Goal: Task Accomplishment & Management: Manage account settings

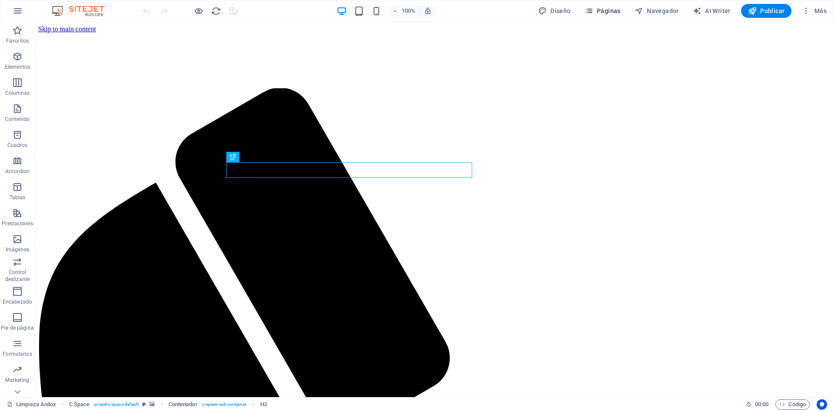
click at [606, 7] on span "Páginas" at bounding box center [603, 11] width 36 height 9
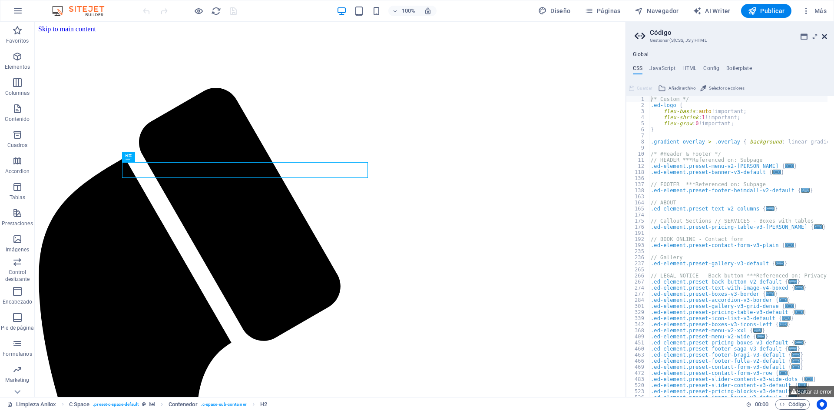
click at [823, 36] on icon at bounding box center [824, 36] width 5 height 7
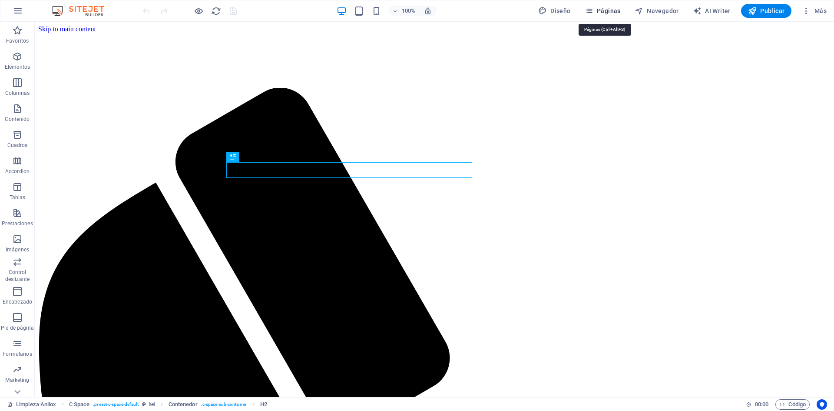
click at [597, 7] on span "Páginas" at bounding box center [603, 11] width 36 height 9
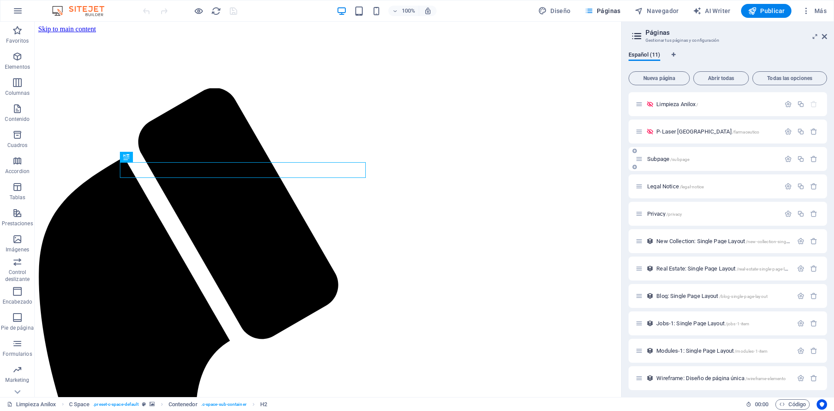
click at [660, 158] on span "Subpage /subpage" at bounding box center [668, 159] width 42 height 7
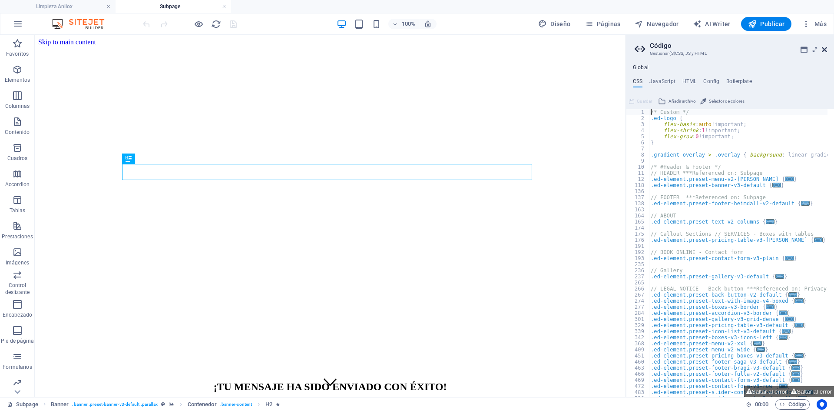
click at [823, 50] on icon at bounding box center [824, 49] width 5 height 7
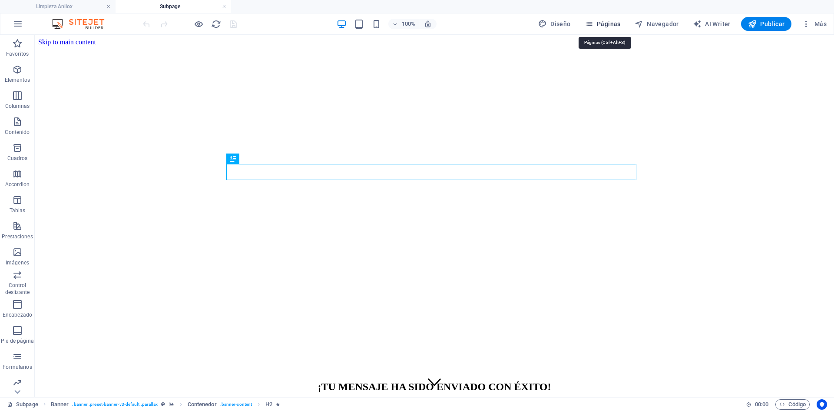
click at [614, 25] on span "Páginas" at bounding box center [603, 24] width 36 height 9
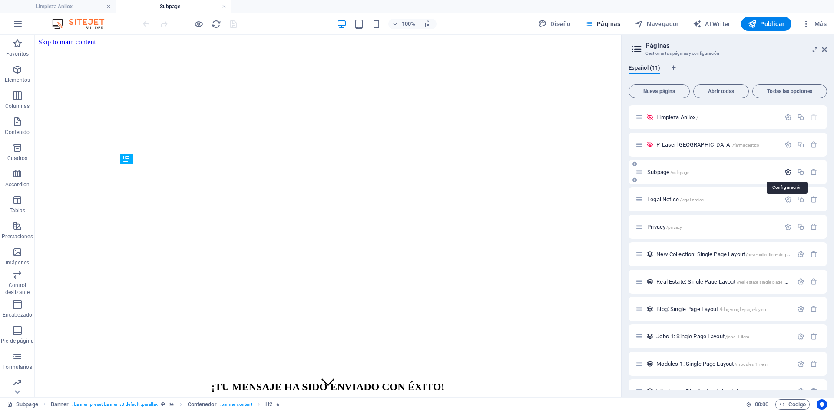
click at [786, 171] on icon "button" at bounding box center [788, 171] width 7 height 7
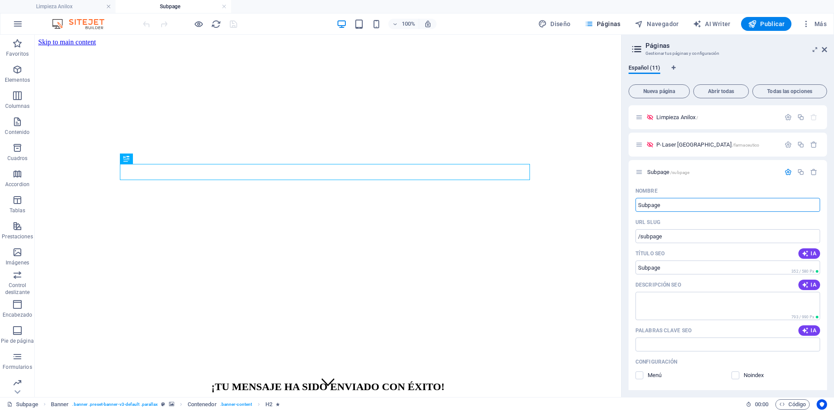
drag, startPoint x: 717, startPoint y: 240, endPoint x: 555, endPoint y: 200, distance: 166.5
type input "Gracias"
type input "/gracias"
type input "Gracias"
type input "Gracias C"
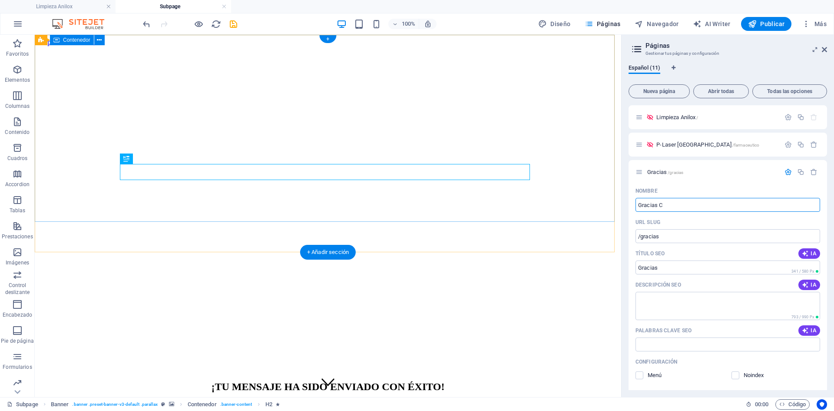
type input "Gracias"
type input "Gracias Cam"
type input "/gracias-ca"
type input "Gracias Ca"
type input "Gracias Cam"
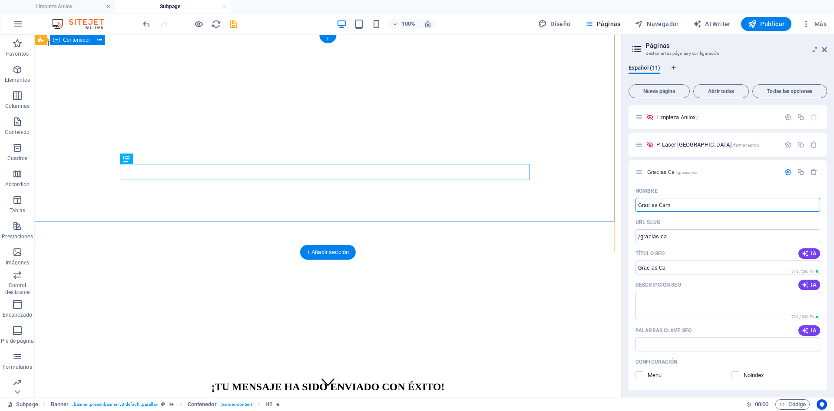
type input "/gracias-cam"
type input "Gracias Cam"
type input "Gracias Campaña alin"
type input "/gracias-campana-alinox"
type input "Gracias Campaña alinox"
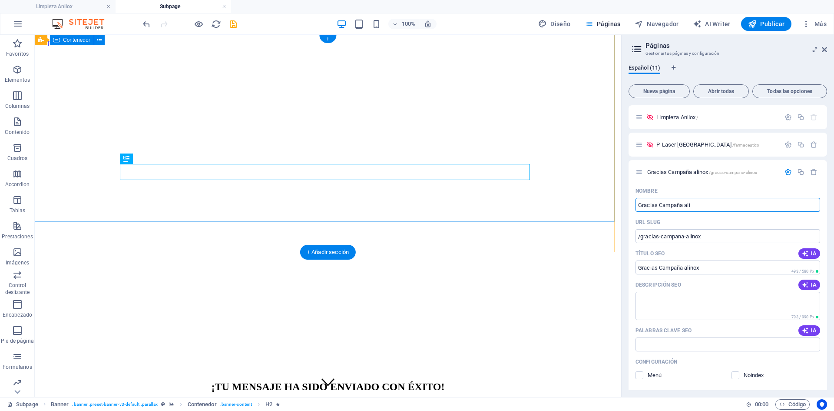
type input "Gracias Campaña ali"
type input "/gracias-campana-ali"
type input "Gracias Campaña ali"
type input "Gracias Campaña anil"
type input "/gracias-campana-ani"
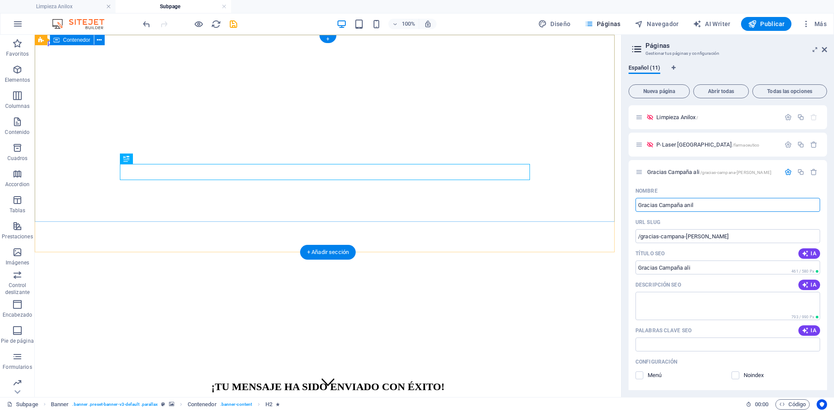
type input "Gracias Campaña ani"
type input "Gracias Campaña anilox"
type input "/gracias-campana-anilox"
type input "Gracias Campaña anilox"
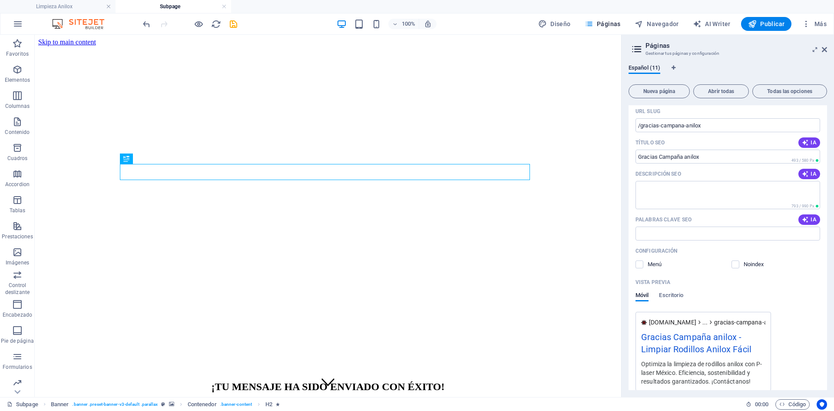
scroll to position [174, 0]
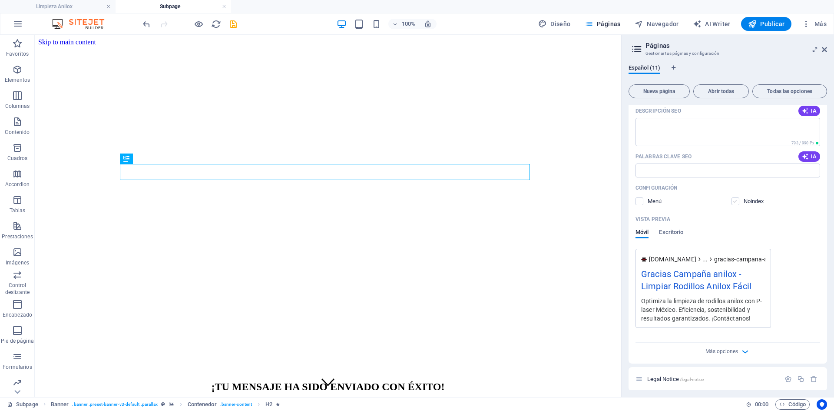
type input "Gracias Campaña anilox"
click at [733, 205] on label at bounding box center [736, 201] width 8 height 8
click at [0, 0] on input "checkbox" at bounding box center [0, 0] width 0 height 0
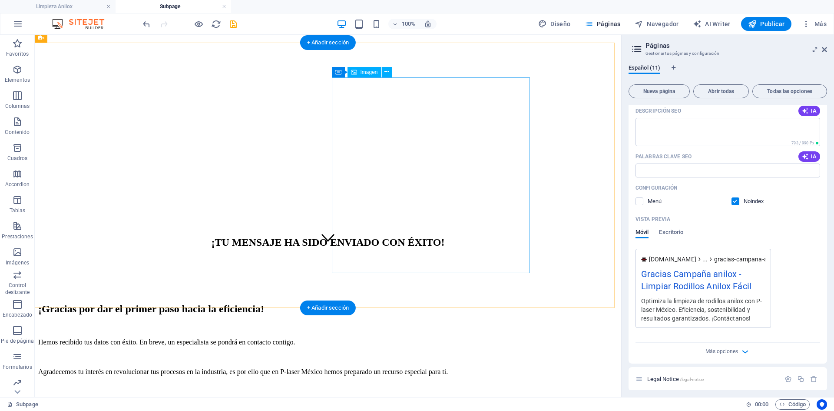
scroll to position [209, 0]
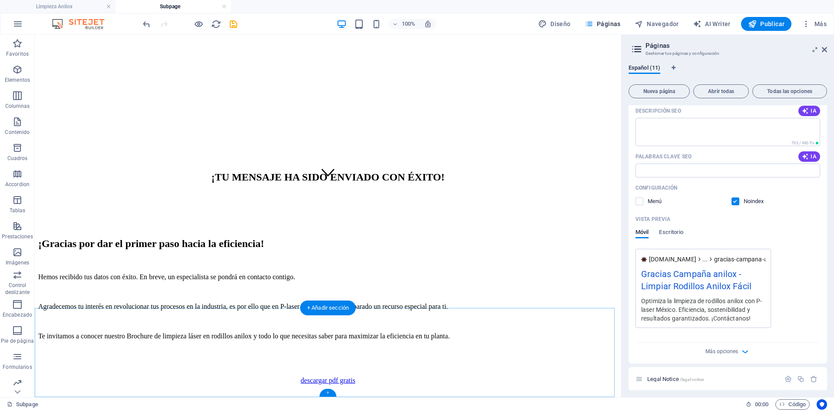
click at [327, 392] on div "+" at bounding box center [327, 392] width 17 height 8
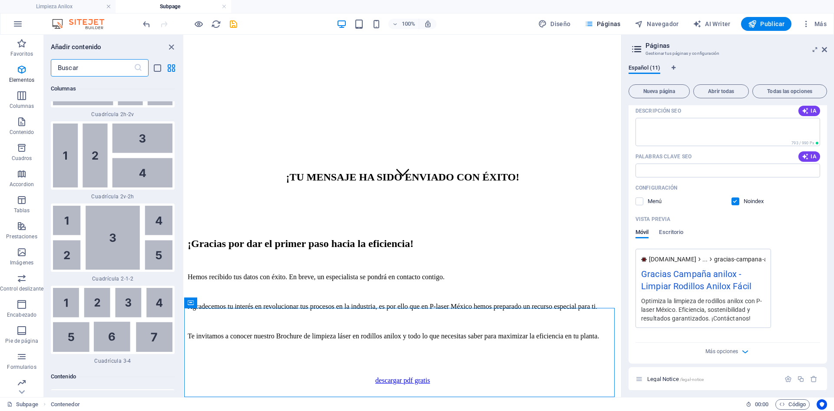
scroll to position [2732, 0]
click at [22, 335] on span "Pie de página" at bounding box center [21, 335] width 43 height 21
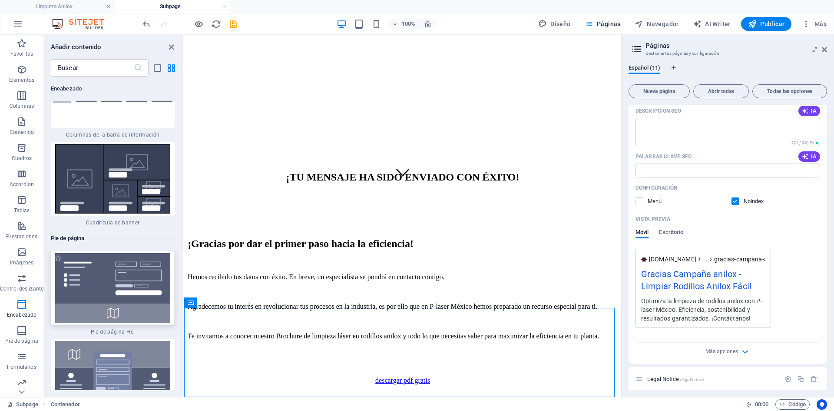
scroll to position [11624, 0]
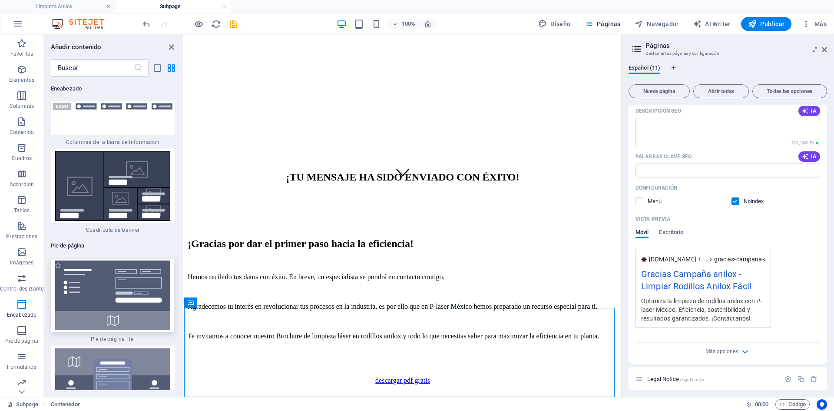
click at [103, 260] on img at bounding box center [112, 295] width 119 height 70
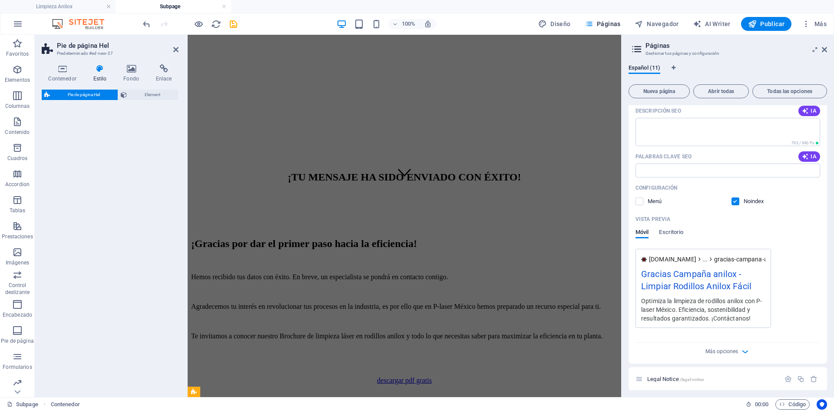
select select "%"
select select "rem"
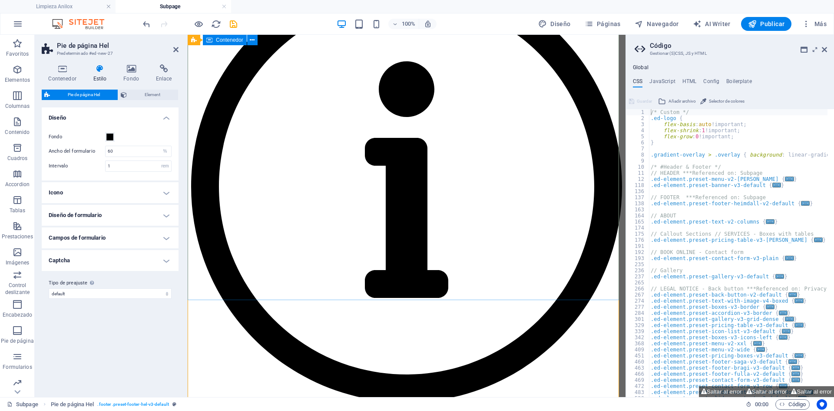
scroll to position [2760, 0]
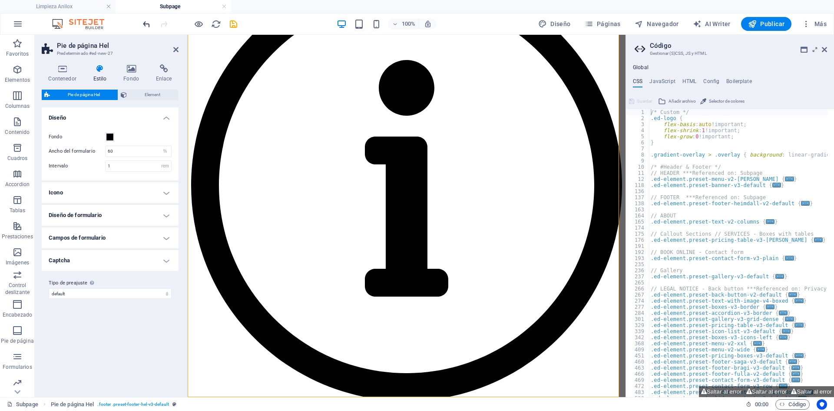
click at [149, 24] on icon "undo" at bounding box center [147, 24] width 10 height 10
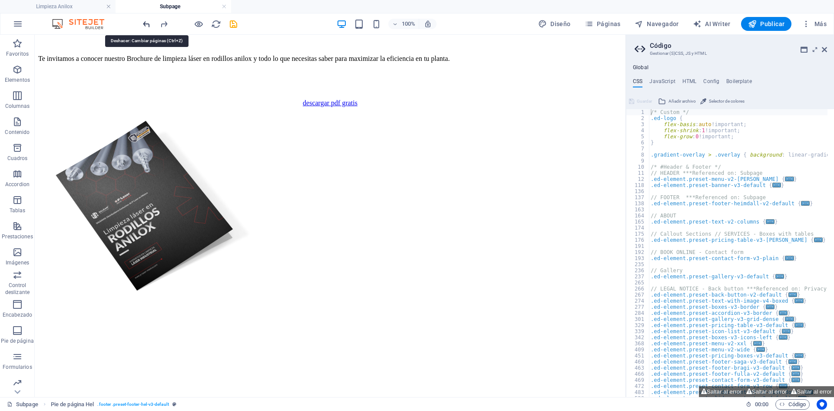
scroll to position [209, 0]
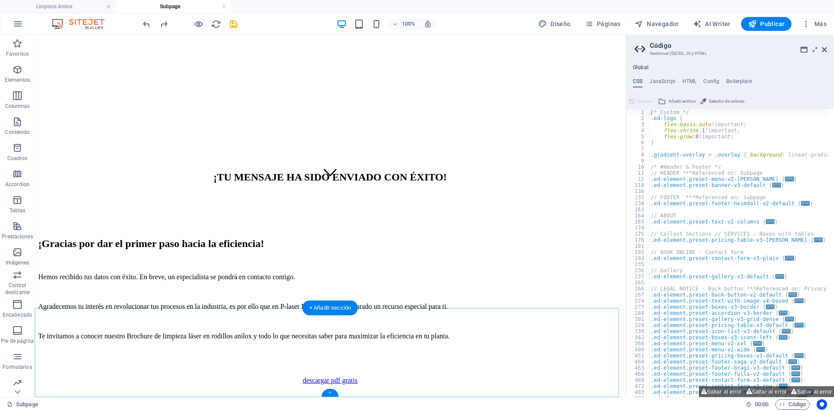
drag, startPoint x: 329, startPoint y: 394, endPoint x: 145, endPoint y: 359, distance: 186.6
click at [329, 394] on div "+" at bounding box center [330, 392] width 17 height 8
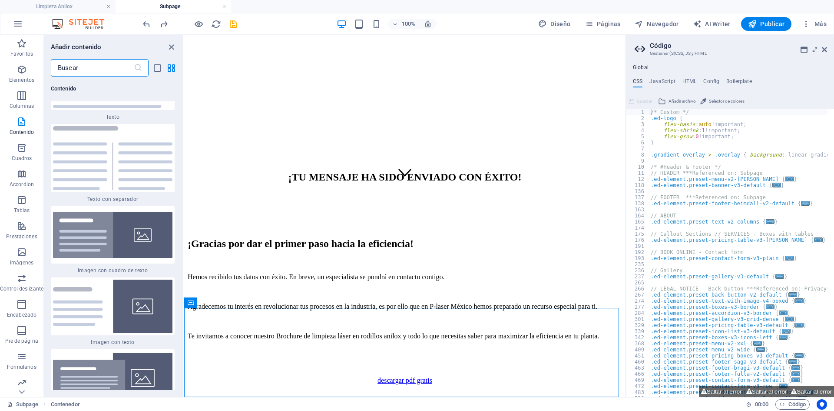
scroll to position [3164, 0]
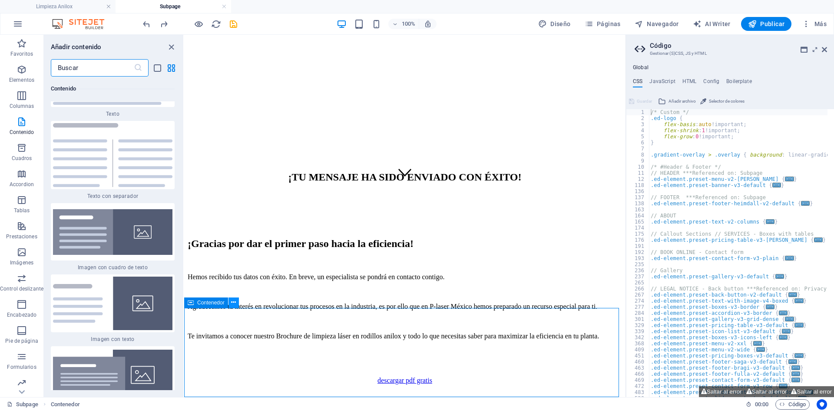
click at [235, 305] on icon at bounding box center [233, 302] width 5 height 9
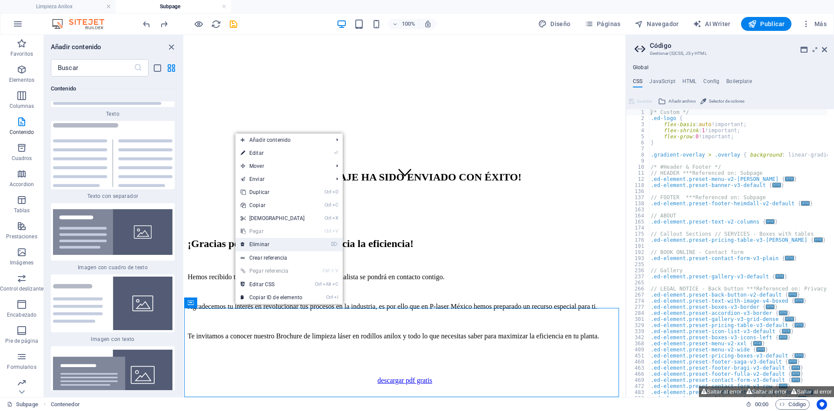
click at [275, 246] on link "⌦ Eliminar" at bounding box center [273, 244] width 75 height 13
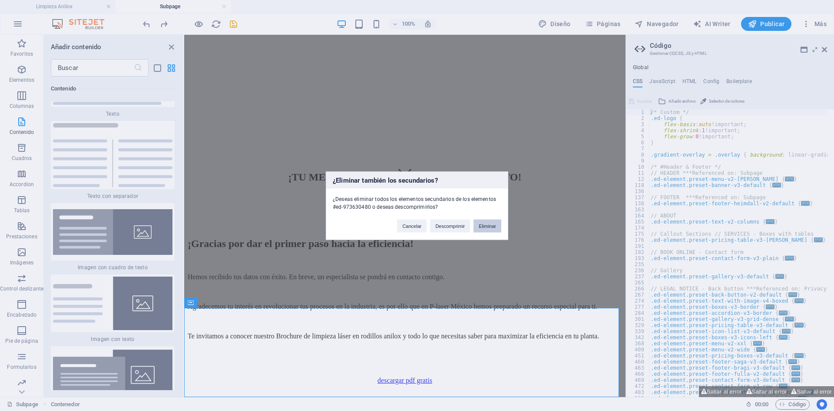
drag, startPoint x: 493, startPoint y: 229, endPoint x: 301, endPoint y: 205, distance: 193.9
click at [493, 229] on button "Eliminar" at bounding box center [488, 225] width 28 height 13
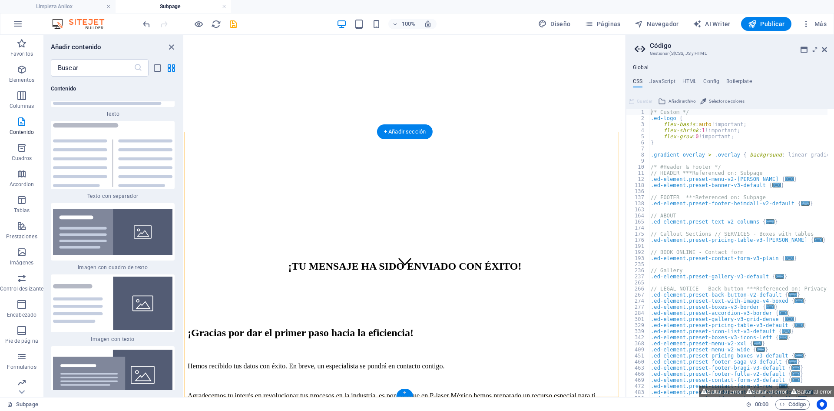
click at [405, 392] on div "+" at bounding box center [404, 392] width 17 height 8
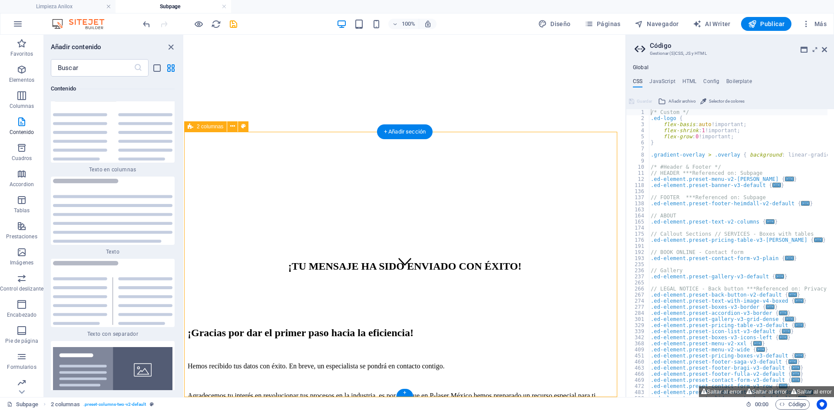
scroll to position [2990, 0]
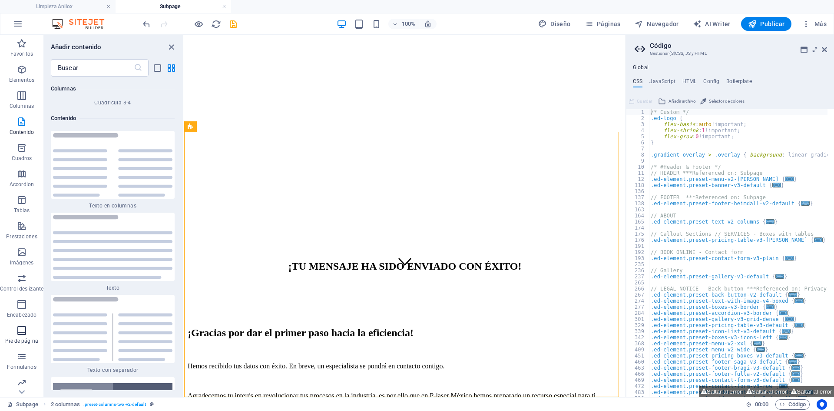
click at [27, 334] on span "Pie de página" at bounding box center [21, 335] width 43 height 21
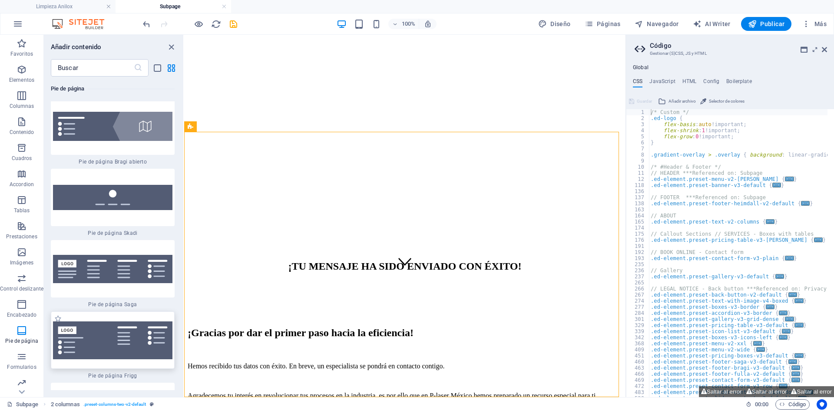
scroll to position [12493, 0]
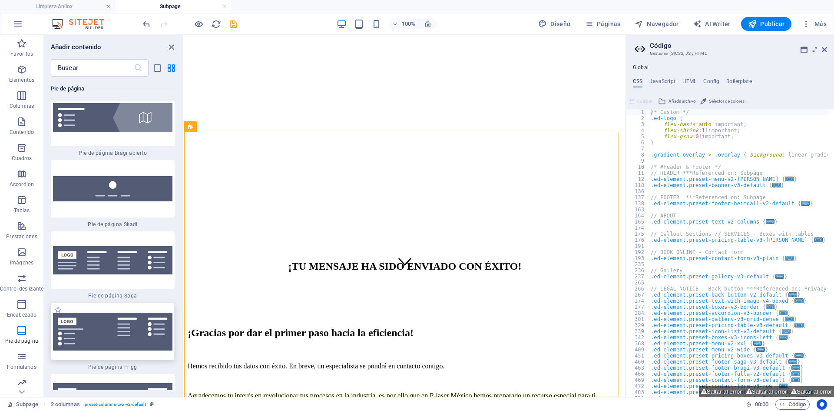
click at [119, 312] on img at bounding box center [112, 331] width 119 height 38
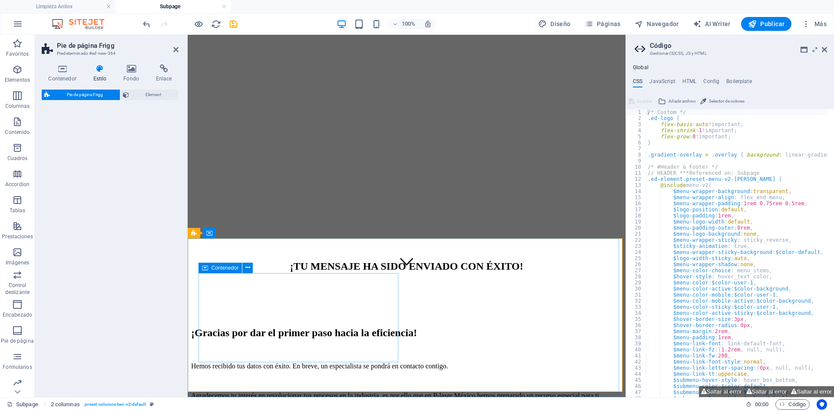
select select "rem"
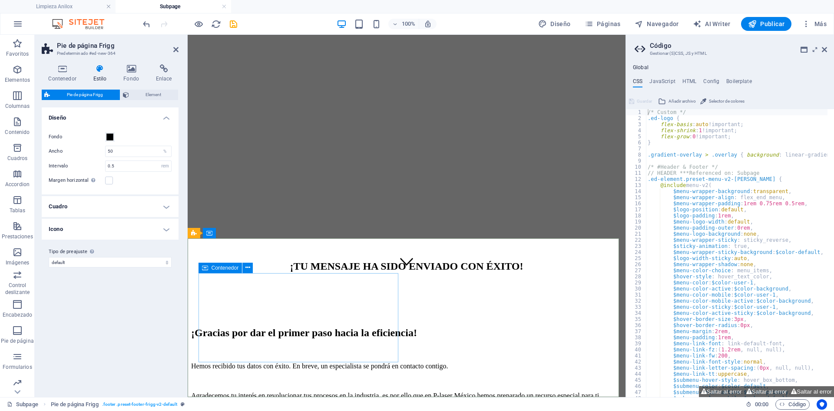
scroll to position [279, 0]
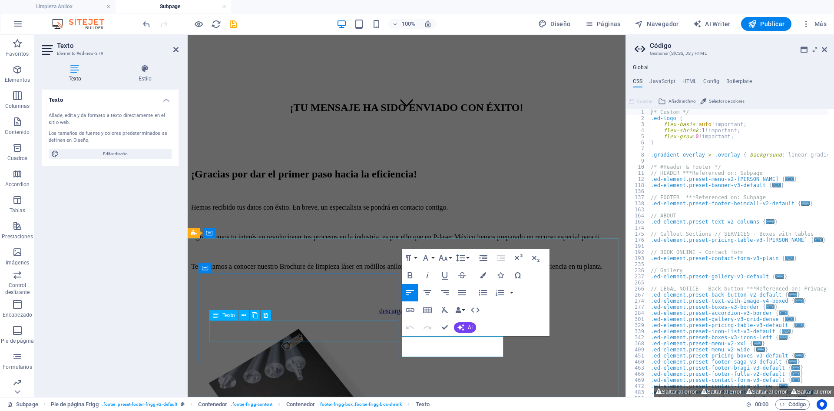
drag, startPoint x: 438, startPoint y: 343, endPoint x: 398, endPoint y: 339, distance: 40.1
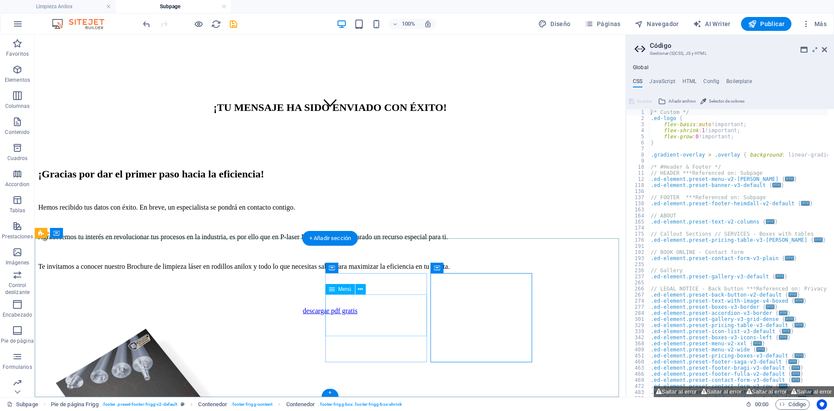
select select
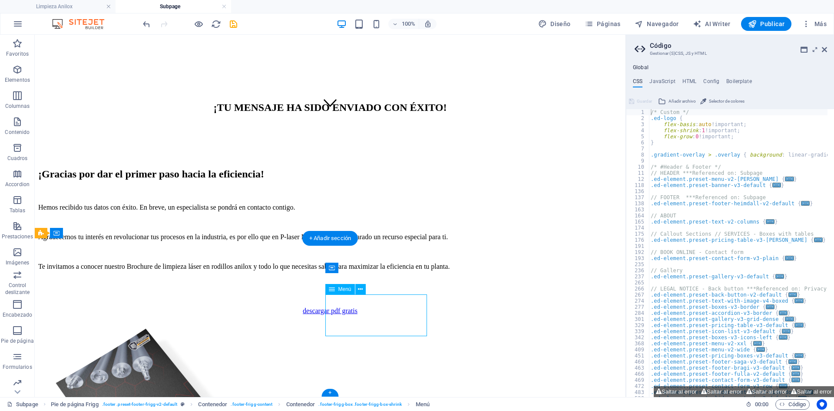
select select
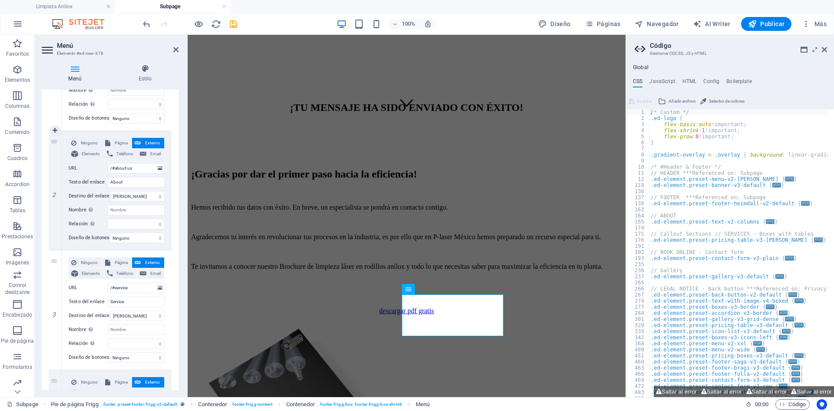
scroll to position [217, 0]
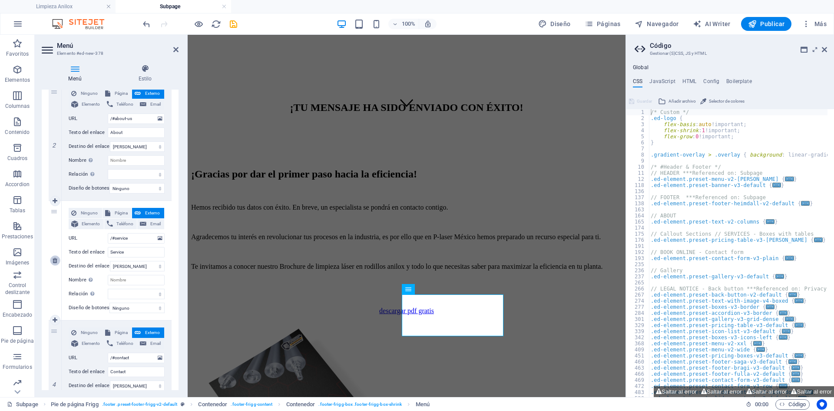
click at [56, 260] on icon at bounding box center [55, 260] width 5 height 6
select select
type input "/#contact"
type input "Contact"
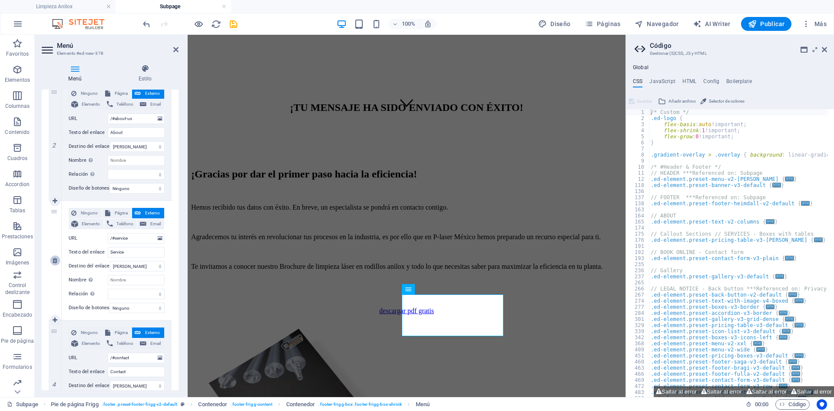
select select
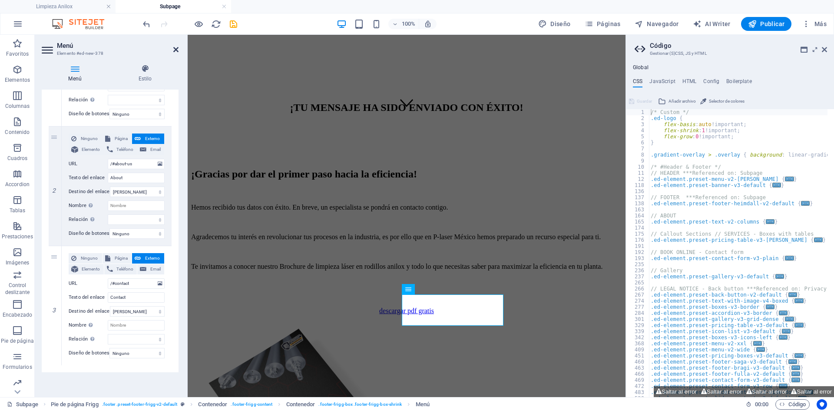
click at [175, 49] on icon at bounding box center [175, 49] width 5 height 7
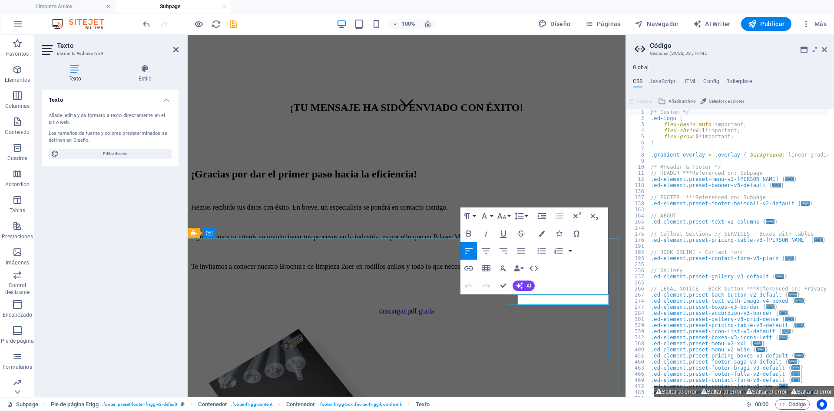
drag, startPoint x: 563, startPoint y: 300, endPoint x: 518, endPoint y: 299, distance: 45.6
click at [466, 267] on icon "button" at bounding box center [469, 268] width 9 height 4
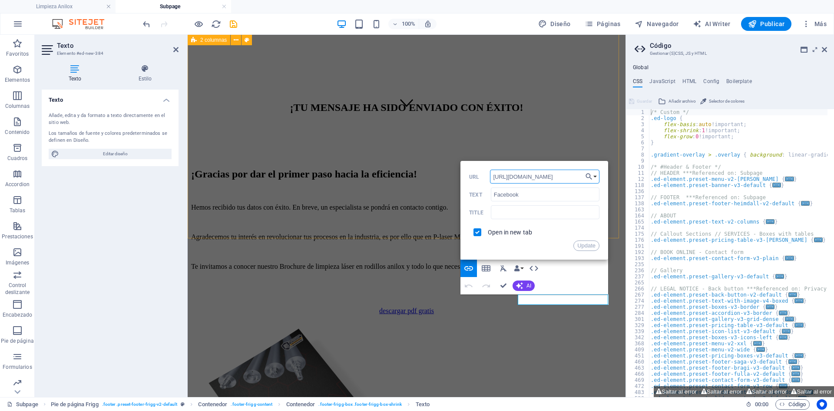
drag, startPoint x: 758, startPoint y: 213, endPoint x: 403, endPoint y: 170, distance: 358.0
click at [555, 173] on input "https://www.facebook.com/" at bounding box center [545, 176] width 110 height 14
drag, startPoint x: 751, startPoint y: 209, endPoint x: 431, endPoint y: 166, distance: 323.6
paste input "P.laserMx/"
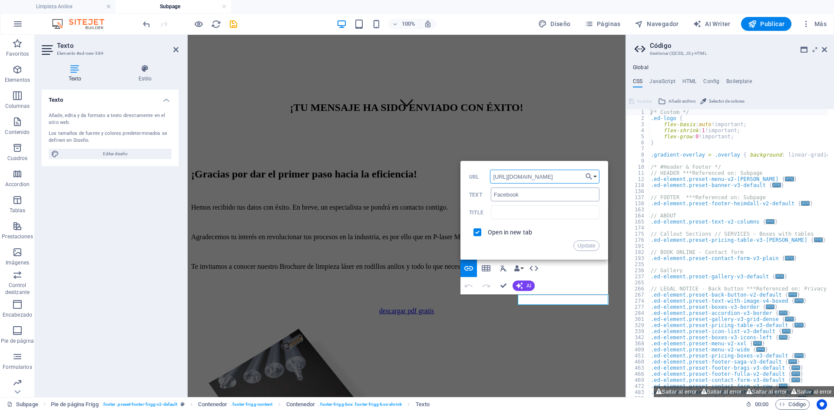
type input "https://www.facebook.com/P.laserMx/"
click at [529, 195] on input "Facebook" at bounding box center [545, 194] width 109 height 14
drag, startPoint x: 719, startPoint y: 229, endPoint x: 424, endPoint y: 187, distance: 298.0
type input "P"
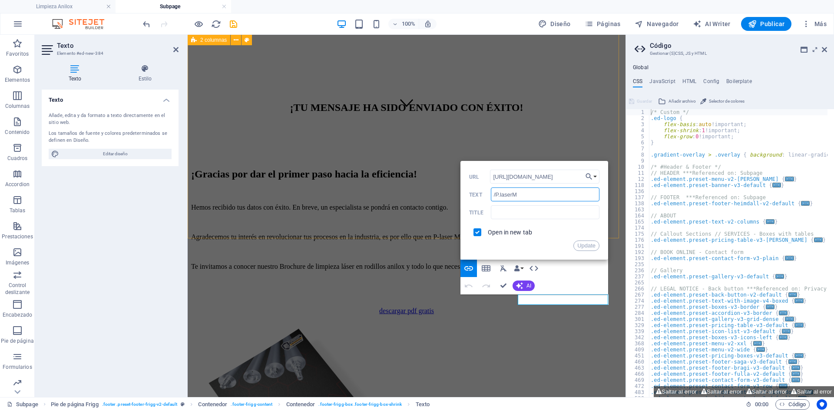
type input "/P.laserMx"
click at [581, 244] on button "Update" at bounding box center [587, 245] width 26 height 10
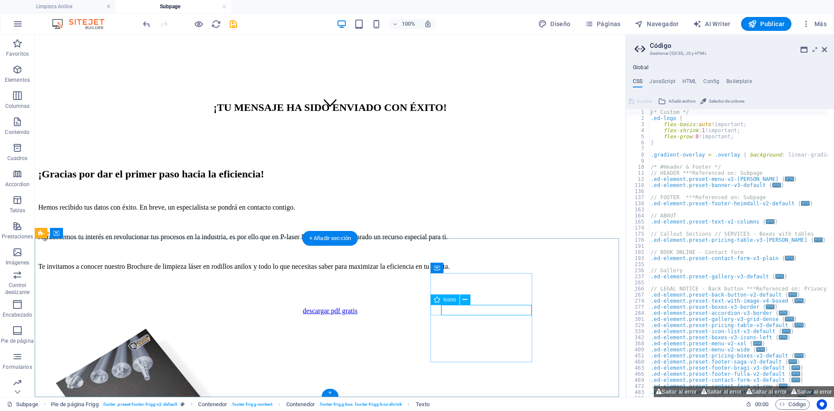
select select "xMidYMid"
select select "px"
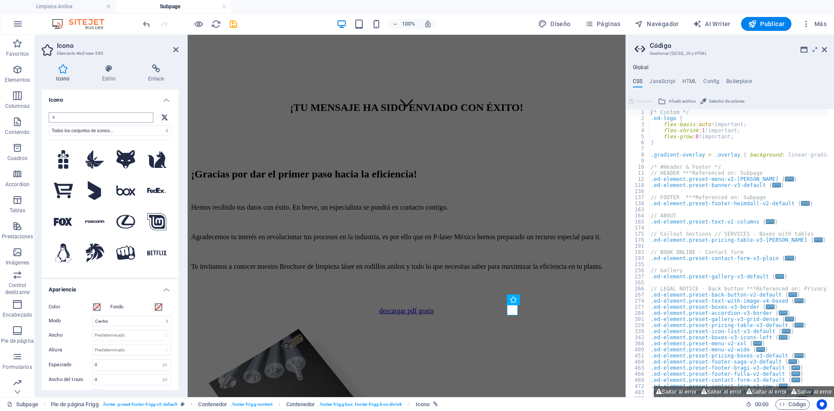
click at [70, 118] on input "x" at bounding box center [101, 117] width 105 height 10
drag, startPoint x: 58, startPoint y: 116, endPoint x: 31, endPoint y: 111, distance: 26.9
click at [31, 111] on section "Favoritos Elementos Columnas Contenido Cuadros Accordion Tablas Prestaciones Im…" at bounding box center [313, 216] width 626 height 362
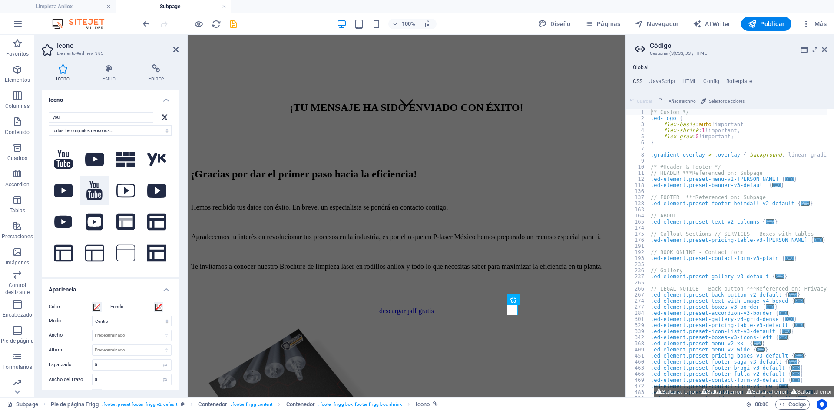
type input "you"
click at [90, 193] on icon at bounding box center [94, 190] width 16 height 19
click at [157, 68] on icon at bounding box center [155, 68] width 45 height 9
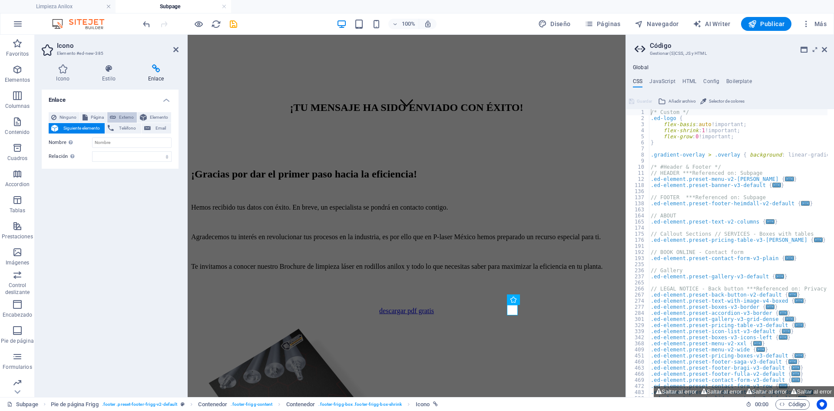
click at [122, 116] on span "Externo" at bounding box center [127, 117] width 16 height 10
select select "blank"
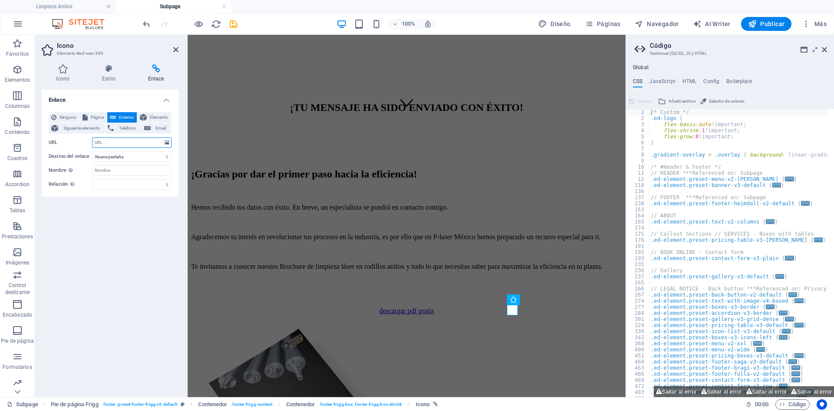
click at [115, 140] on input "URL" at bounding box center [132, 142] width 80 height 10
paste input "https://www.youtube.com/@salram_sp"
type input "https://www.youtube.com/@salram_sp"
click at [132, 156] on select "Nueva pestaña Misma pestaña Superposición" at bounding box center [132, 156] width 80 height 10
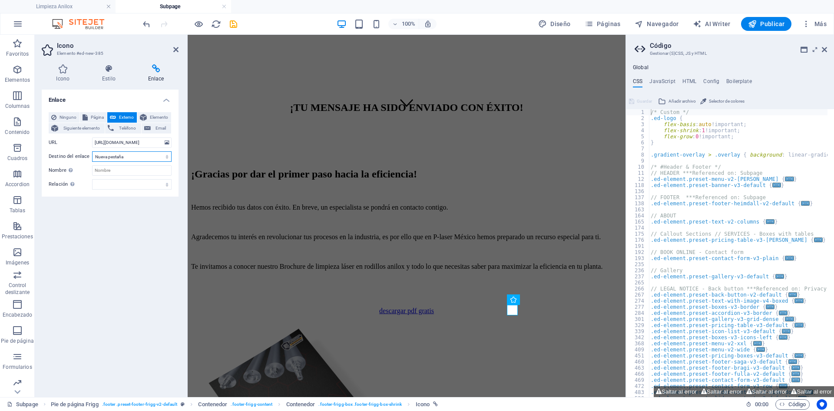
scroll to position [0, 0]
click at [92, 151] on select "Nueva pestaña Misma pestaña Superposición" at bounding box center [132, 156] width 80 height 10
click at [172, 50] on header "Icono Elemento #ed-new-385" at bounding box center [110, 46] width 137 height 23
click at [175, 50] on icon at bounding box center [175, 49] width 5 height 7
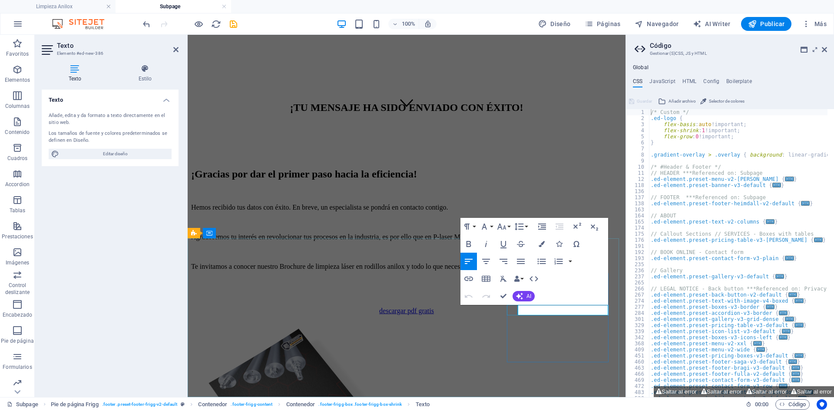
drag, startPoint x: 559, startPoint y: 307, endPoint x: 514, endPoint y: 308, distance: 44.8
click at [468, 276] on icon "button" at bounding box center [469, 278] width 10 height 10
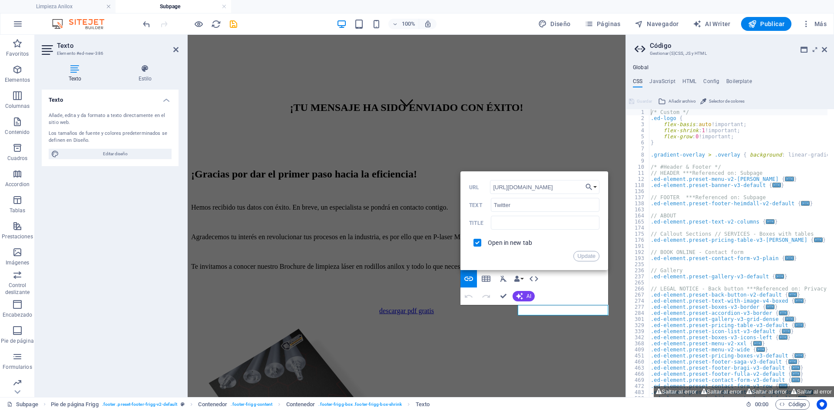
drag, startPoint x: 748, startPoint y: 219, endPoint x: 406, endPoint y: 174, distance: 344.5
paste input "www.youtube.com/@salram_sp"
type input "https://www.youtube.com/@salram_sp"
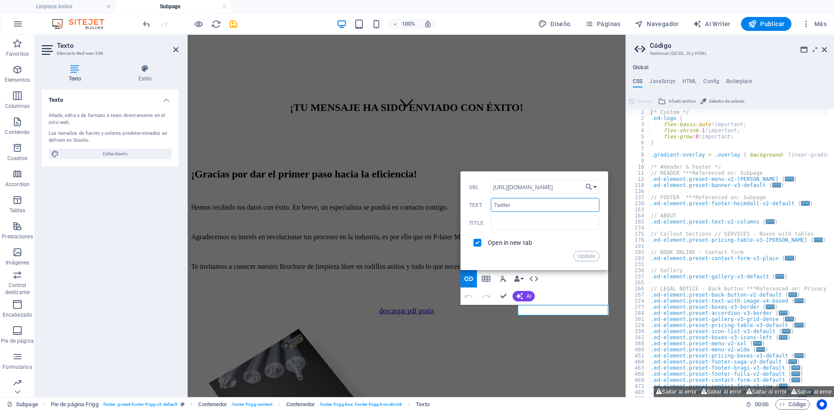
click at [528, 204] on input "Twitter" at bounding box center [545, 205] width 109 height 14
drag, startPoint x: 722, startPoint y: 239, endPoint x: 440, endPoint y: 197, distance: 285.1
type input "/"
type input "@"
type input "/@salram_sp"
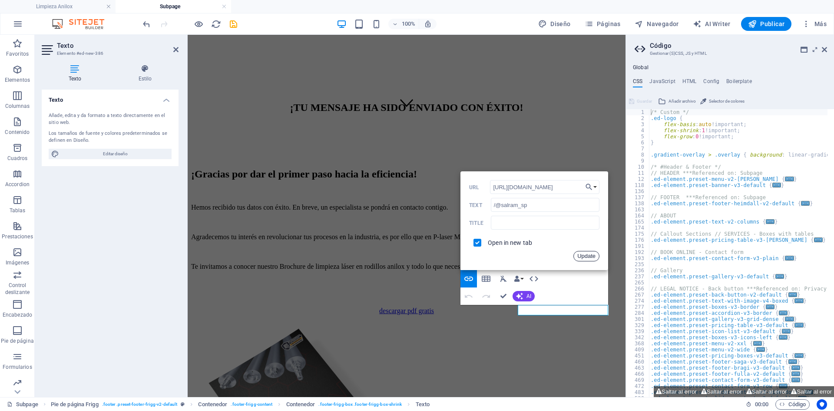
click at [588, 252] on button "Update" at bounding box center [587, 256] width 26 height 10
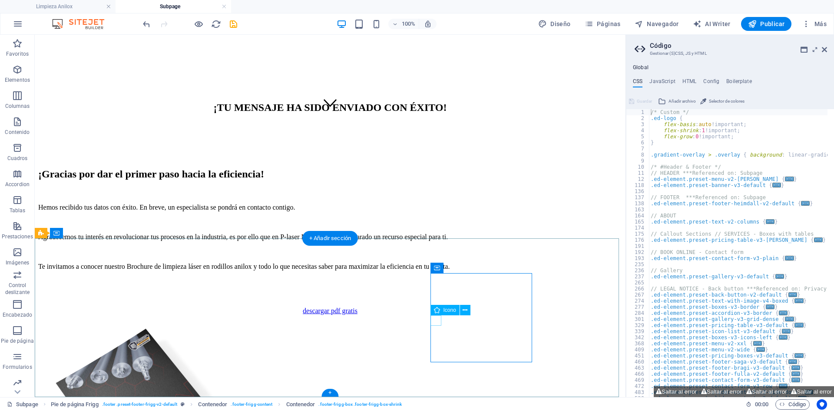
select select "xMidYMid"
select select "px"
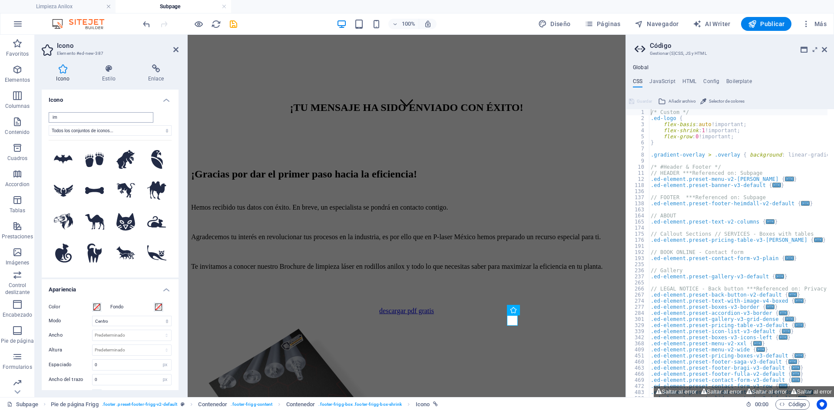
type input "i"
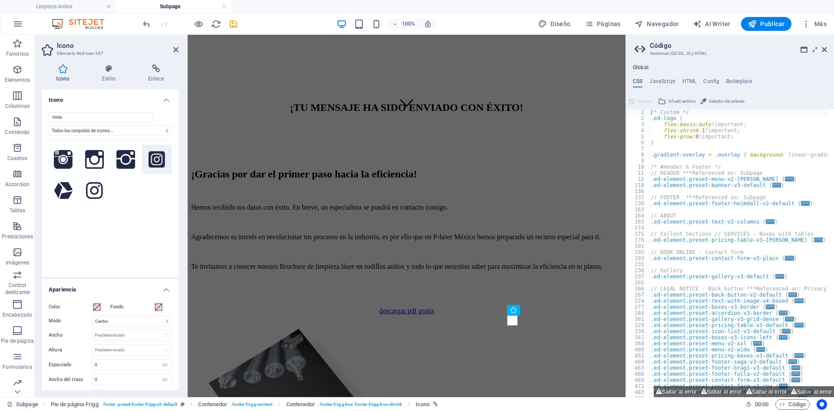
type input "insta"
click at [155, 164] on icon at bounding box center [157, 159] width 17 height 19
click at [152, 73] on h4 "Enlace" at bounding box center [155, 73] width 45 height 18
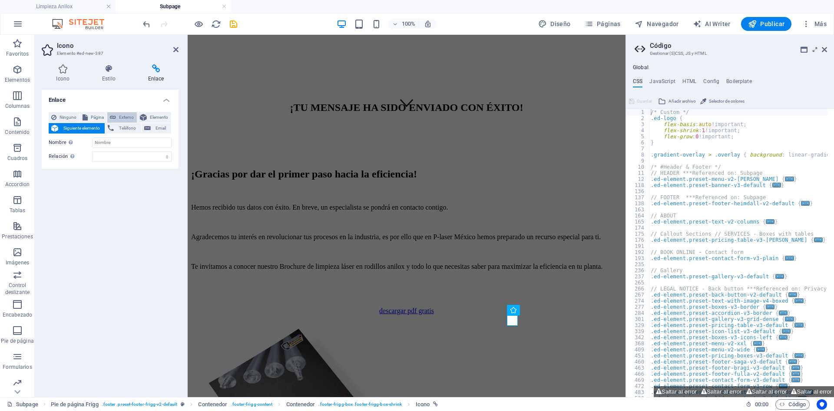
click at [125, 117] on span "Externo" at bounding box center [127, 117] width 16 height 10
select select "blank"
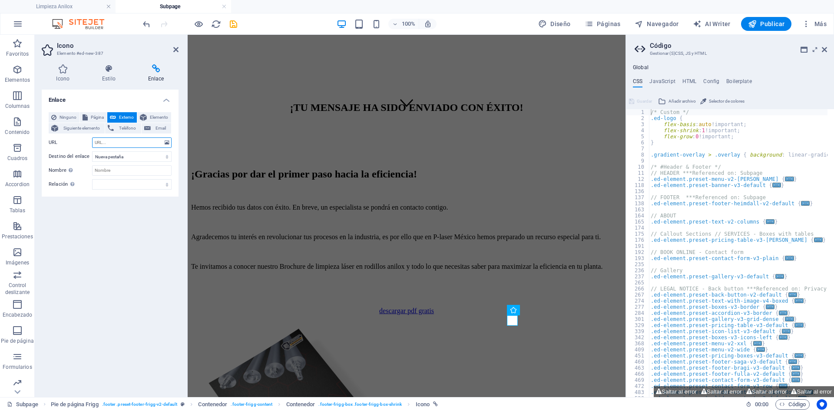
click at [100, 139] on input "URL" at bounding box center [132, 142] width 80 height 10
paste input "[URL][DOMAIN_NAME]"
type input "[URL][DOMAIN_NAME]"
click at [179, 45] on aside "Icono Elemento #ed-new-387 Icono Estilo Enlace Icono insta Todos los conjuntos …" at bounding box center [111, 216] width 153 height 362
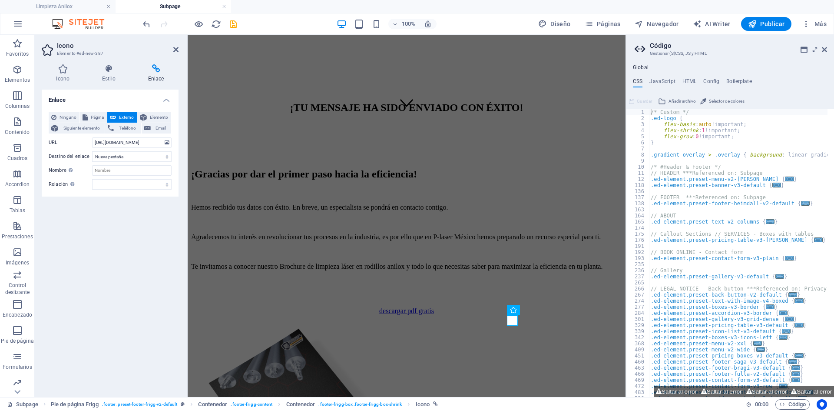
scroll to position [0, 0]
click at [177, 47] on icon at bounding box center [175, 49] width 5 height 7
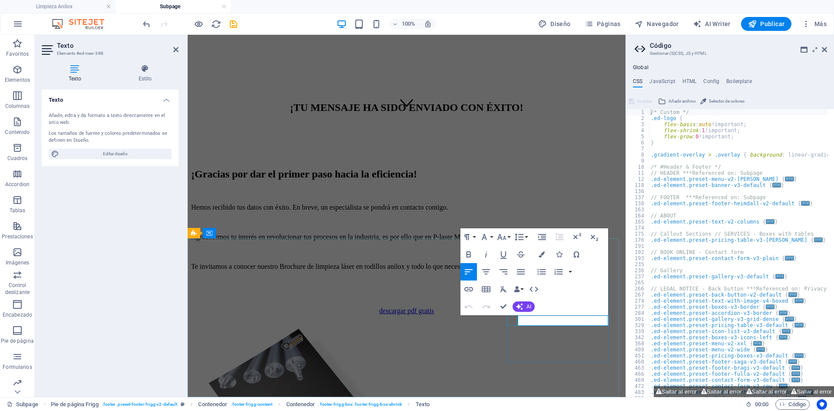
drag, startPoint x: 551, startPoint y: 322, endPoint x: 515, endPoint y: 322, distance: 35.6
click at [470, 289] on icon "button" at bounding box center [469, 289] width 10 height 10
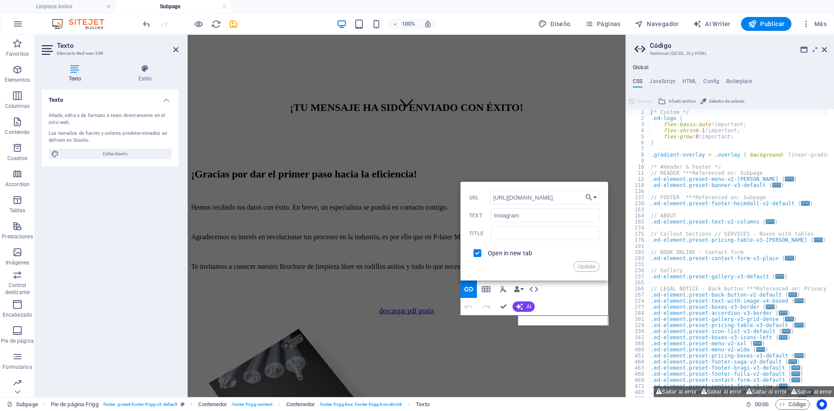
drag, startPoint x: 569, startPoint y: 197, endPoint x: 461, endPoint y: 202, distance: 108.7
click at [461, 202] on div "Back Choose Link Limpieza Anilox P-Laser Mexico Gracias Campaña anilox Legal No…" at bounding box center [535, 231] width 148 height 99
type input "[URL][DOMAIN_NAME]"
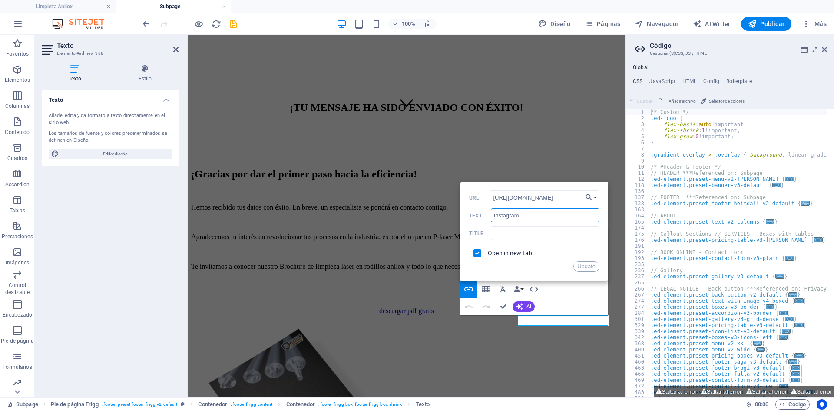
drag, startPoint x: 746, startPoint y: 249, endPoint x: 385, endPoint y: 200, distance: 364.4
type input "/p_laser_mx"
click at [591, 268] on button "Update" at bounding box center [587, 266] width 26 height 10
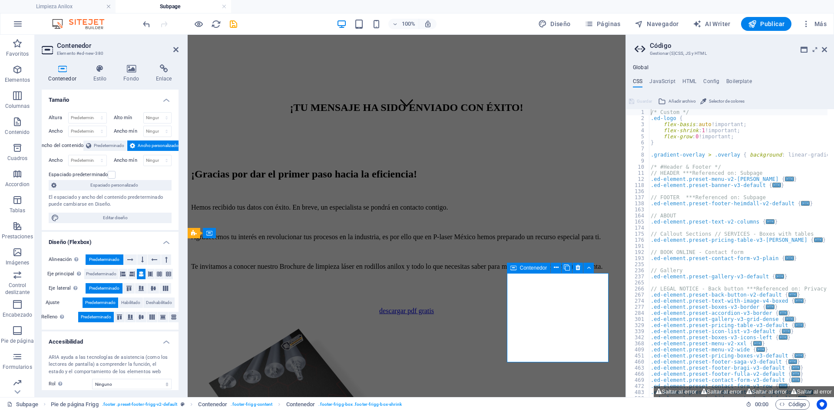
click at [24, 76] on p "Elementos" at bounding box center [17, 79] width 25 height 7
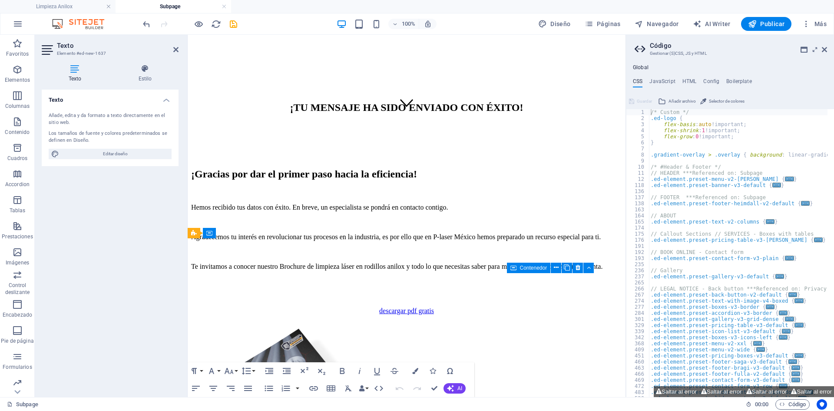
scroll to position [289, 0]
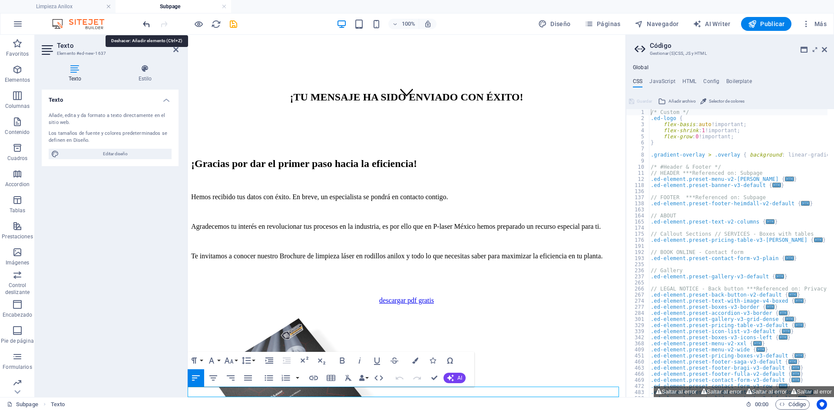
click at [146, 25] on icon "undo" at bounding box center [147, 24] width 10 height 10
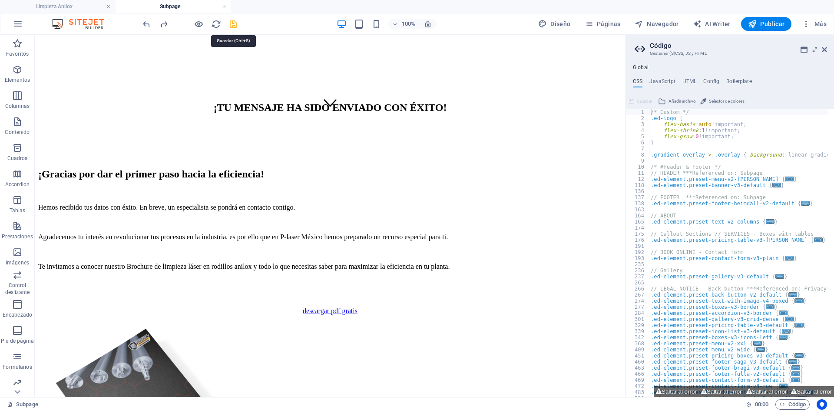
click at [237, 24] on icon "save" at bounding box center [234, 24] width 10 height 10
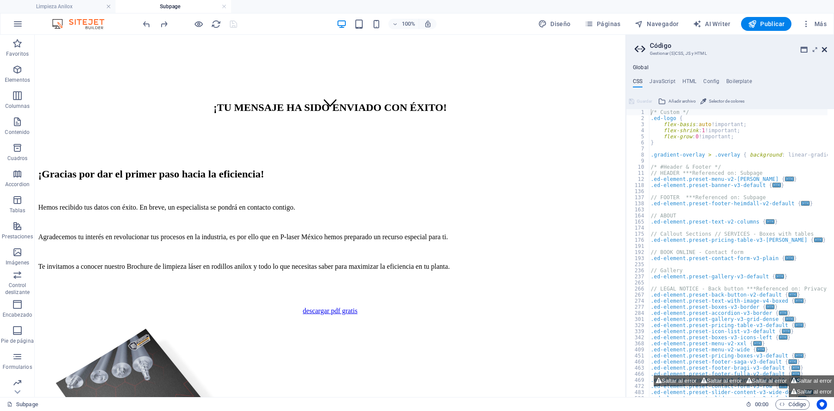
drag, startPoint x: 825, startPoint y: 51, endPoint x: 781, endPoint y: 23, distance: 52.3
click at [825, 51] on icon at bounding box center [824, 49] width 5 height 7
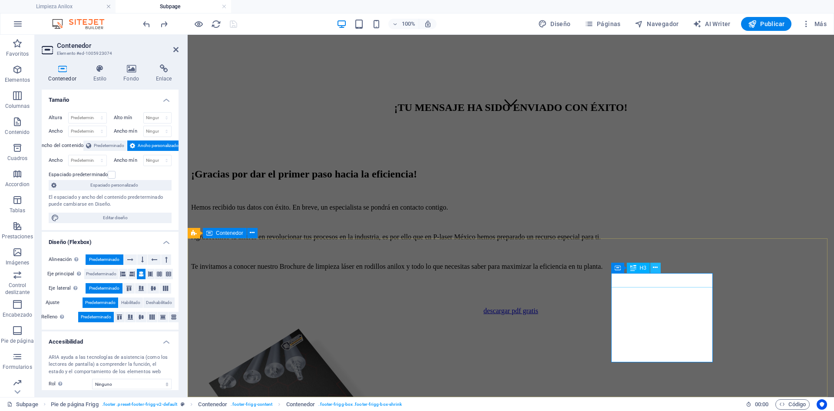
click at [658, 268] on button at bounding box center [655, 267] width 10 height 10
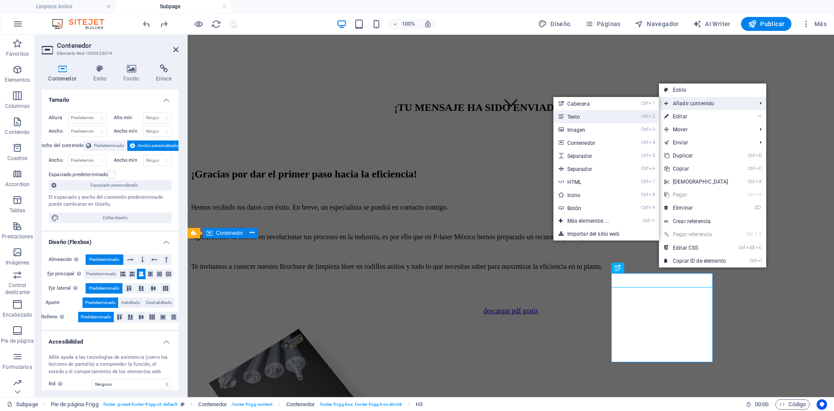
click at [610, 115] on link "Ctrl 2 Texto" at bounding box center [590, 116] width 73 height 13
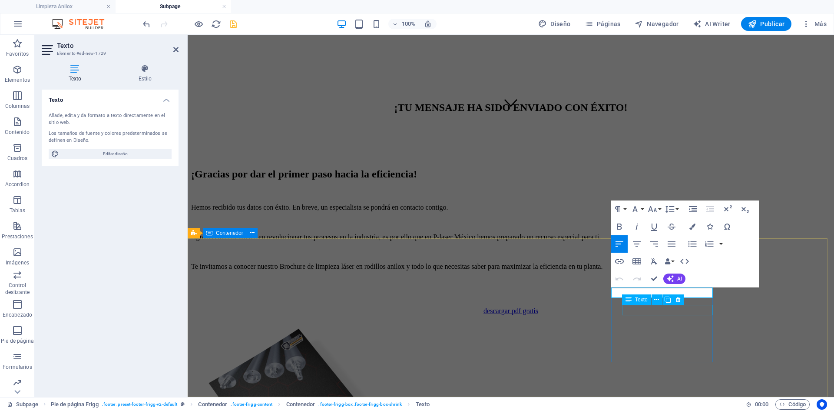
drag, startPoint x: 871, startPoint y: 340, endPoint x: 683, endPoint y: 305, distance: 191.7
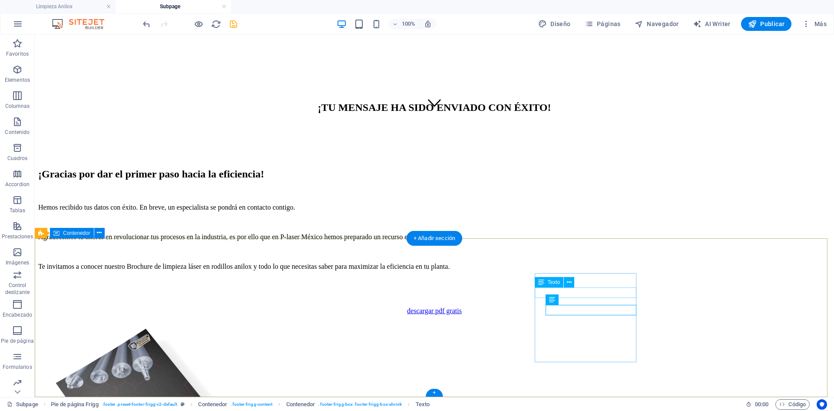
drag, startPoint x: 556, startPoint y: 293, endPoint x: 557, endPoint y: 334, distance: 41.3
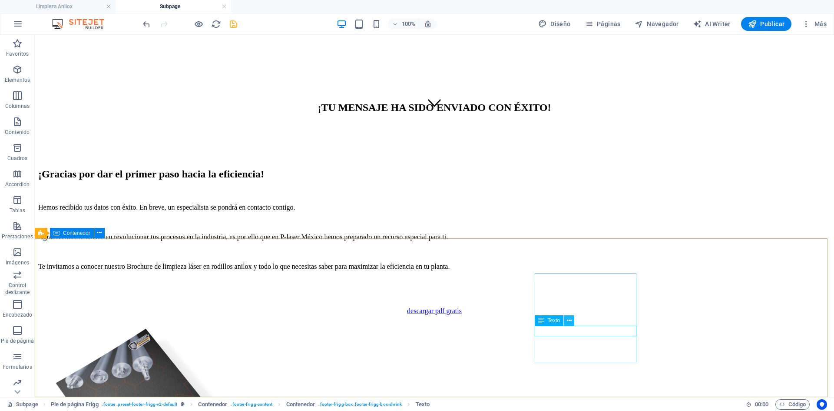
click at [569, 320] on icon at bounding box center [569, 320] width 5 height 9
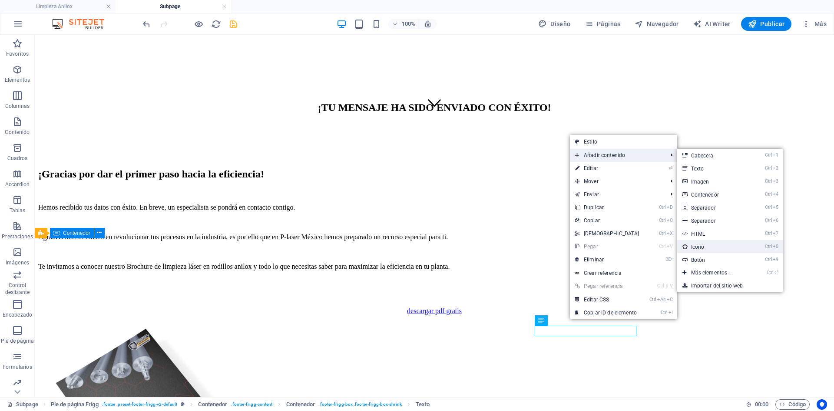
drag, startPoint x: 708, startPoint y: 246, endPoint x: 516, endPoint y: 219, distance: 194.1
click at [708, 246] on link "Ctrl 8 Icono" at bounding box center [713, 246] width 73 height 13
select select "xMidYMid"
select select "px"
select select
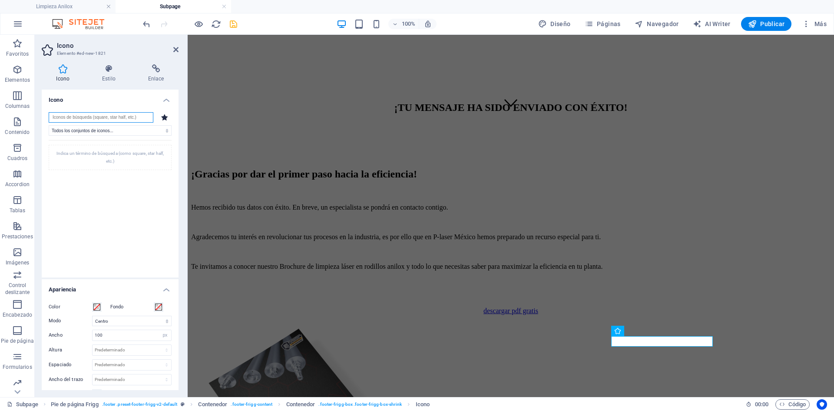
click at [83, 113] on input "search" at bounding box center [101, 117] width 105 height 10
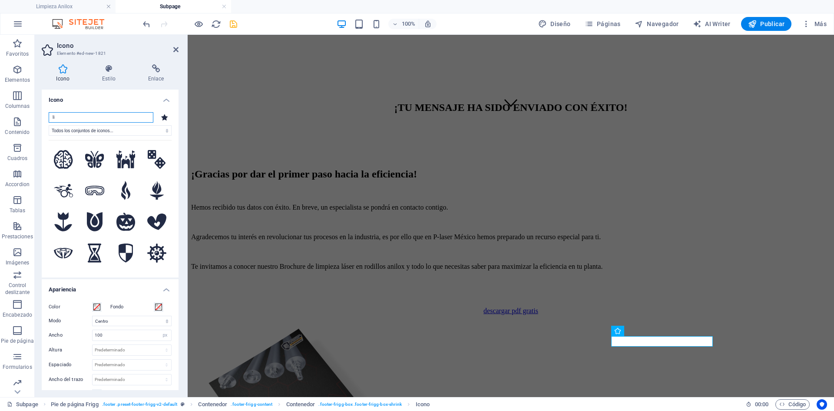
type input "lin"
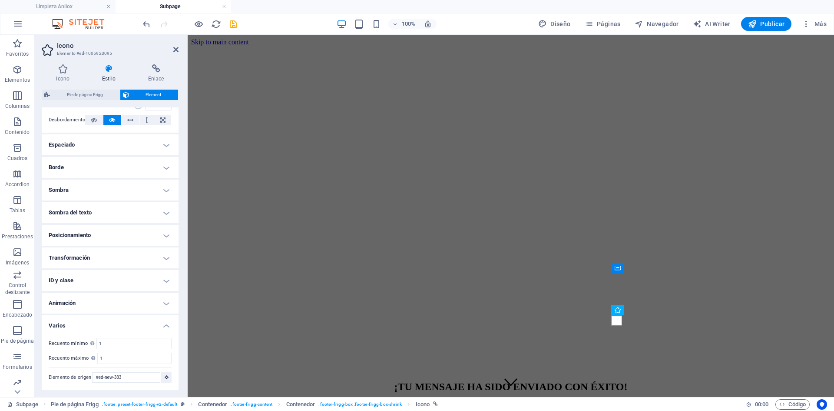
scroll to position [279, 0]
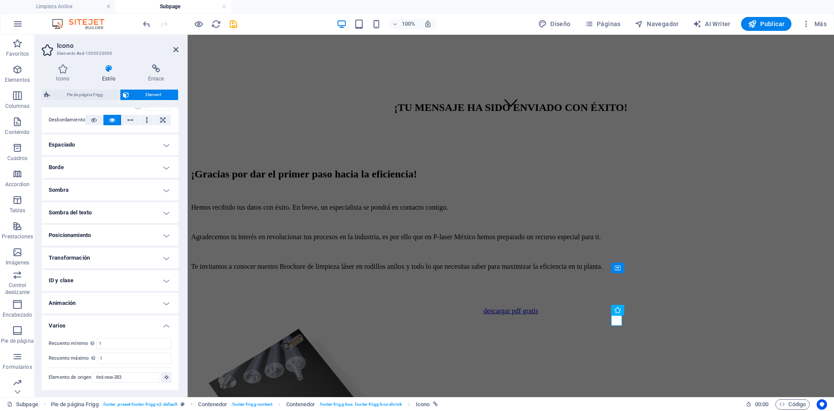
click at [136, 323] on h4 "Varios" at bounding box center [110, 323] width 137 height 16
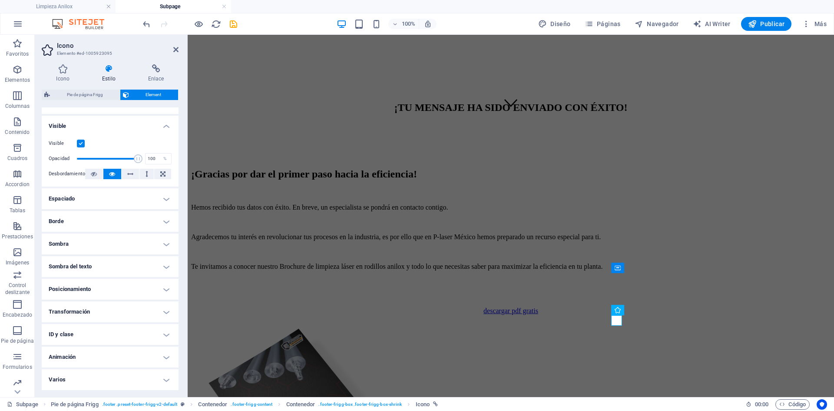
scroll to position [92, 0]
click at [108, 198] on h4 "Espaciado" at bounding box center [110, 198] width 137 height 21
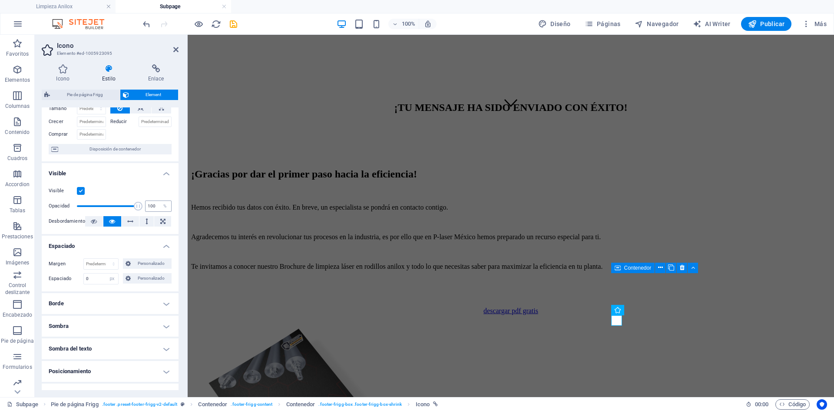
scroll to position [0, 0]
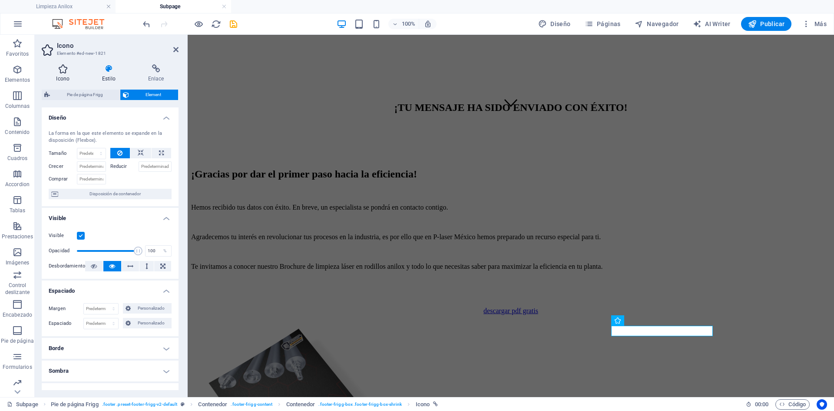
click at [68, 80] on h4 "Icono" at bounding box center [65, 73] width 46 height 18
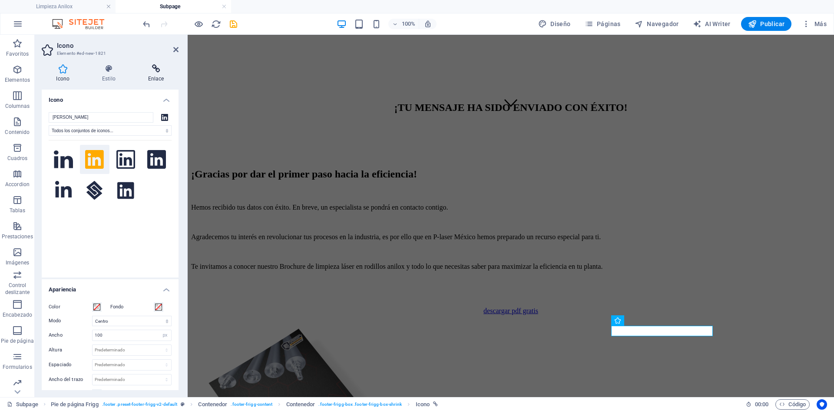
click at [140, 73] on h4 "Enlace" at bounding box center [155, 73] width 45 height 18
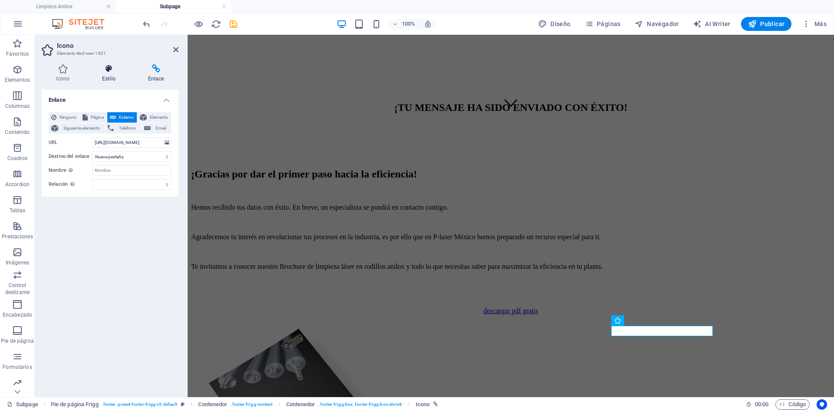
click at [109, 68] on icon at bounding box center [109, 68] width 43 height 9
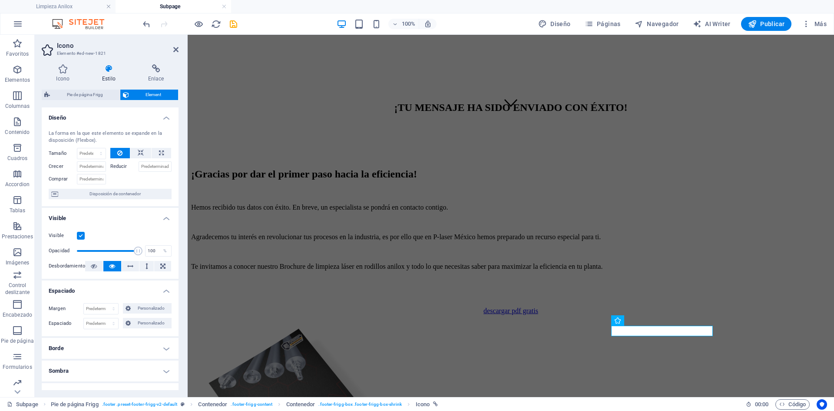
scroll to position [43, 0]
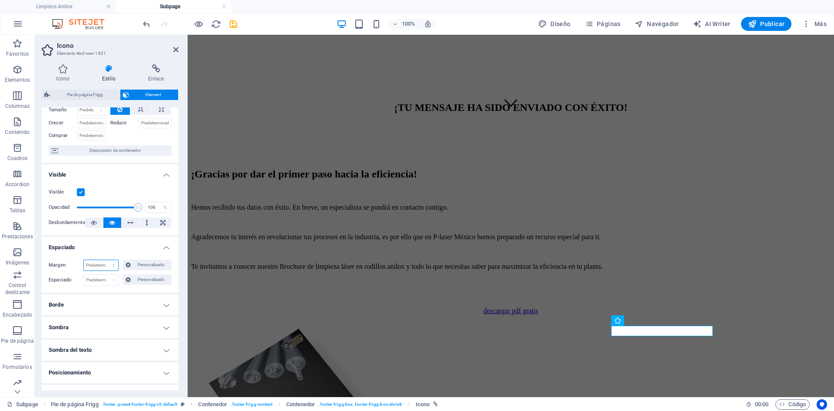
click at [98, 260] on select "Predeterminado automático px % rem vw vh Personalizado" at bounding box center [101, 265] width 34 height 10
click at [71, 246] on h4 "Espaciado" at bounding box center [110, 245] width 137 height 16
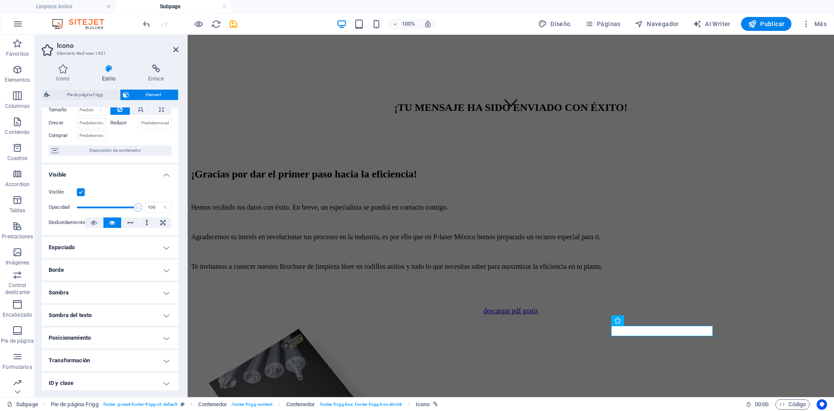
click at [91, 249] on h4 "Espaciado" at bounding box center [110, 247] width 137 height 21
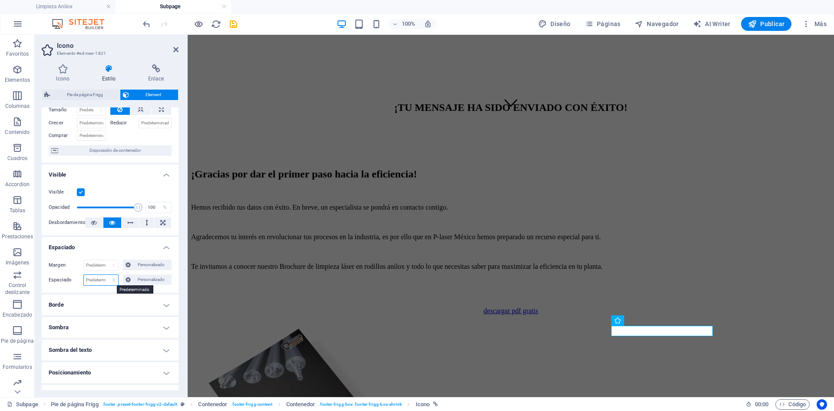
click at [104, 280] on select "Predeterminado px rem % vh vw Personalizado" at bounding box center [101, 280] width 34 height 10
click at [105, 275] on select "Predeterminado px rem % vh vw Personalizado" at bounding box center [101, 280] width 34 height 10
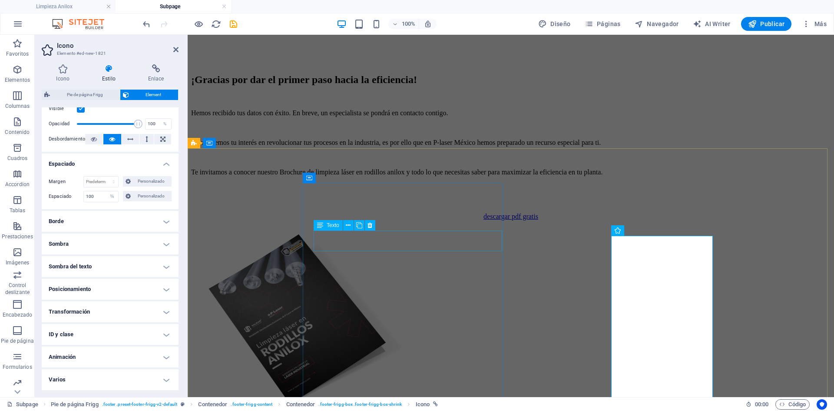
scroll to position [366, 0]
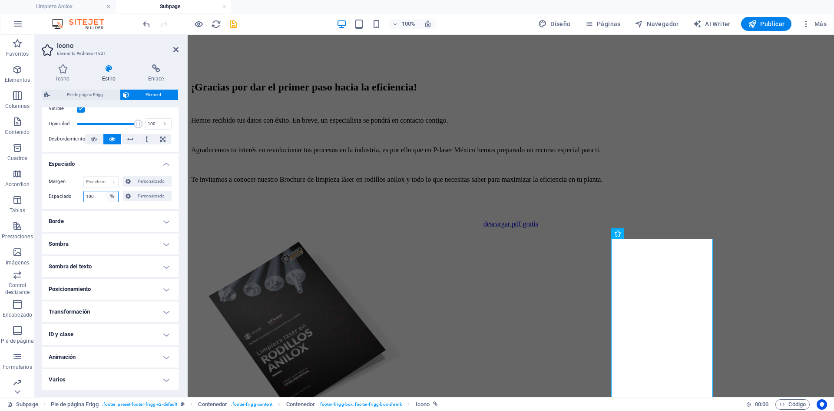
click at [112, 196] on select "Predeterminado px rem % vh vw Personalizado" at bounding box center [112, 196] width 12 height 10
click at [106, 191] on select "Predeterminado px rem % vh vw Personalizado" at bounding box center [112, 196] width 12 height 10
select select "DISABLED_OPTION_VALUE"
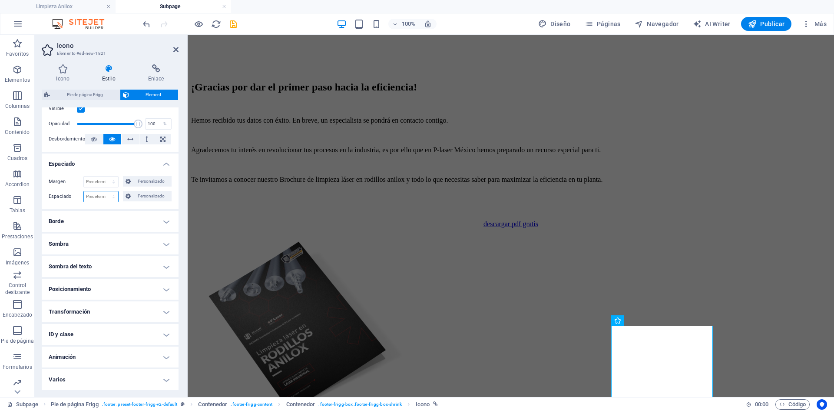
scroll to position [279, 0]
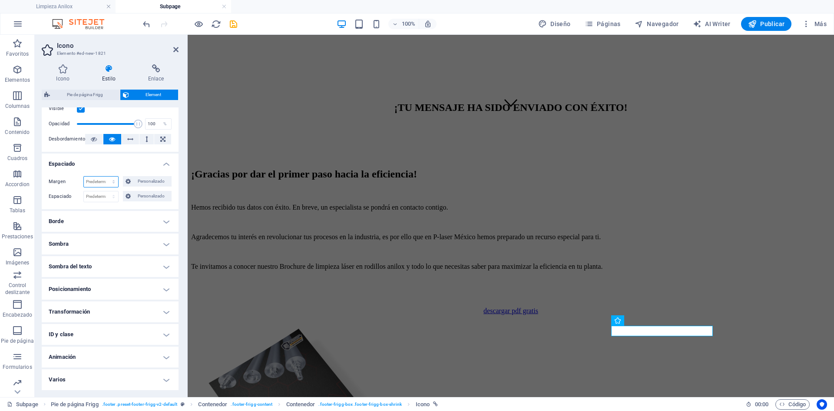
click at [103, 182] on select "Predeterminado automático px % rem vw vh Personalizado" at bounding box center [101, 181] width 34 height 10
click at [84, 176] on select "Predeterminado automático px % rem vw vh Personalizado" at bounding box center [101, 181] width 34 height 10
click at [98, 182] on select "Predeterminado automático px % rem vw vh Personalizado" at bounding box center [101, 181] width 34 height 10
click at [84, 176] on select "Predeterminado automático px % rem vw vh Personalizado" at bounding box center [101, 181] width 34 height 10
drag, startPoint x: 95, startPoint y: 178, endPoint x: 95, endPoint y: 184, distance: 6.5
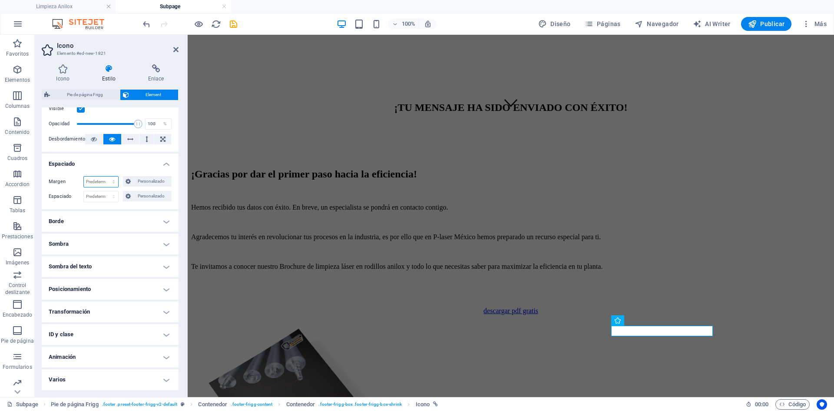
click at [95, 179] on select "Predeterminado automático px % rem vw vh Personalizado" at bounding box center [101, 181] width 34 height 10
click at [105, 176] on select "Predeterminado automático px % rem vw vh Personalizado" at bounding box center [101, 181] width 34 height 10
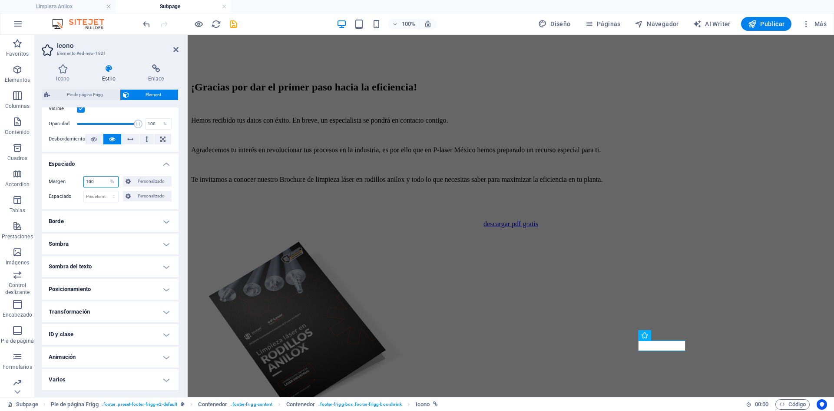
click at [102, 185] on input "number" at bounding box center [101, 181] width 34 height 10
click at [110, 179] on select "Predeterminado automático px % rem vw vh Personalizado" at bounding box center [112, 181] width 12 height 10
click at [106, 176] on select "Predeterminado automático px % rem vw vh Personalizado" at bounding box center [112, 181] width 12 height 10
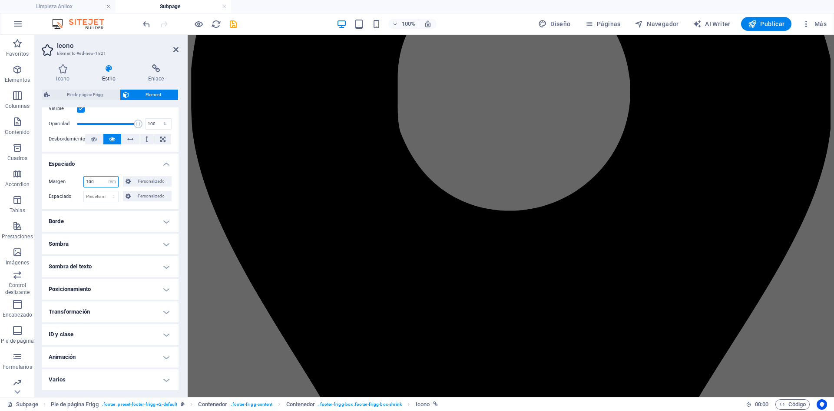
scroll to position [1089, 0]
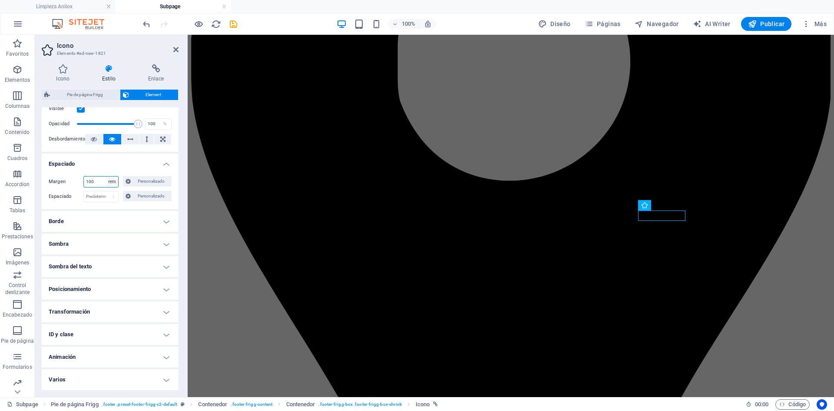
click at [113, 182] on select "Predeterminado automático px % rem vw vh Personalizado" at bounding box center [112, 181] width 12 height 10
click at [106, 176] on select "Predeterminado automático px % rem vw vh Personalizado" at bounding box center [112, 181] width 12 height 10
click at [112, 181] on select "Predeterminado automático px % rem vw vh Personalizado" at bounding box center [112, 181] width 12 height 10
click at [106, 176] on select "Predeterminado automático px % rem vw vh Personalizado" at bounding box center [112, 181] width 12 height 10
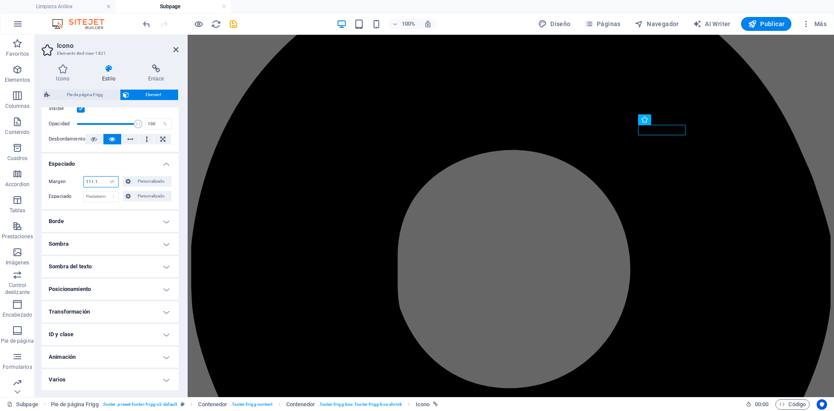
scroll to position [796, 0]
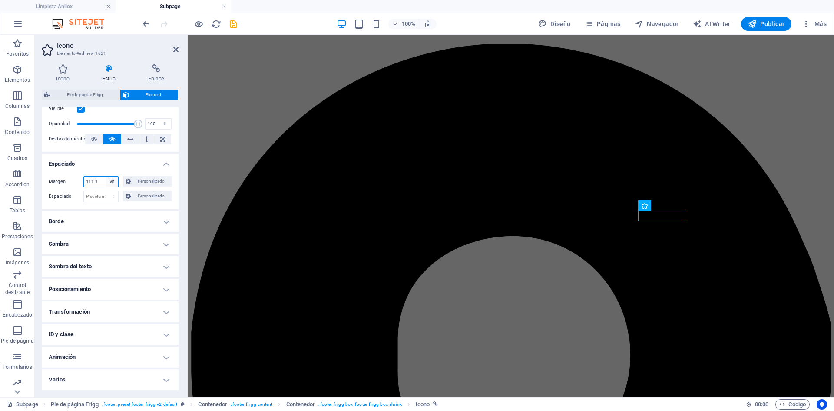
click at [111, 184] on select "Predeterminado automático px % rem vw vh Personalizado" at bounding box center [112, 181] width 12 height 10
click at [106, 176] on select "Predeterminado automático px % rem vw vh Personalizado" at bounding box center [112, 181] width 12 height 10
select select "DISABLED_OPTION_VALUE"
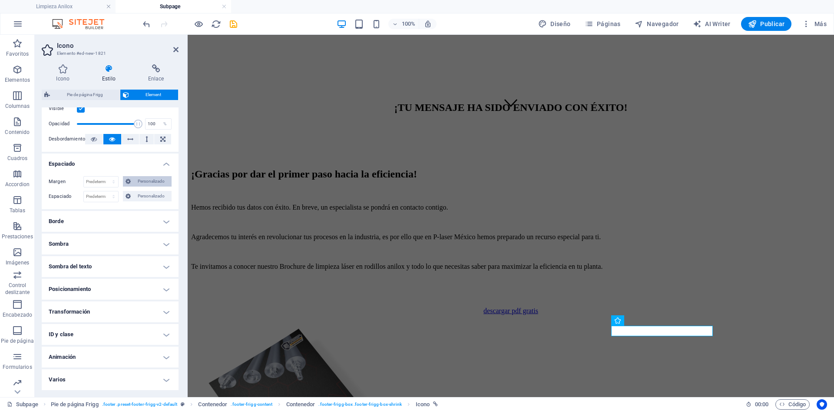
click at [129, 183] on icon at bounding box center [128, 181] width 5 height 10
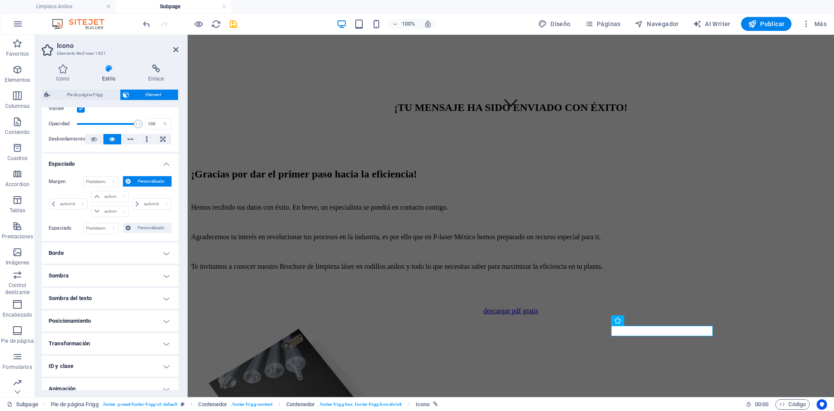
click at [86, 256] on h4 "Borde" at bounding box center [110, 252] width 137 height 21
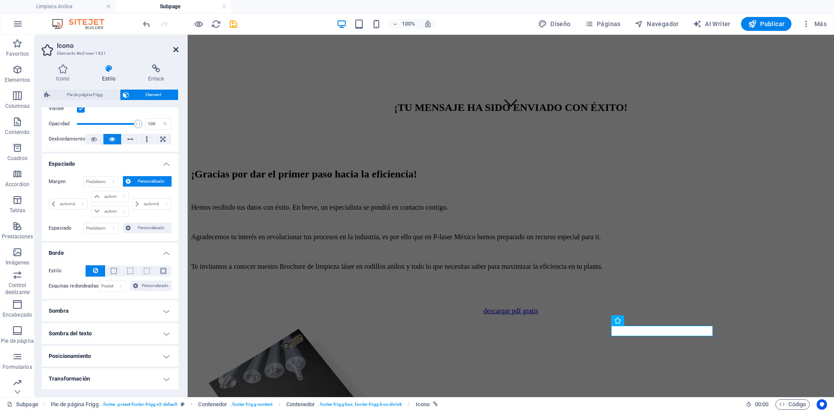
click at [174, 48] on icon at bounding box center [175, 49] width 5 height 7
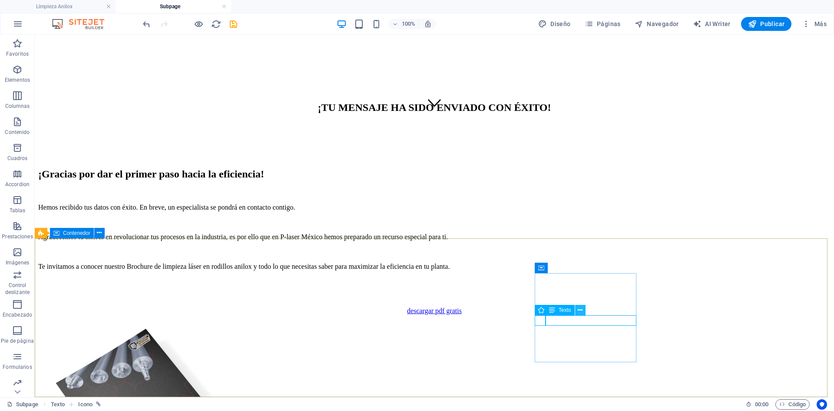
click at [580, 310] on icon at bounding box center [580, 309] width 5 height 9
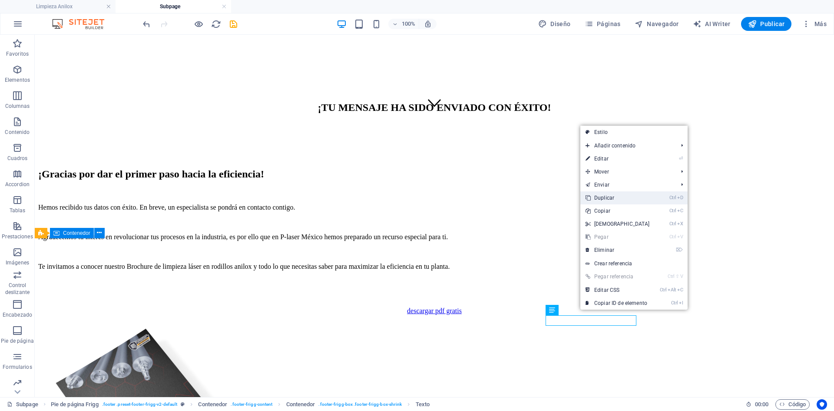
click at [634, 199] on link "Ctrl D Duplicar" at bounding box center [618, 197] width 75 height 13
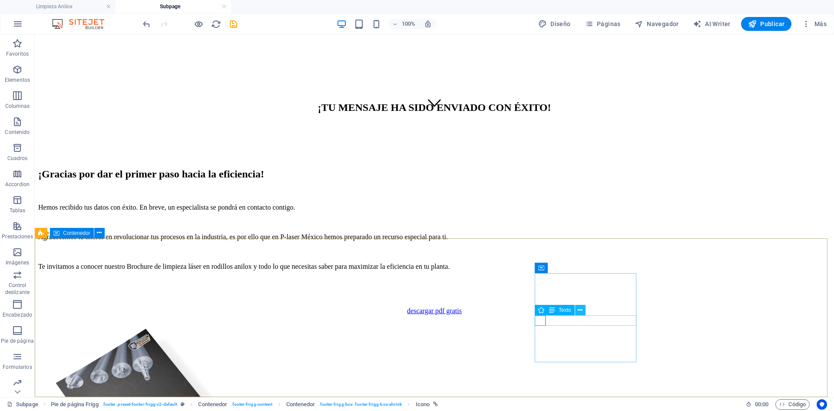
click at [582, 311] on icon at bounding box center [580, 309] width 5 height 9
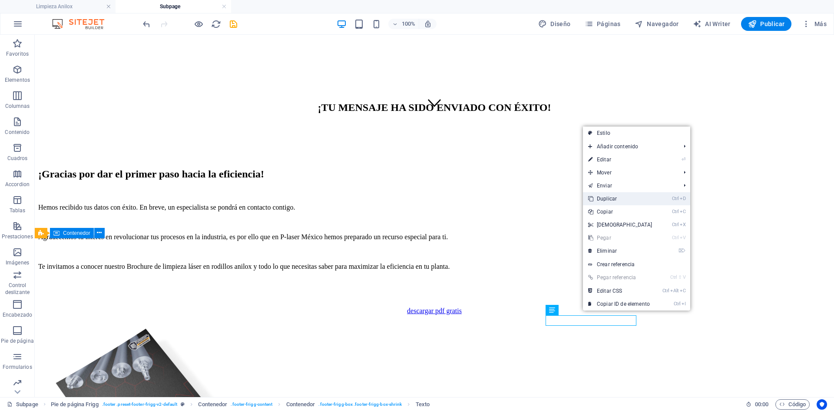
click at [629, 199] on link "Ctrl D Duplicar" at bounding box center [620, 198] width 75 height 13
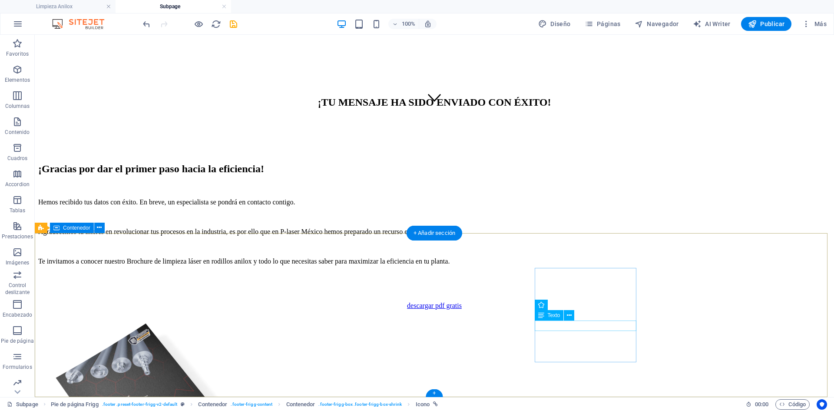
click at [545, 337] on div "Icono" at bounding box center [549, 336] width 29 height 10
click at [570, 327] on icon at bounding box center [569, 325] width 5 height 9
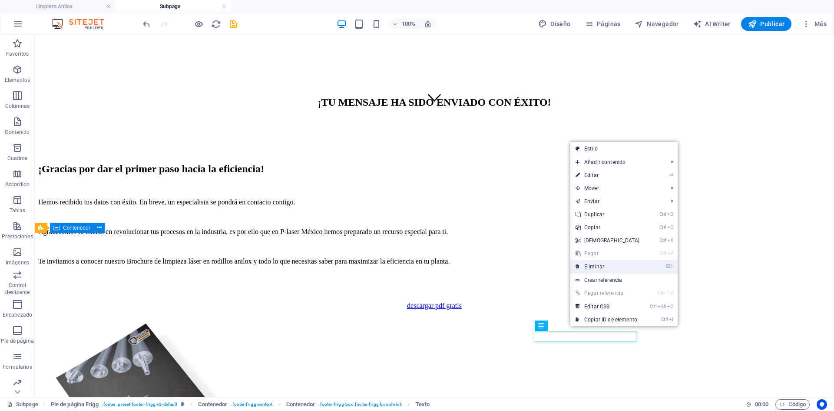
click at [598, 272] on link "⌦ Eliminar" at bounding box center [608, 266] width 75 height 13
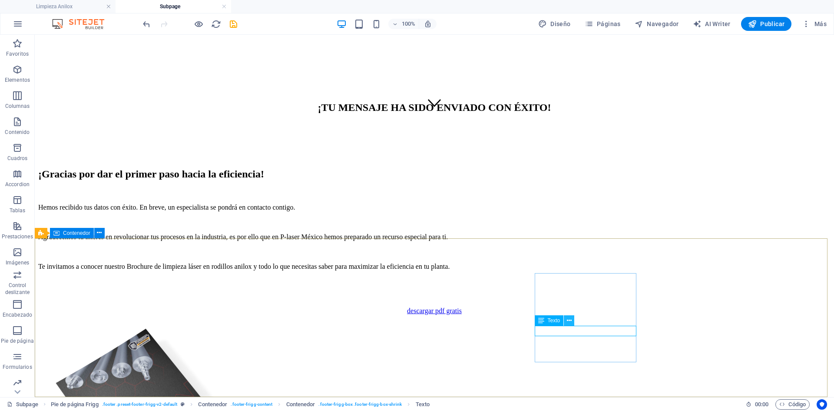
click at [570, 322] on icon at bounding box center [569, 320] width 5 height 9
click at [558, 343] on span "Texto" at bounding box center [554, 340] width 13 height 5
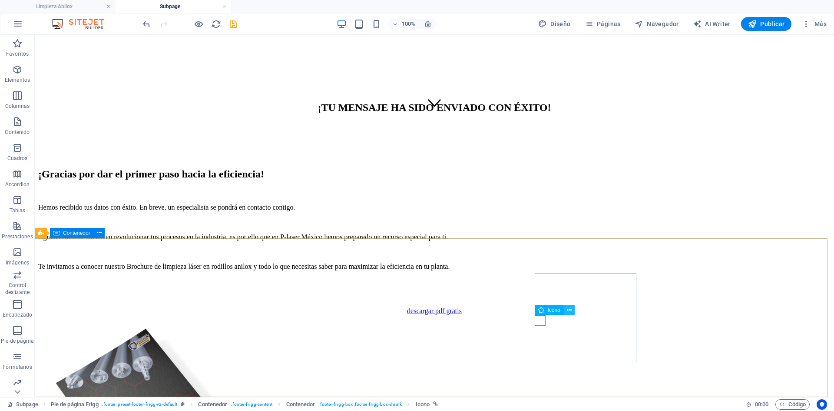
click at [572, 312] on icon at bounding box center [569, 309] width 5 height 9
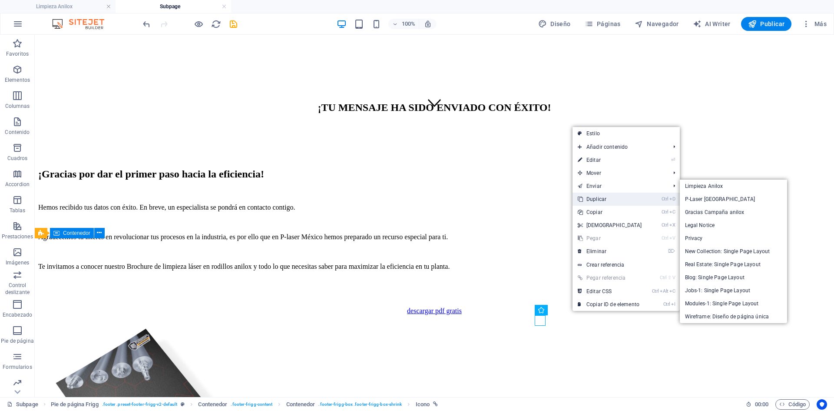
click at [602, 198] on link "Ctrl D Duplicar" at bounding box center [610, 198] width 75 height 13
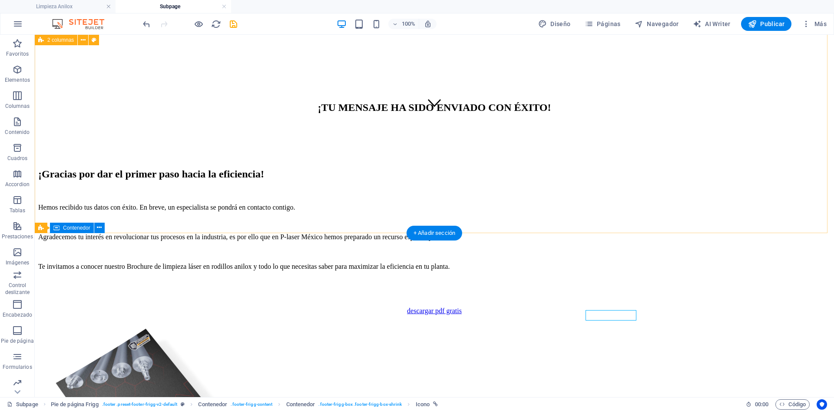
scroll to position [284, 0]
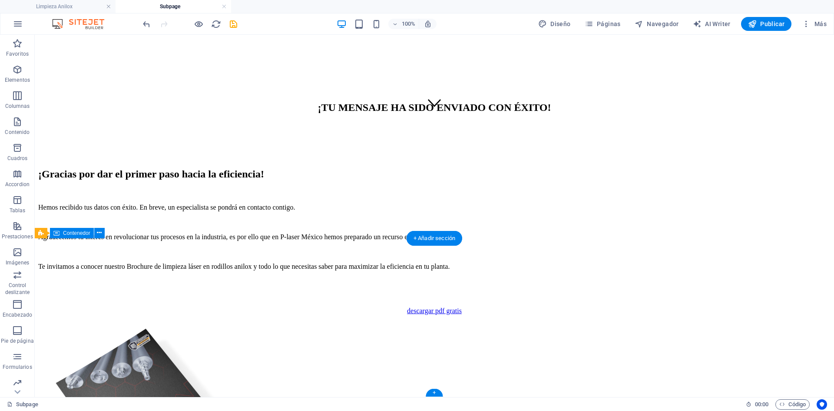
drag, startPoint x: 638, startPoint y: 338, endPoint x: 540, endPoint y: 332, distance: 98.4
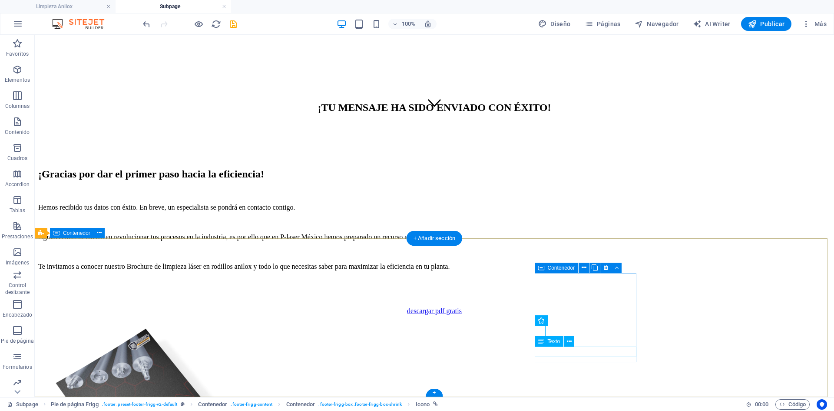
select select "xMidYMid"
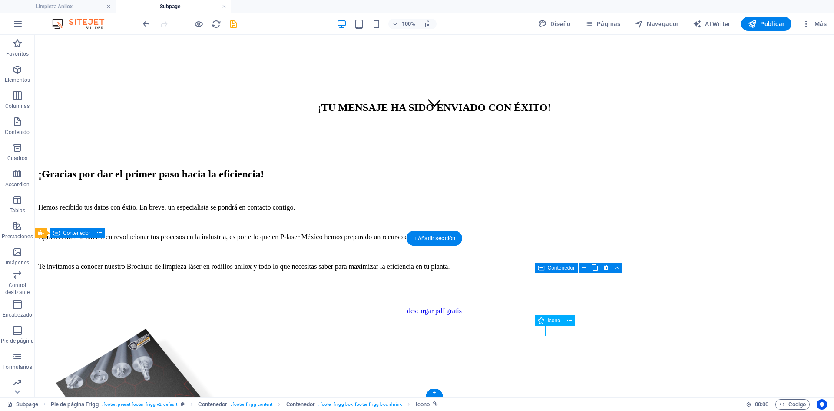
select select "px"
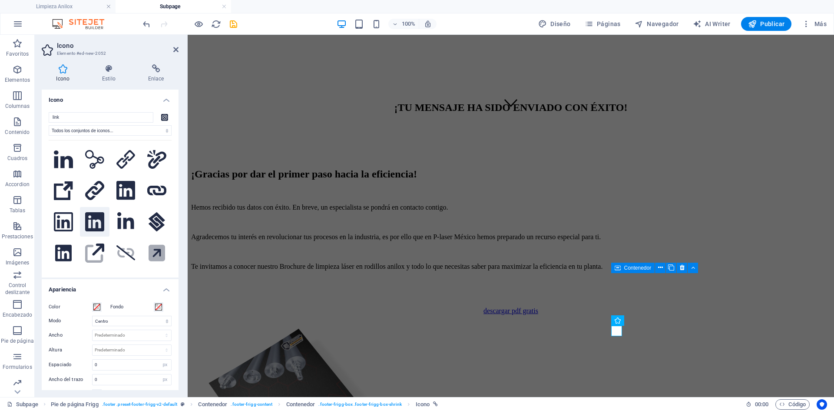
type input "link"
click at [97, 226] on icon at bounding box center [94, 221] width 19 height 19
click at [126, 194] on icon at bounding box center [125, 190] width 19 height 19
click at [97, 219] on icon at bounding box center [94, 221] width 19 height 19
click at [124, 190] on icon at bounding box center [125, 190] width 19 height 19
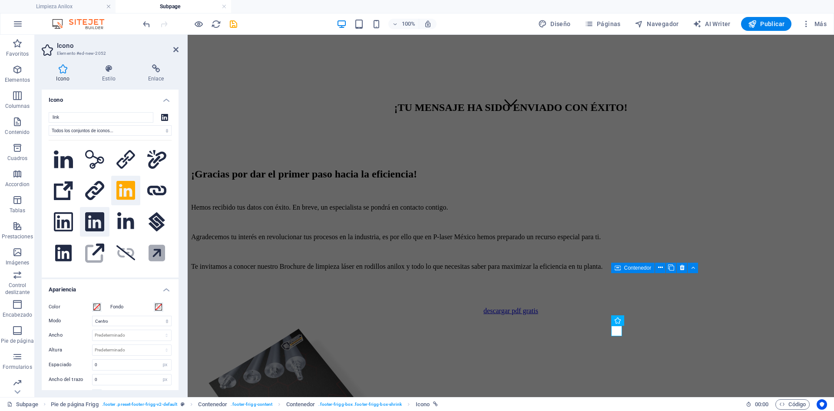
click at [97, 217] on icon at bounding box center [94, 221] width 19 height 19
click at [125, 191] on icon at bounding box center [125, 190] width 19 height 19
click at [153, 69] on icon at bounding box center [155, 68] width 45 height 9
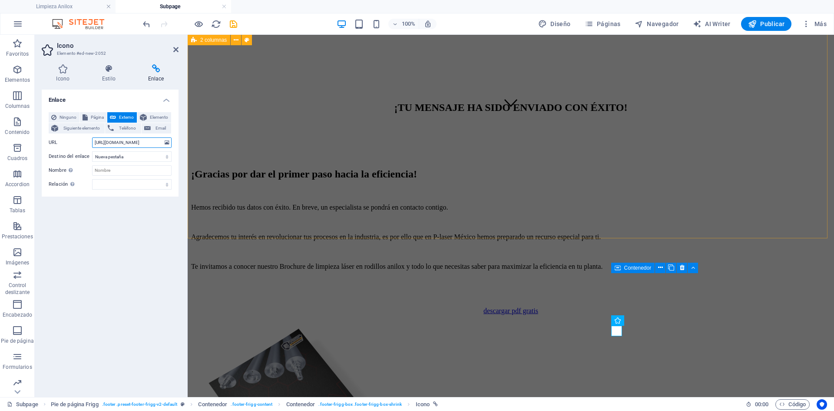
scroll to position [0, 14]
drag, startPoint x: 282, startPoint y: 178, endPoint x: 287, endPoint y: 148, distance: 30.3
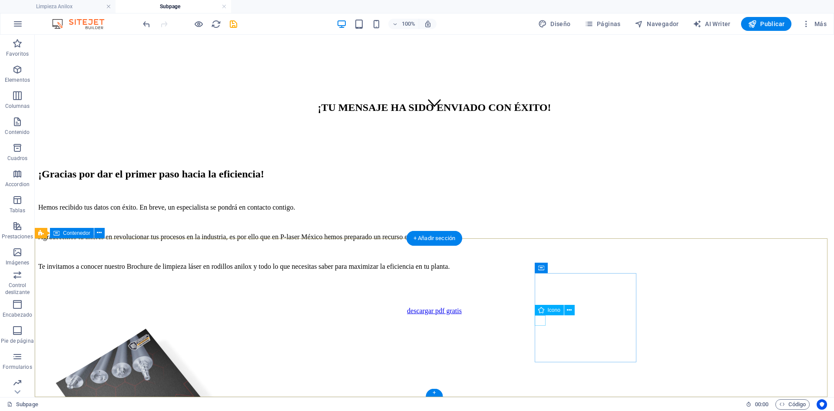
select select "px"
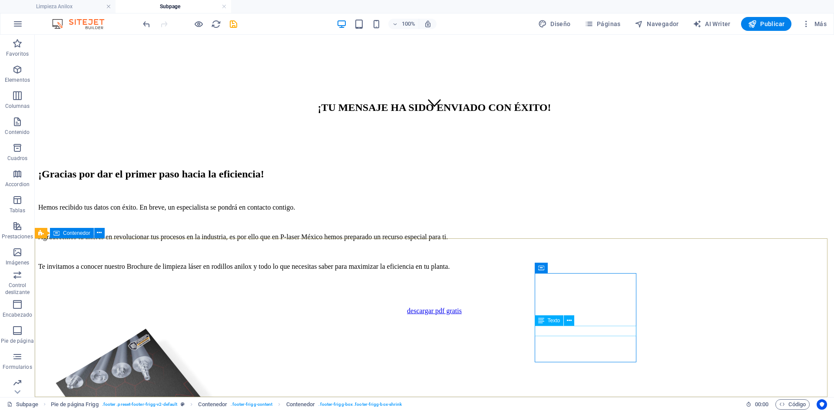
click at [537, 322] on div "Texto" at bounding box center [549, 320] width 29 height 10
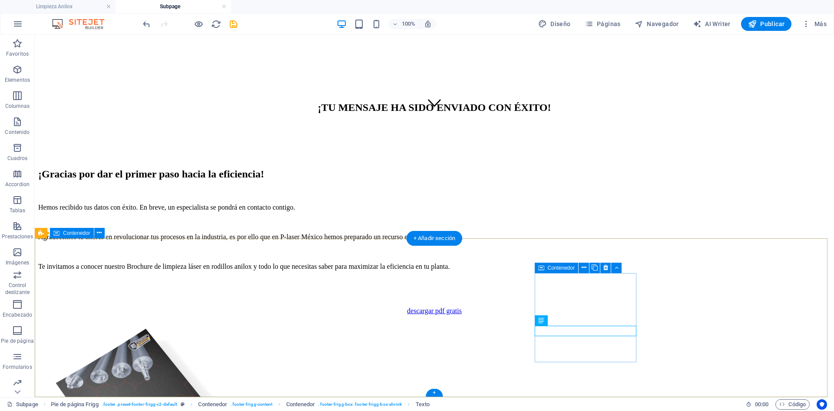
click at [559, 321] on span "Texto" at bounding box center [554, 320] width 13 height 5
click at [578, 321] on div "Texto" at bounding box center [558, 320] width 46 height 11
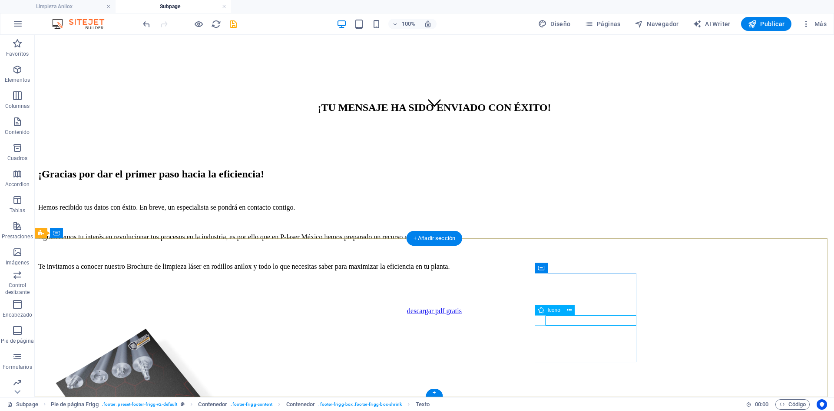
select select "px"
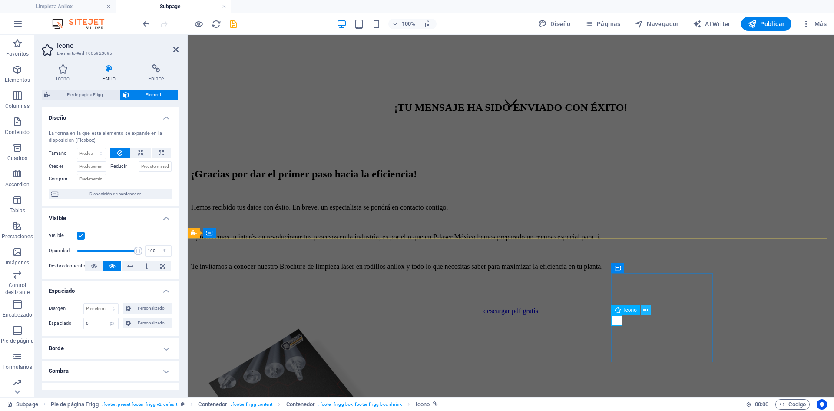
click at [646, 311] on icon at bounding box center [646, 309] width 5 height 9
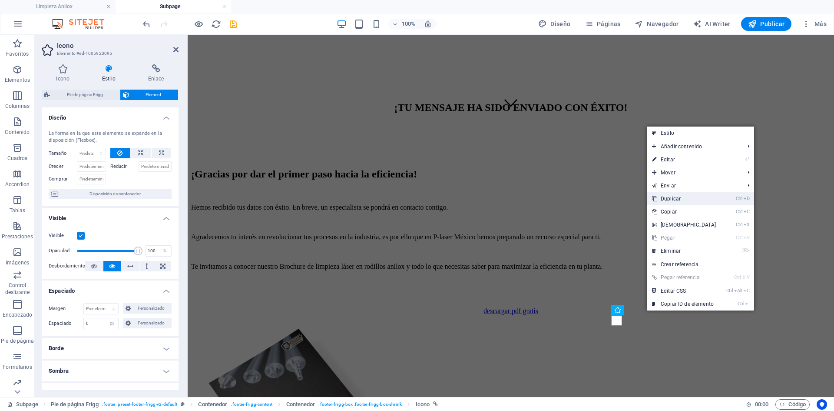
click at [677, 199] on link "Ctrl D Duplicar" at bounding box center [684, 198] width 75 height 13
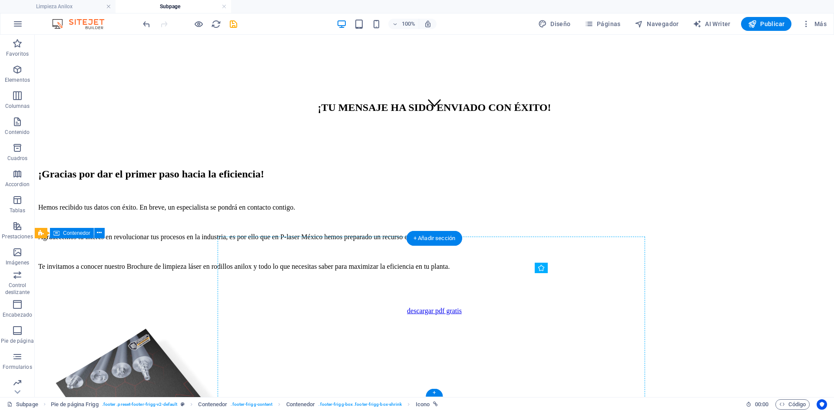
drag, startPoint x: 634, startPoint y: 344, endPoint x: 577, endPoint y: 326, distance: 60.6
drag, startPoint x: 666, startPoint y: 355, endPoint x: 540, endPoint y: 336, distance: 127.9
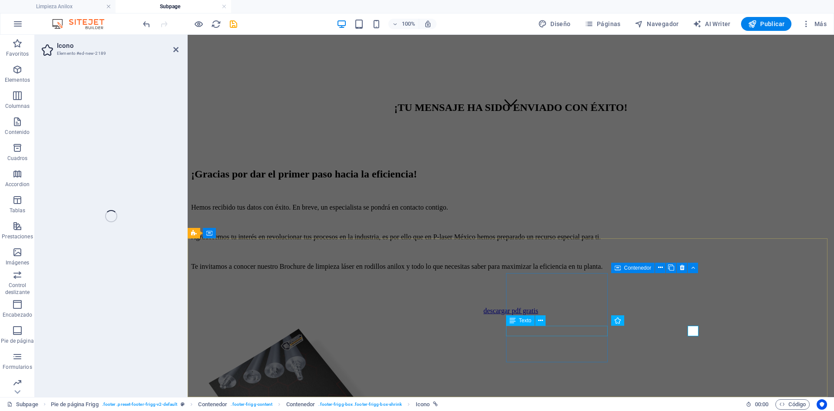
select select "xMidYMid"
select select "px"
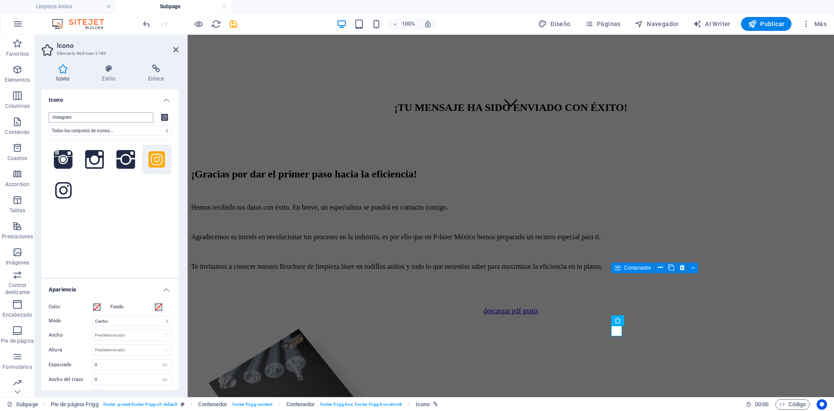
click at [88, 114] on input "instagram" at bounding box center [101, 117] width 105 height 10
drag, startPoint x: 96, startPoint y: 117, endPoint x: 15, endPoint y: 117, distance: 81.3
click at [16, 119] on section "Favoritos Elementos Columnas Contenido Cuadros Accordion Tablas Prestaciones Im…" at bounding box center [417, 216] width 834 height 362
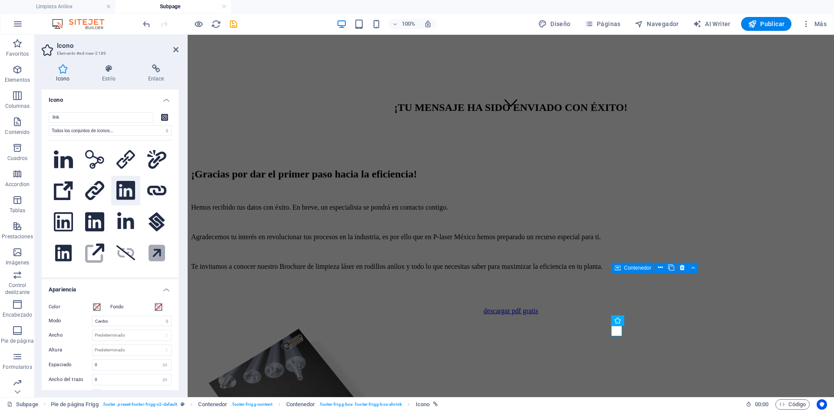
type input "link"
click at [120, 189] on icon at bounding box center [125, 190] width 19 height 19
click at [95, 218] on icon at bounding box center [94, 221] width 19 height 19
click at [124, 189] on icon at bounding box center [125, 190] width 19 height 19
click at [165, 65] on icon at bounding box center [155, 68] width 45 height 9
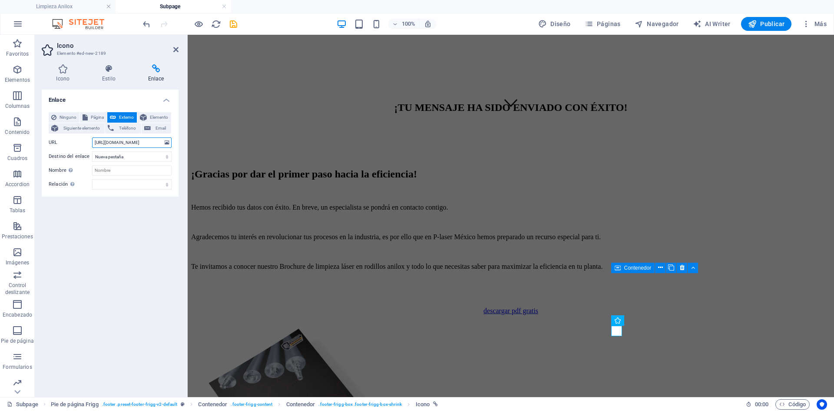
scroll to position [0, 14]
drag, startPoint x: 94, startPoint y: 144, endPoint x: 161, endPoint y: 144, distance: 66.9
click at [161, 144] on input "[URL][DOMAIN_NAME]" at bounding box center [132, 142] width 80 height 10
click at [126, 140] on input "URL" at bounding box center [132, 142] width 80 height 10
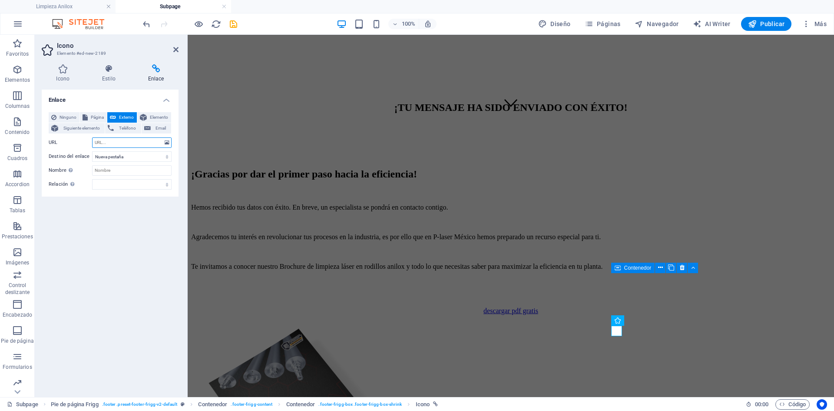
paste input "[URL][DOMAIN_NAME]"
type input "[URL][DOMAIN_NAME]"
click at [173, 50] on icon at bounding box center [175, 49] width 5 height 7
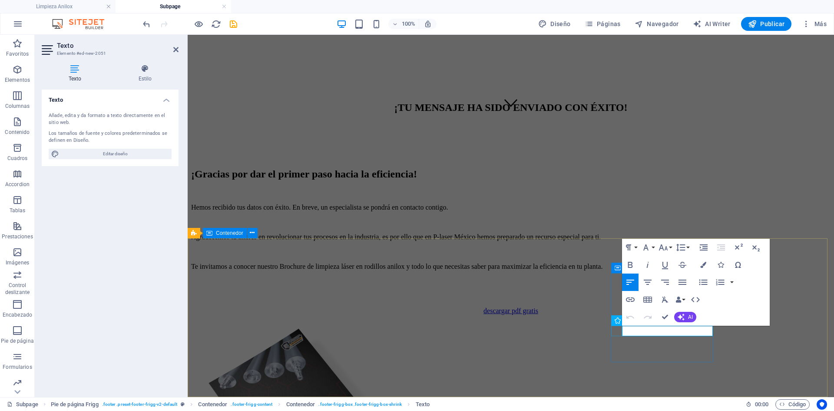
drag, startPoint x: 667, startPoint y: 332, endPoint x: 617, endPoint y: 335, distance: 50.5
click at [630, 297] on icon "button" at bounding box center [630, 299] width 10 height 10
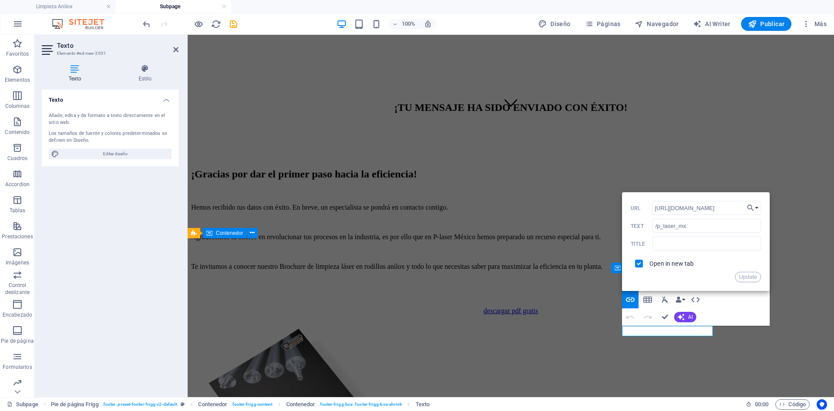
scroll to position [0, 12]
drag, startPoint x: 843, startPoint y: 243, endPoint x: 834, endPoint y: 209, distance: 35.2
type input "h"
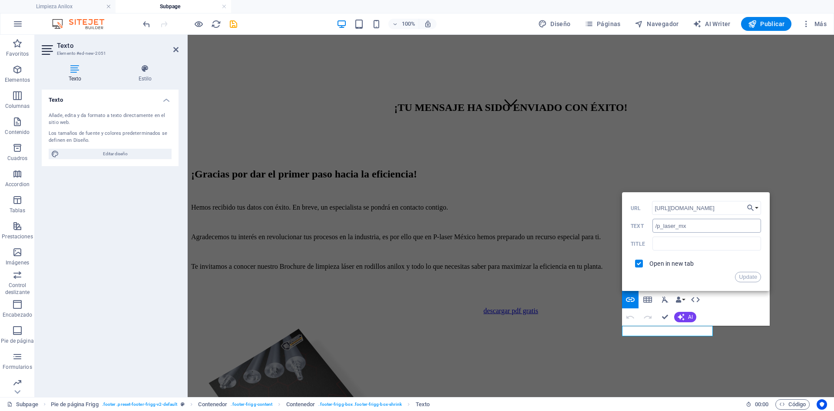
type input "[URL][DOMAIN_NAME]"
click at [663, 227] on input "/p_laser_mx" at bounding box center [707, 226] width 109 height 14
type input "/p-laser-[GEOGRAPHIC_DATA]"
click at [752, 278] on button "Update" at bounding box center [748, 277] width 26 height 10
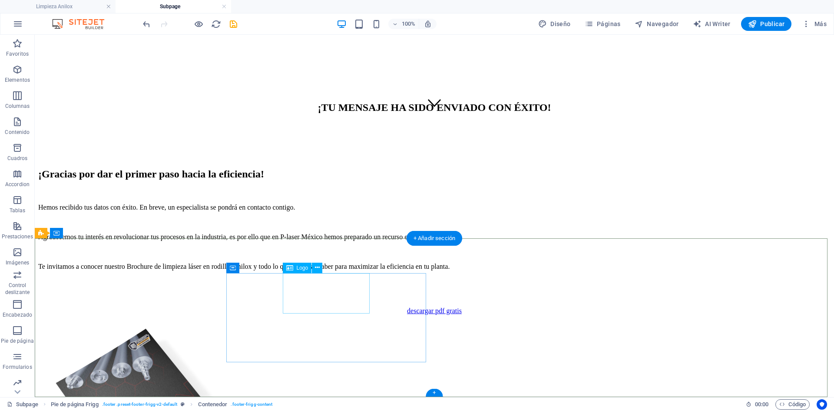
click at [297, 269] on span "Logo" at bounding box center [303, 267] width 12 height 5
select select "px"
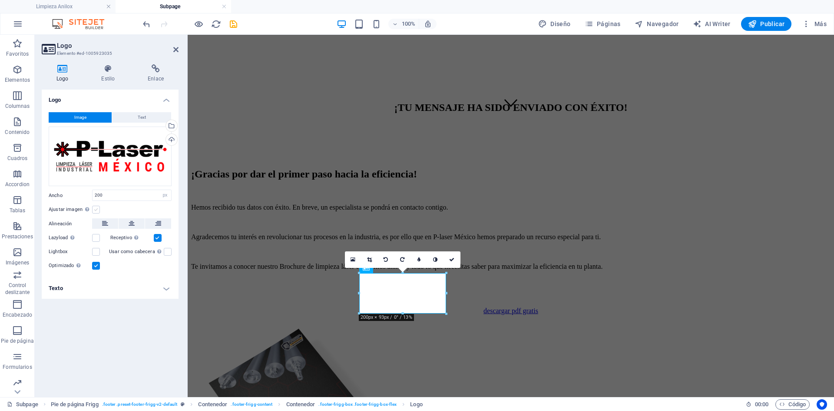
click at [96, 211] on label at bounding box center [96, 210] width 8 height 8
click at [0, 0] on input "Ajustar imagen Ajustar imagen automáticamente a un ancho y alto fijo" at bounding box center [0, 0] width 0 height 0
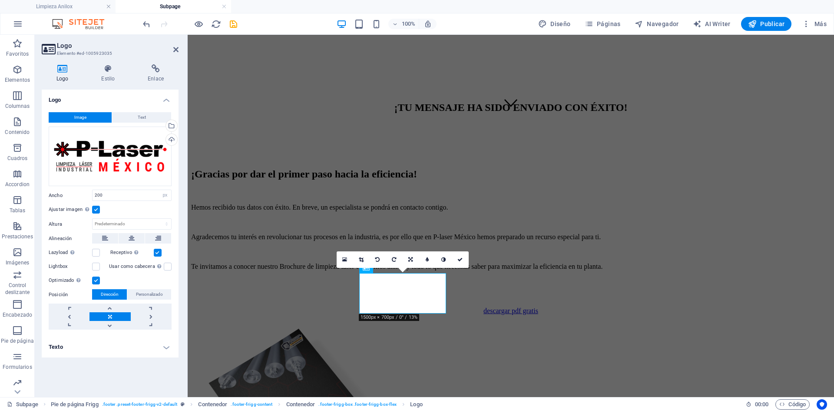
click at [96, 211] on label at bounding box center [96, 210] width 8 height 8
click at [0, 0] on input "Ajustar imagen Ajustar imagen automáticamente a un ancho y alto fijo" at bounding box center [0, 0] width 0 height 0
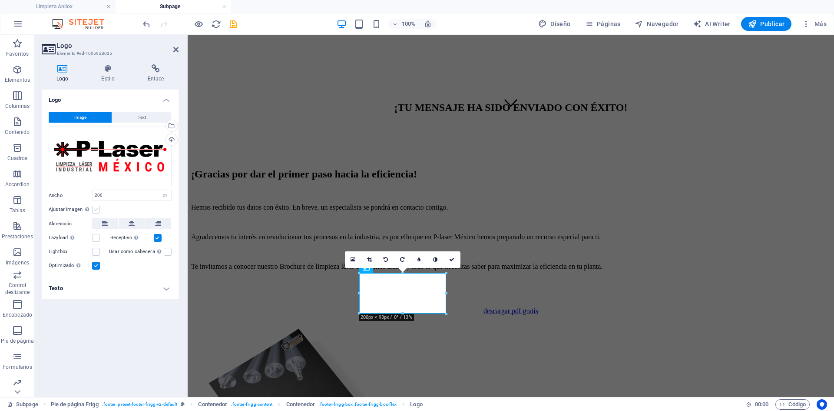
click at [96, 211] on label at bounding box center [96, 210] width 8 height 8
click at [0, 0] on input "Ajustar imagen Ajustar imagen automáticamente a un ancho y alto fijo" at bounding box center [0, 0] width 0 height 0
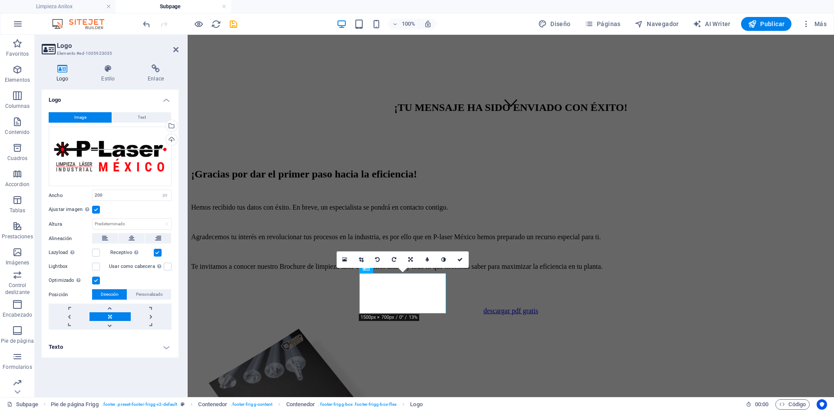
click at [96, 211] on label at bounding box center [96, 210] width 8 height 8
click at [0, 0] on input "Ajustar imagen Ajustar imagen automáticamente a un ancho y alto fijo" at bounding box center [0, 0] width 0 height 0
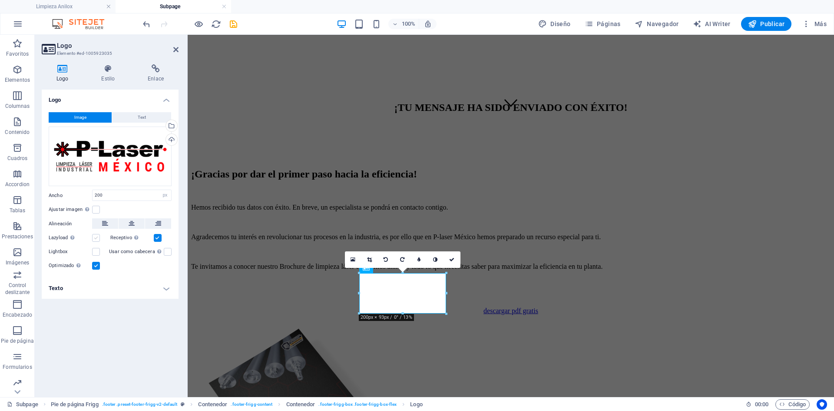
click at [94, 239] on label at bounding box center [96, 238] width 8 height 8
click at [0, 0] on input "Lazyload La carga de imágenes tras la carga de la página mejora la velocidad de…" at bounding box center [0, 0] width 0 height 0
drag, startPoint x: 94, startPoint y: 239, endPoint x: 94, endPoint y: 245, distance: 5.6
click at [94, 239] on label at bounding box center [96, 238] width 8 height 8
click at [0, 0] on input "Lazyload La carga de imágenes tras la carga de la página mejora la velocidad de…" at bounding box center [0, 0] width 0 height 0
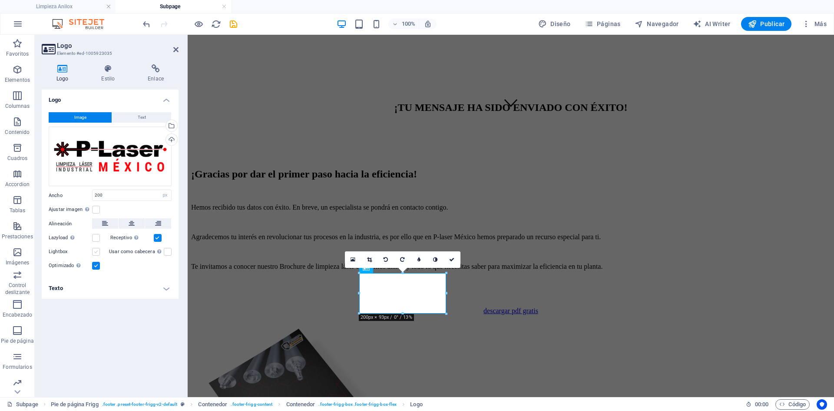
click at [94, 251] on label at bounding box center [96, 252] width 8 height 8
click at [0, 0] on input "Lightbox" at bounding box center [0, 0] width 0 height 0
click at [96, 252] on label at bounding box center [96, 252] width 8 height 8
click at [0, 0] on input "Lightbox" at bounding box center [0, 0] width 0 height 0
click at [164, 254] on label at bounding box center [168, 252] width 8 height 8
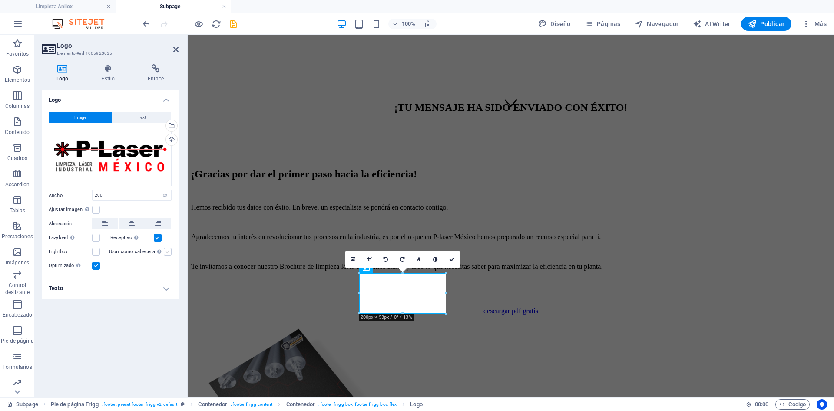
click at [0, 0] on input "Usar como cabecera La imagen se ajustará en una etiqueta de cabecera H1. Result…" at bounding box center [0, 0] width 0 height 0
click at [166, 253] on label at bounding box center [168, 252] width 8 height 8
click at [0, 0] on input "Usar como cabecera La imagen se ajustará en una etiqueta de cabecera H1. Result…" at bounding box center [0, 0] width 0 height 0
click at [93, 209] on label at bounding box center [96, 210] width 8 height 8
click at [0, 0] on input "Ajustar imagen Ajustar imagen automáticamente a un ancho y alto fijo" at bounding box center [0, 0] width 0 height 0
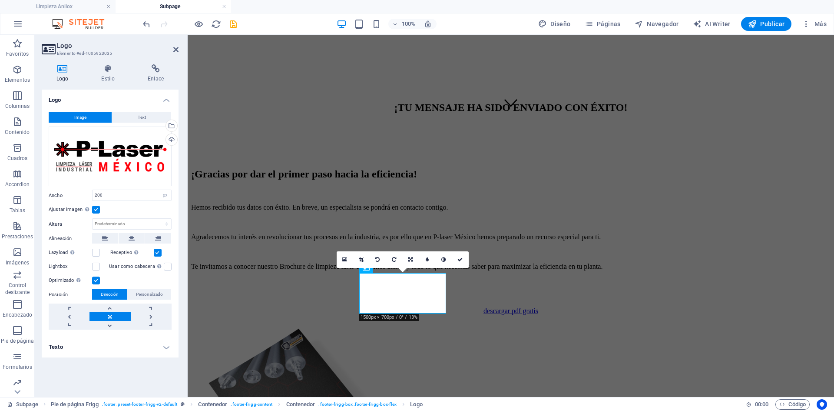
click at [95, 209] on label at bounding box center [96, 210] width 8 height 8
click at [0, 0] on input "Ajustar imagen Ajustar imagen automáticamente a un ancho y alto fijo" at bounding box center [0, 0] width 0 height 0
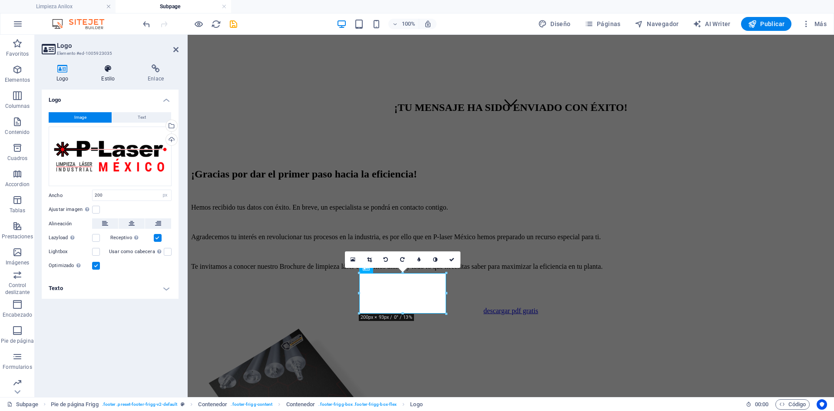
click at [110, 74] on h4 "Estilo" at bounding box center [109, 73] width 46 height 18
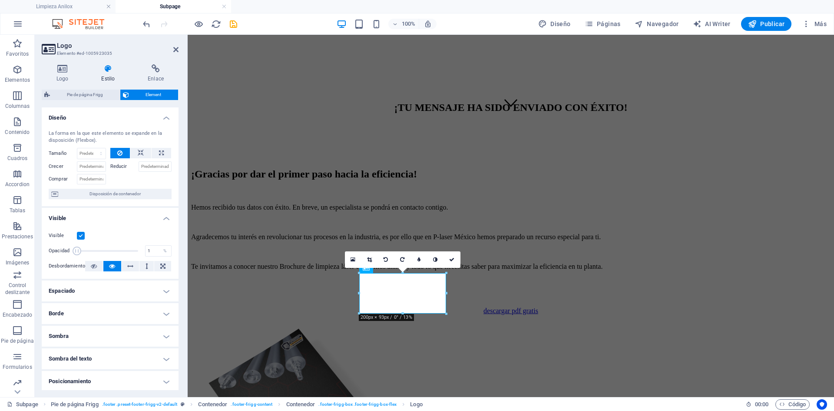
drag, startPoint x: 136, startPoint y: 249, endPoint x: 48, endPoint y: 256, distance: 87.7
click at [48, 256] on div "Visible Opacidad 1 % Desbordamiento" at bounding box center [110, 250] width 137 height 55
drag, startPoint x: 265, startPoint y: 287, endPoint x: 224, endPoint y: 261, distance: 47.9
click at [80, 235] on label at bounding box center [81, 236] width 8 height 8
click at [0, 0] on input "Visible" at bounding box center [0, 0] width 0 height 0
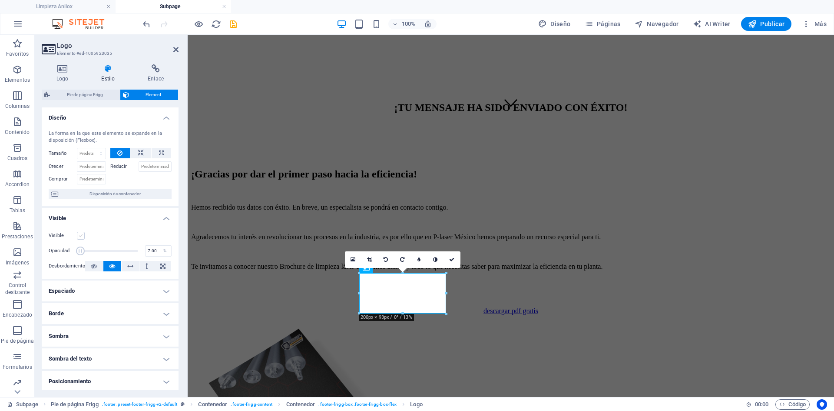
click at [80, 235] on label at bounding box center [81, 236] width 8 height 8
click at [0, 0] on input "Visible" at bounding box center [0, 0] width 0 height 0
type input "100"
drag, startPoint x: 80, startPoint y: 249, endPoint x: 159, endPoint y: 249, distance: 79.5
click at [162, 247] on div "Opacidad 100 %" at bounding box center [110, 250] width 123 height 13
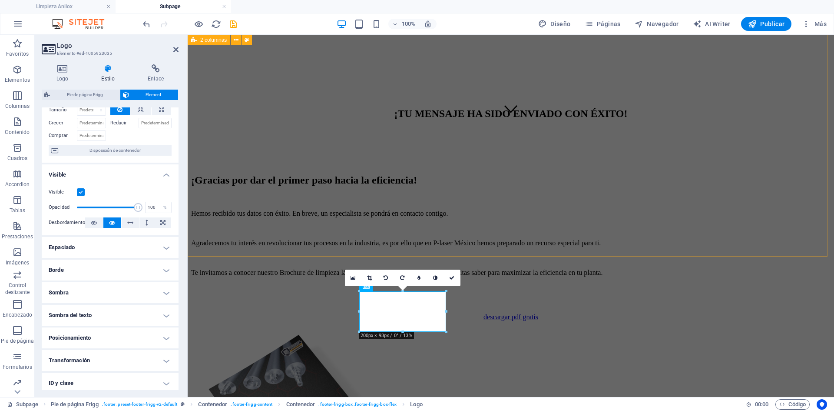
scroll to position [279, 0]
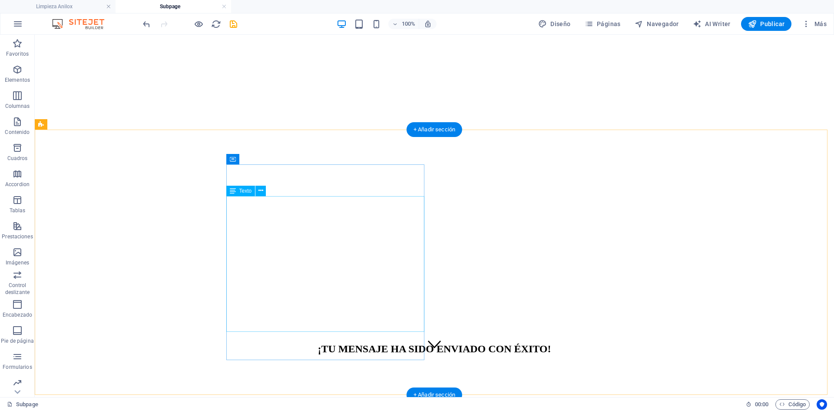
scroll to position [0, 0]
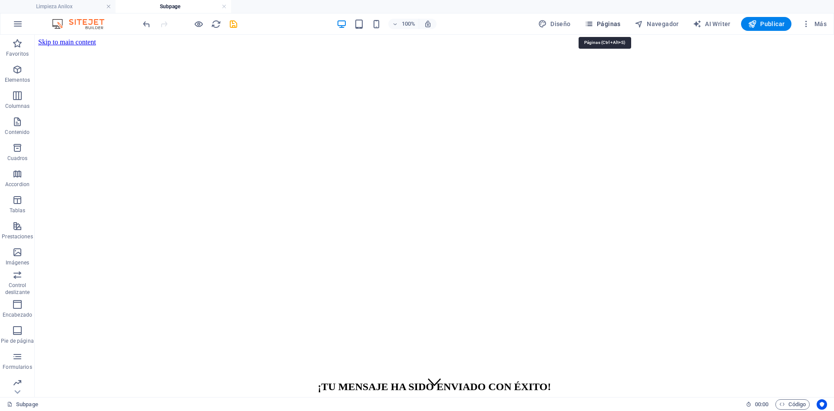
click at [604, 23] on span "Páginas" at bounding box center [603, 24] width 36 height 9
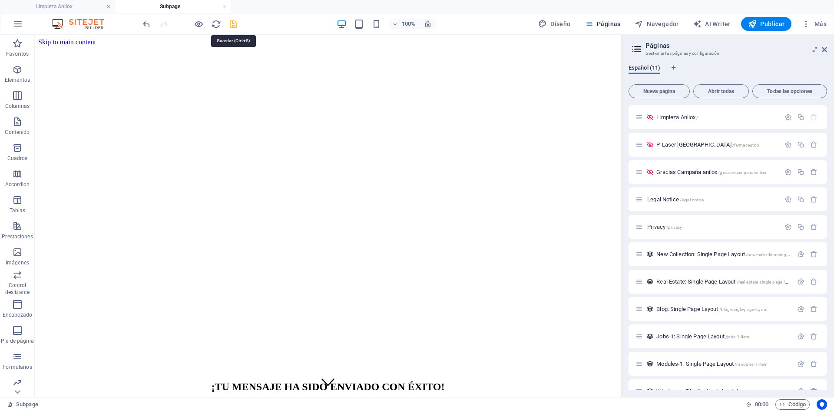
click at [236, 21] on icon "save" at bounding box center [234, 24] width 10 height 10
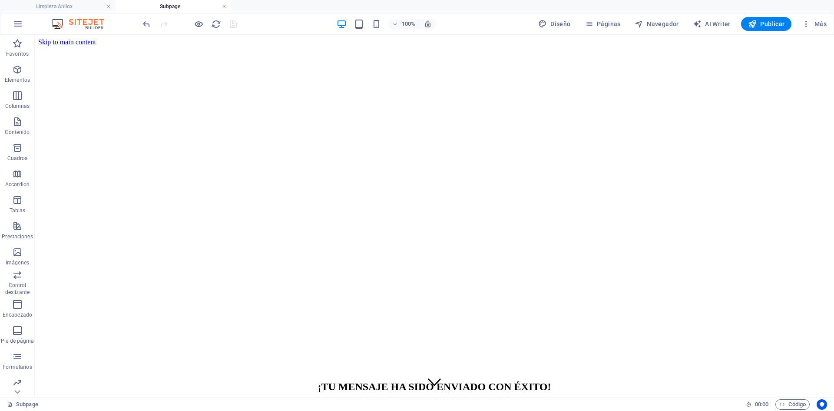
click at [226, 7] on link at bounding box center [224, 7] width 5 height 8
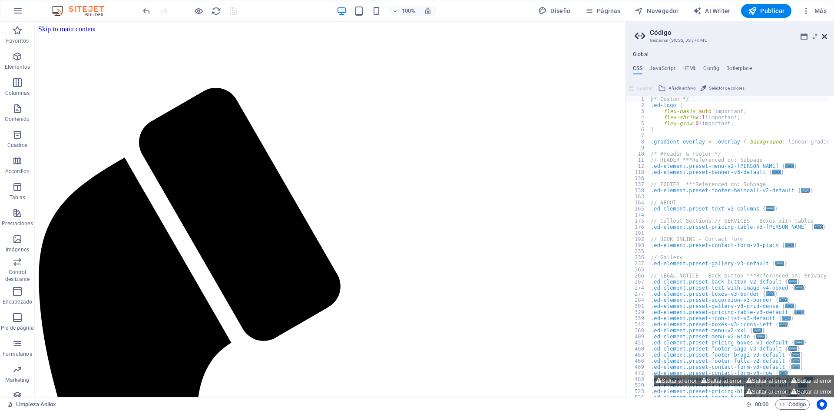
drag, startPoint x: 826, startPoint y: 36, endPoint x: 788, endPoint y: 14, distance: 43.4
click at [826, 36] on icon at bounding box center [824, 36] width 5 height 7
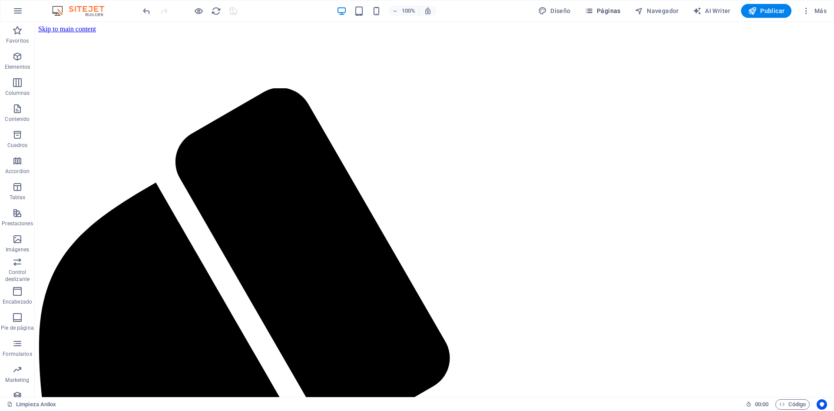
click at [596, 9] on span "Páginas" at bounding box center [603, 11] width 36 height 9
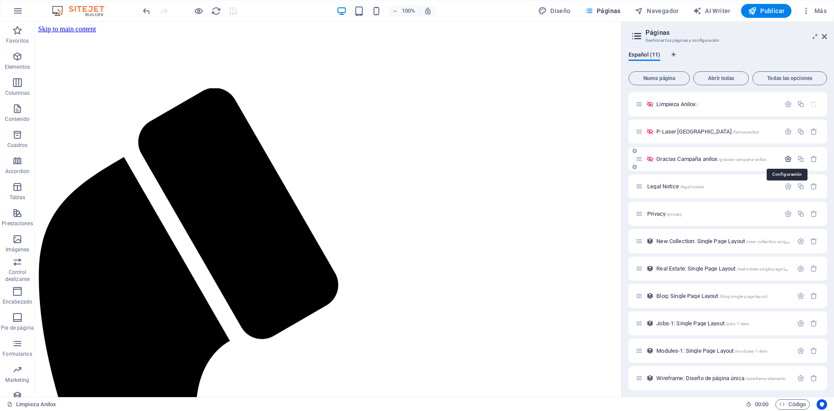
click at [786, 158] on icon "button" at bounding box center [788, 158] width 7 height 7
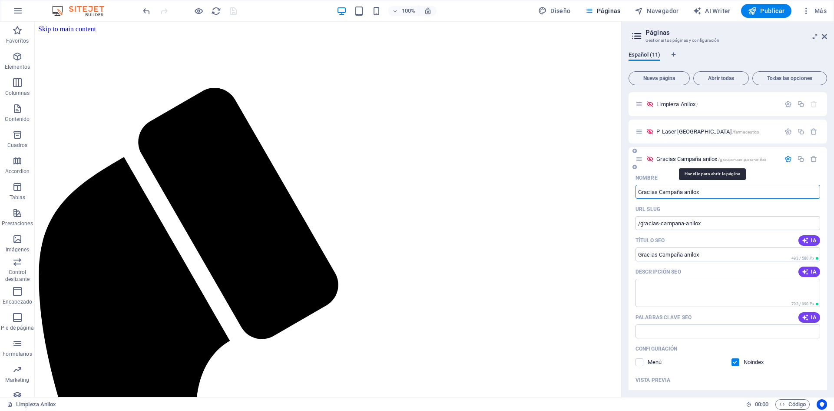
click at [677, 158] on span "Gracias Campaña anilox /gracias-campana-anilox" at bounding box center [712, 159] width 110 height 7
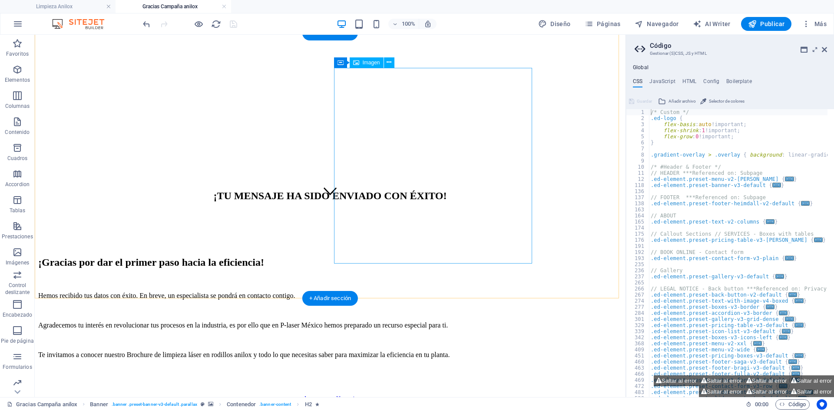
scroll to position [253, 0]
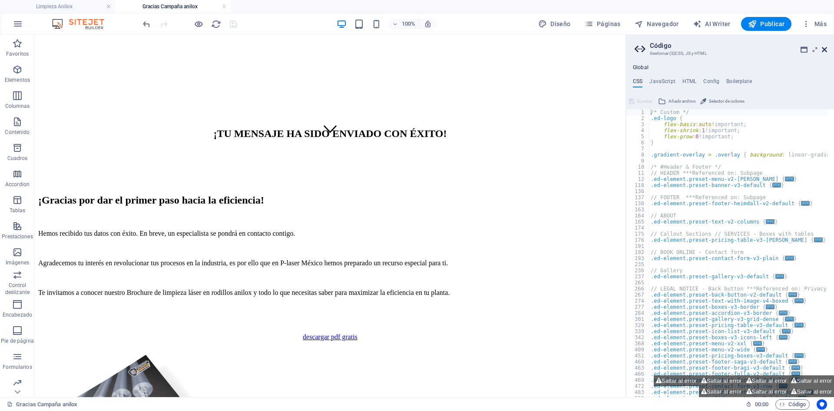
click at [825, 47] on icon at bounding box center [824, 49] width 5 height 7
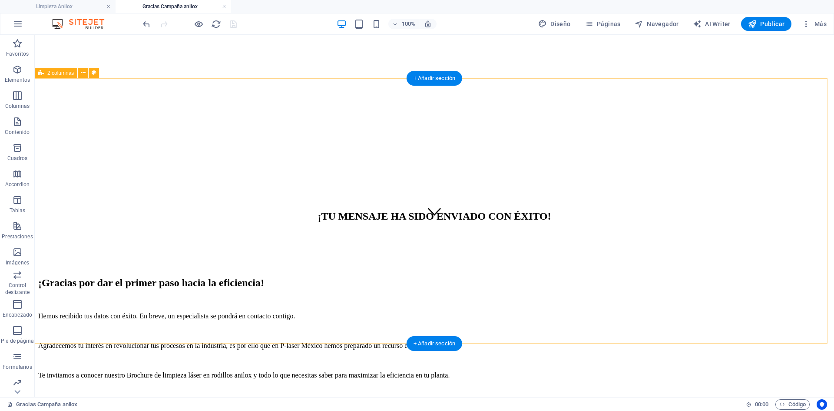
scroll to position [174, 0]
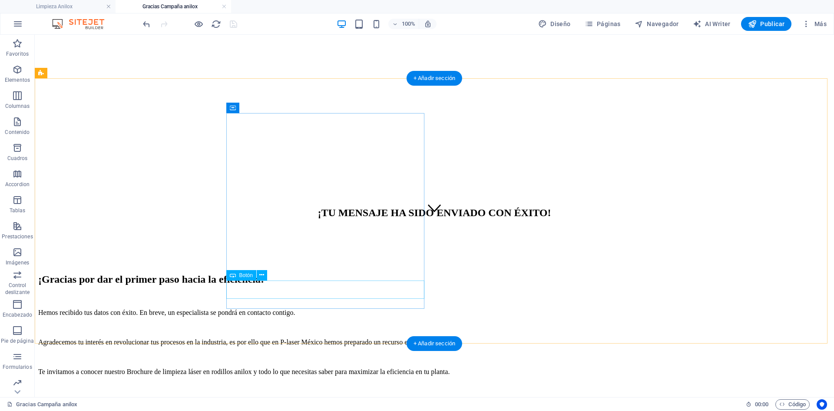
click at [335, 410] on div "descargar pdf gratis" at bounding box center [434, 416] width 793 height 8
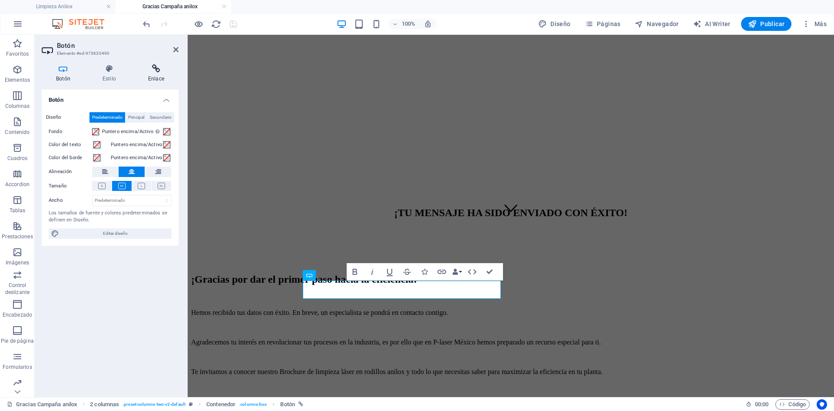
click at [155, 67] on icon at bounding box center [156, 68] width 45 height 9
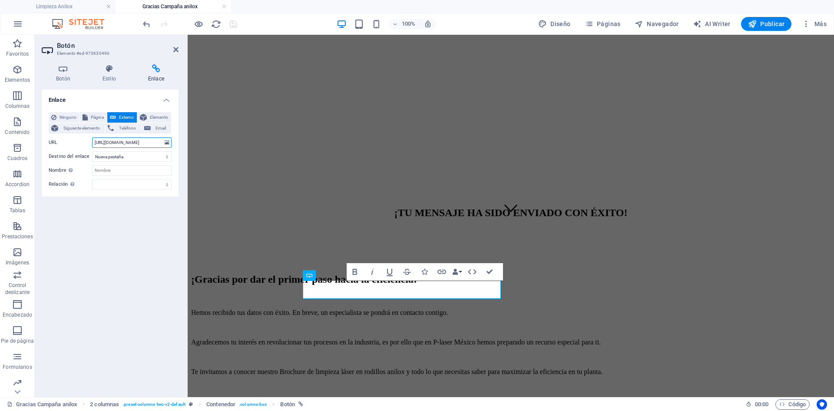
scroll to position [0, 129]
drag, startPoint x: 308, startPoint y: 175, endPoint x: 250, endPoint y: 149, distance: 62.8
click at [105, 242] on div "Enlace Ninguno Página Externo Elemento Siguiente elemento Teléfono Email Página…" at bounding box center [110, 240] width 137 height 300
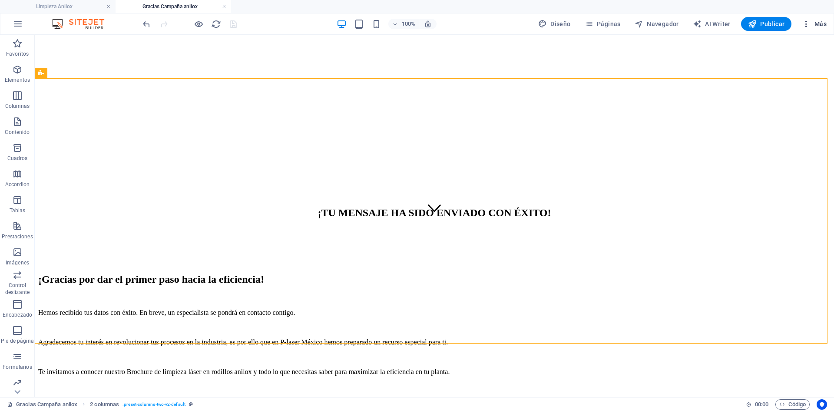
click at [807, 27] on icon "button" at bounding box center [806, 24] width 9 height 9
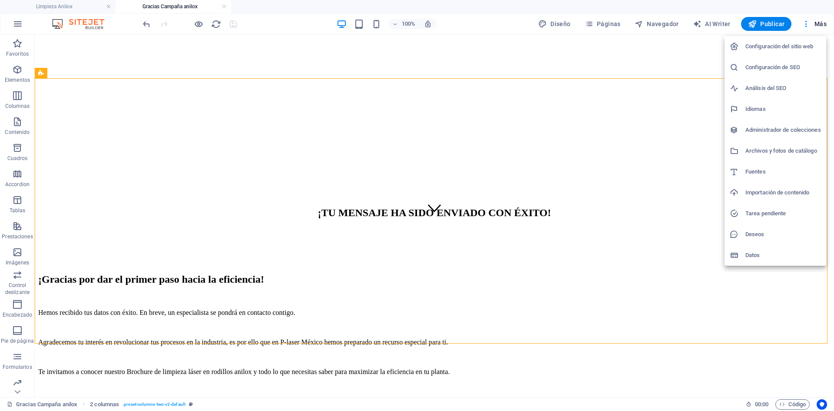
click at [802, 42] on h6 "Configuración del sitio web" at bounding box center [784, 46] width 76 height 10
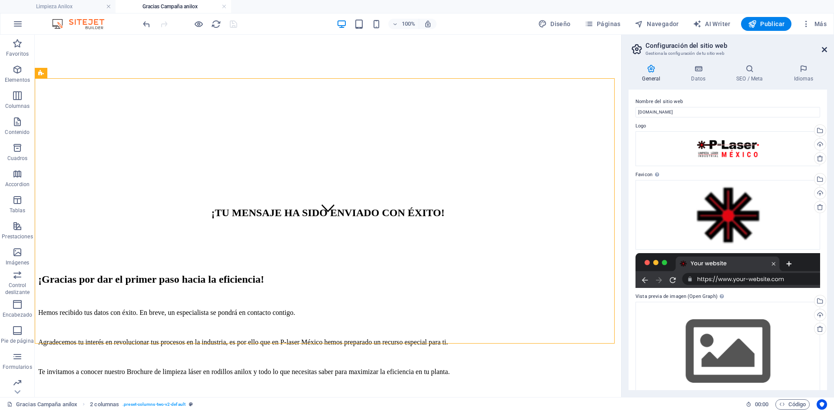
click at [824, 51] on icon at bounding box center [824, 49] width 5 height 7
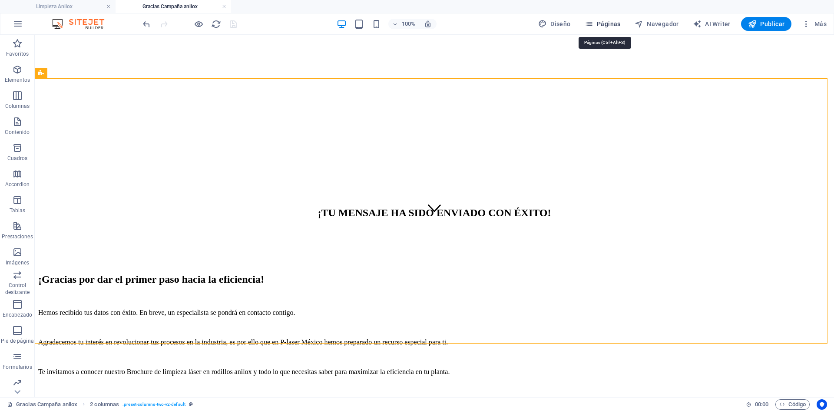
click at [600, 26] on span "Páginas" at bounding box center [603, 24] width 36 height 9
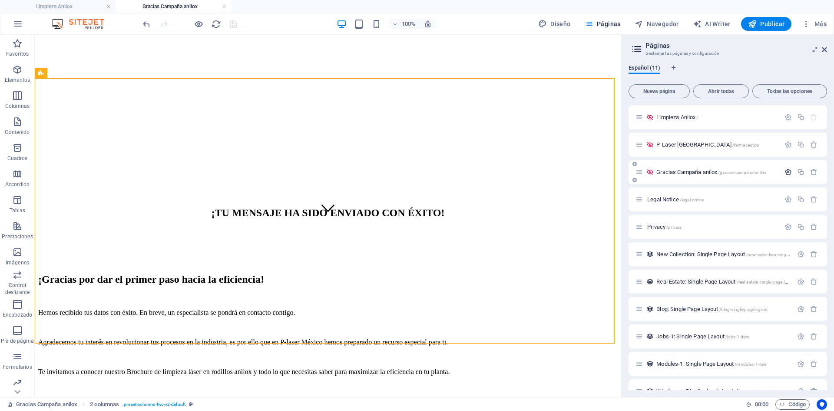
click at [786, 171] on icon "button" at bounding box center [788, 171] width 7 height 7
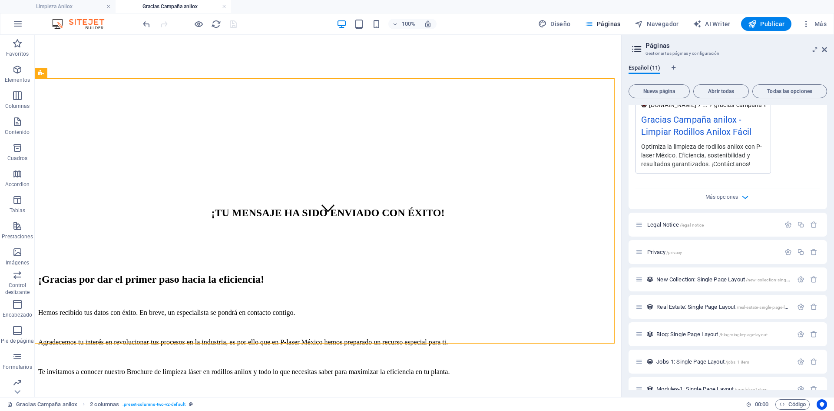
scroll to position [348, 0]
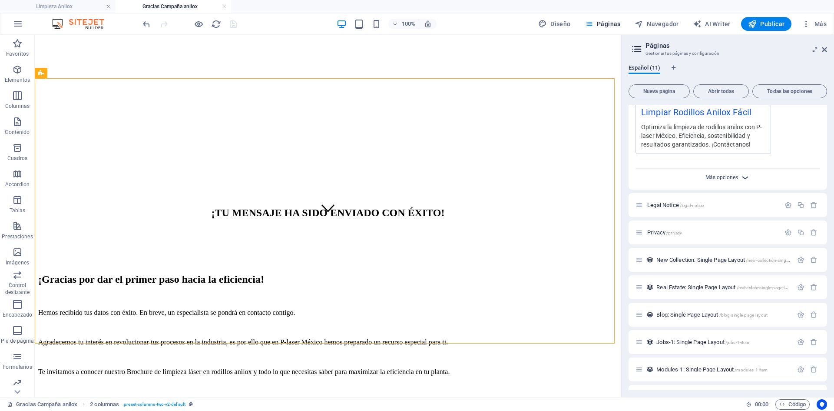
click at [732, 175] on span "Más opciones" at bounding box center [722, 177] width 33 height 6
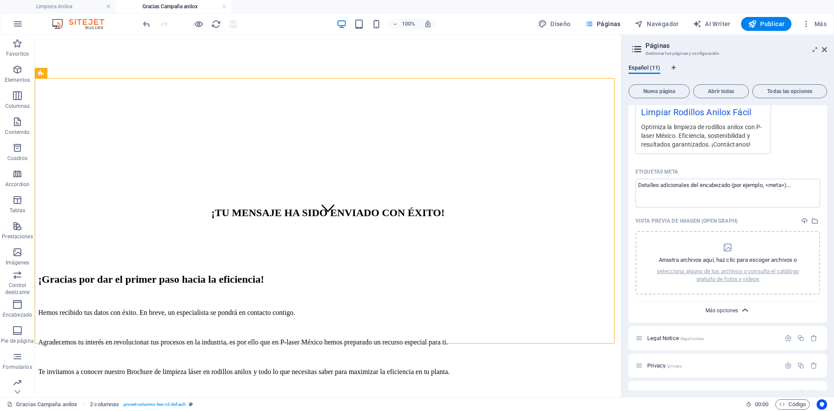
click at [732, 309] on span "Más opciones" at bounding box center [722, 310] width 33 height 6
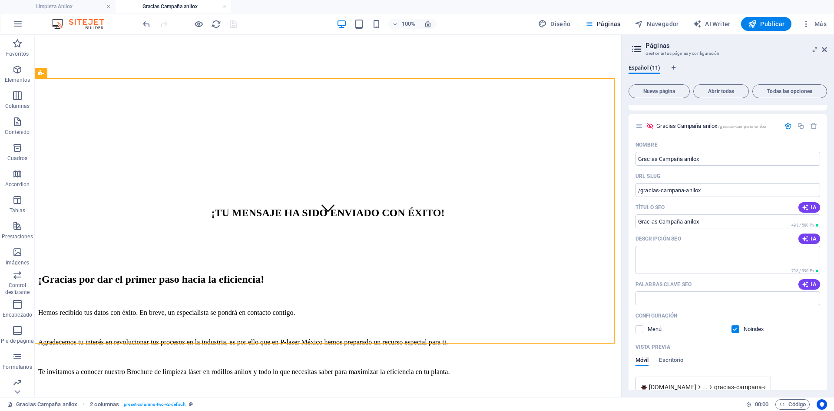
scroll to position [43, 0]
click at [826, 50] on icon at bounding box center [824, 49] width 5 height 7
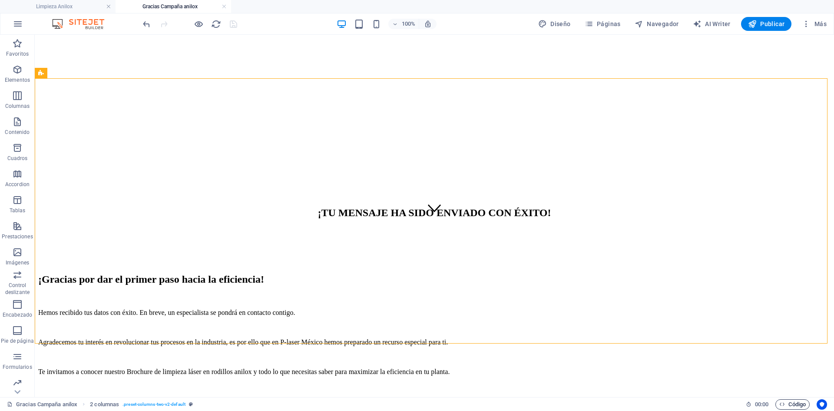
click at [795, 405] on span "Código" at bounding box center [793, 404] width 27 height 10
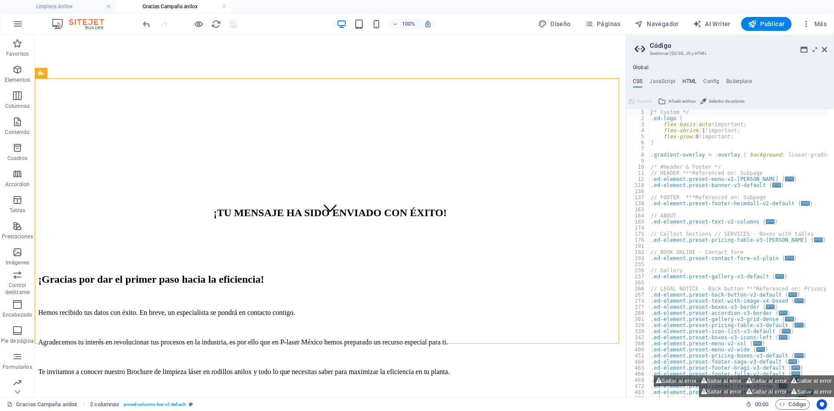
click at [693, 83] on h4 "HTML" at bounding box center [690, 83] width 14 height 10
type textarea "<a href="#main-content" class="wv-link-content button">Skip to main content</a>"
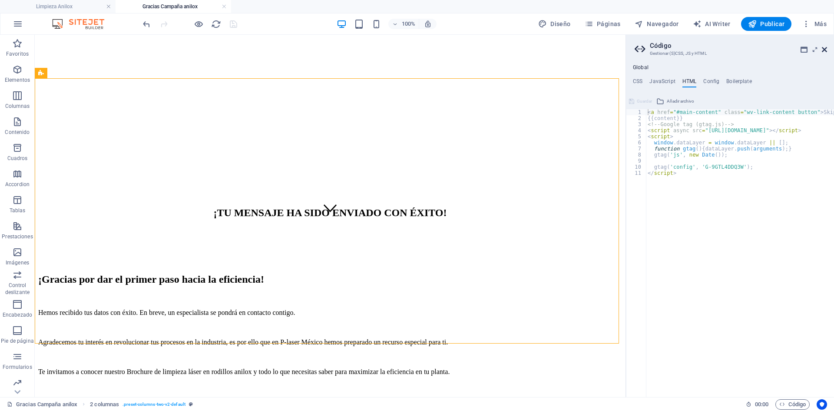
click at [827, 50] on aside "Código Gestionar (S)CSS, JS y HTML Global CSS JavaScript HTML Config Boilerplat…" at bounding box center [730, 216] width 209 height 362
click at [823, 49] on icon at bounding box center [824, 49] width 5 height 7
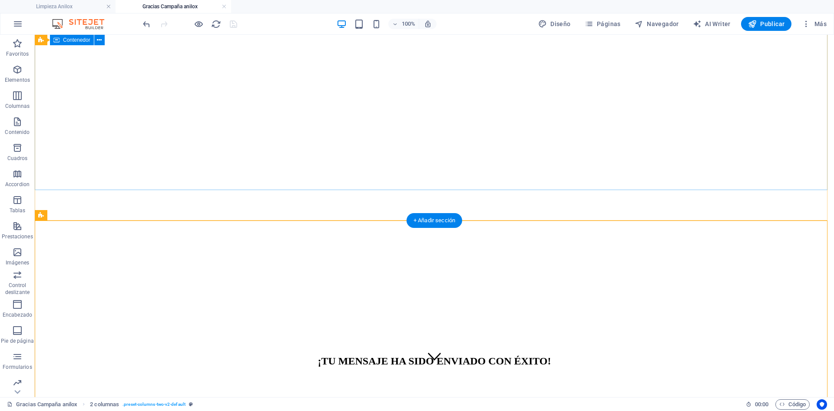
scroll to position [0, 0]
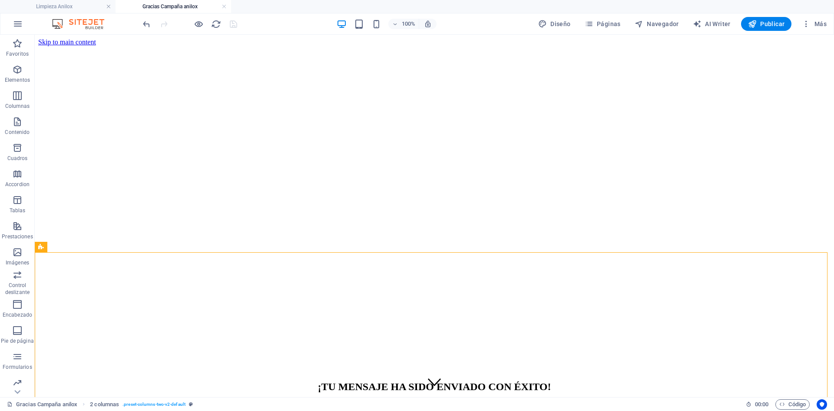
click at [234, 23] on div at bounding box center [189, 24] width 97 height 14
click at [110, 7] on link at bounding box center [108, 7] width 5 height 8
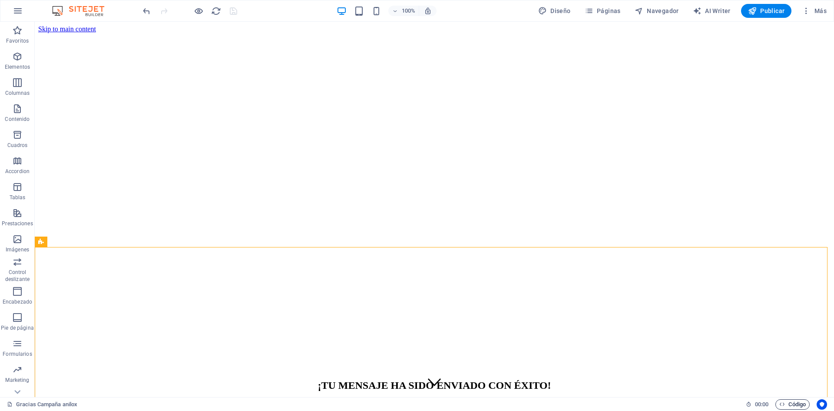
click at [794, 403] on span "Código" at bounding box center [793, 404] width 27 height 10
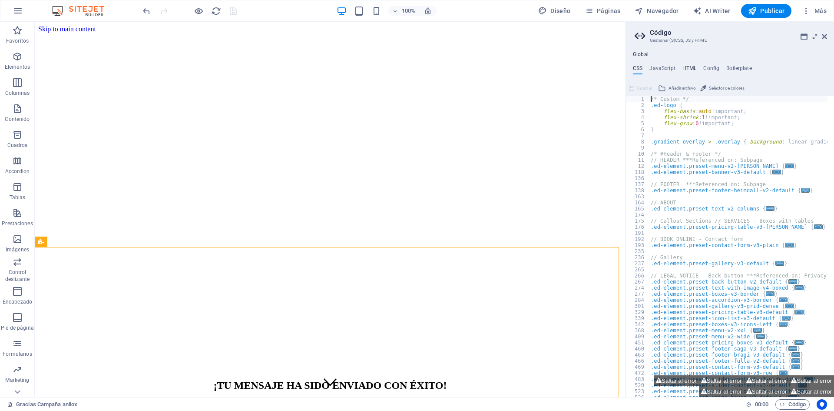
click at [691, 66] on h4 "HTML" at bounding box center [690, 70] width 14 height 10
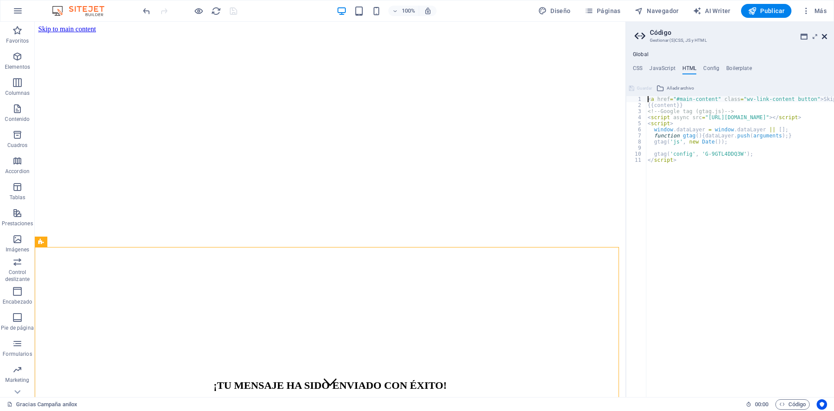
click at [824, 37] on icon at bounding box center [824, 36] width 5 height 7
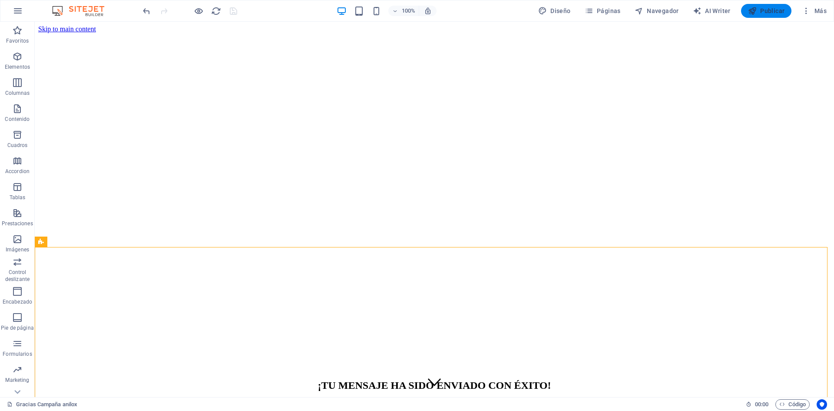
click at [766, 11] on span "Publicar" at bounding box center [766, 11] width 37 height 9
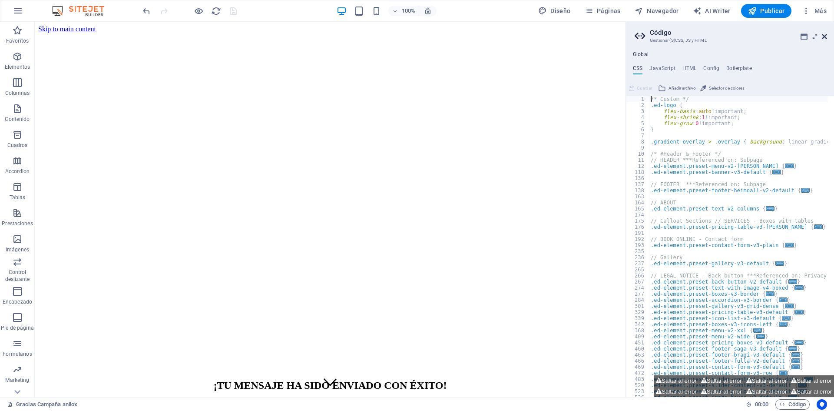
click at [826, 35] on icon at bounding box center [824, 36] width 5 height 7
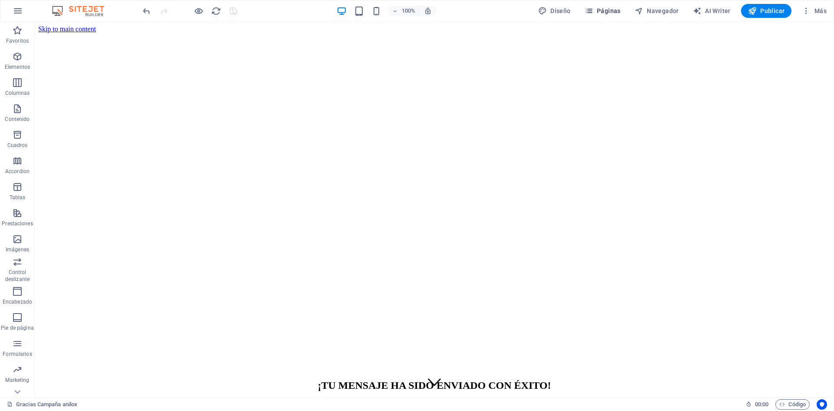
click at [620, 14] on span "Páginas" at bounding box center [603, 11] width 36 height 9
click at [601, 7] on span "Páginas" at bounding box center [603, 11] width 36 height 9
click at [591, 11] on icon "button" at bounding box center [589, 11] width 9 height 9
click at [607, 10] on span "Páginas" at bounding box center [603, 11] width 36 height 9
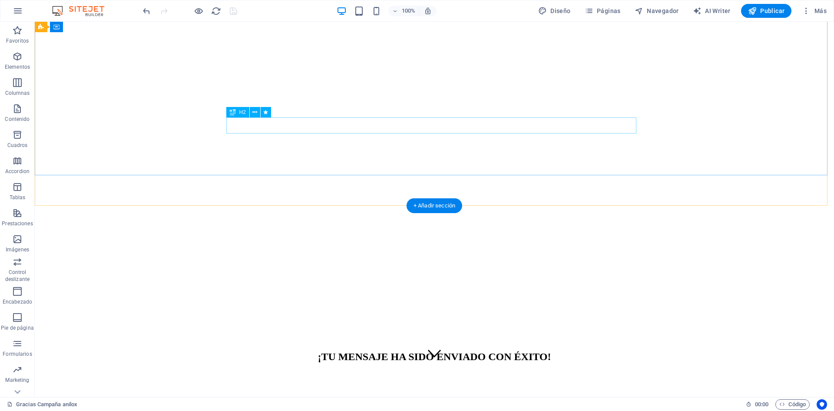
scroll to position [43, 0]
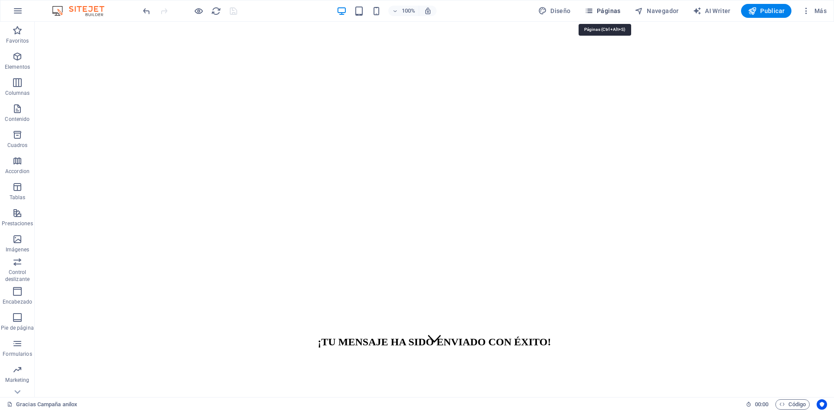
click at [602, 16] on button "Páginas" at bounding box center [602, 11] width 43 height 14
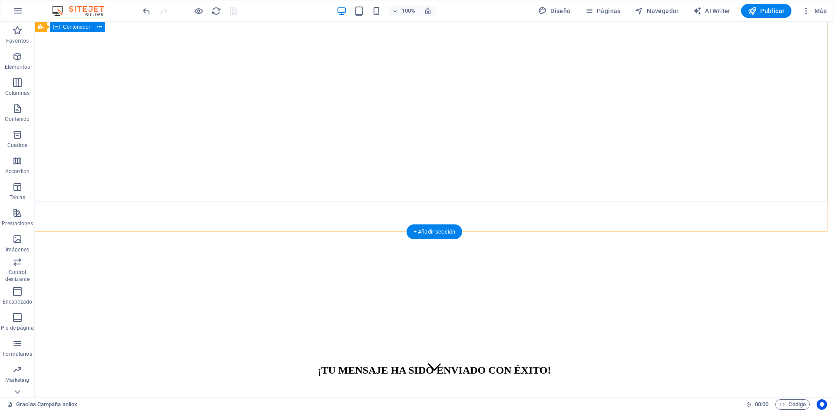
scroll to position [0, 0]
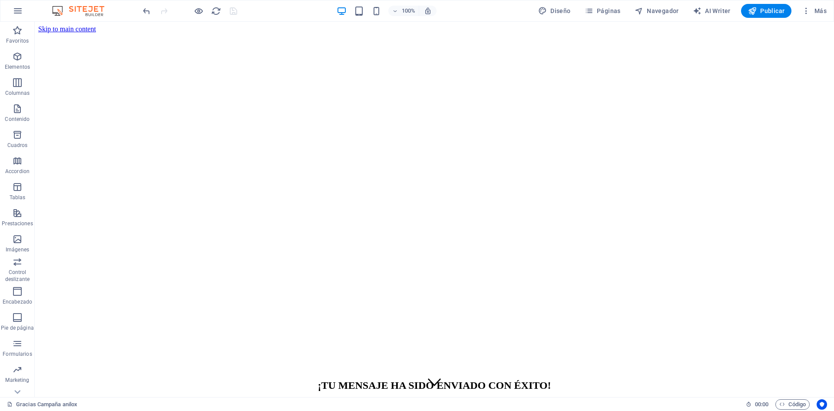
click at [232, 13] on div at bounding box center [189, 11] width 97 height 14
click at [756, 9] on icon "button" at bounding box center [752, 11] width 9 height 9
click at [786, 9] on button "Publicar" at bounding box center [766, 11] width 51 height 14
click at [774, 9] on span "Publicar" at bounding box center [766, 11] width 37 height 9
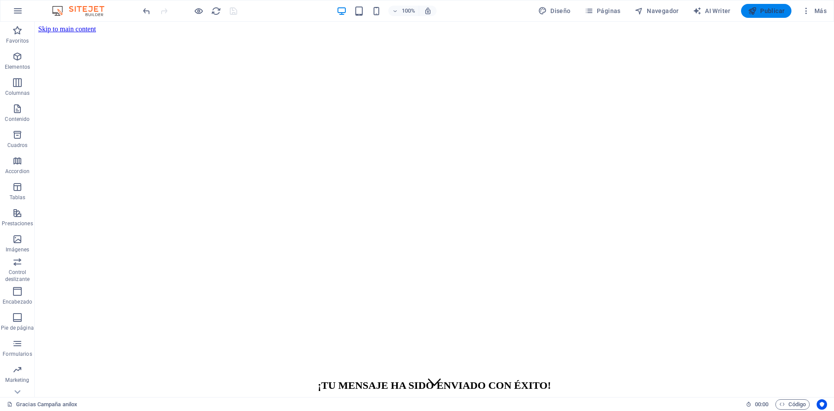
click at [774, 9] on span "Publicar" at bounding box center [766, 11] width 37 height 9
click at [19, 13] on icon "button" at bounding box center [18, 11] width 10 height 10
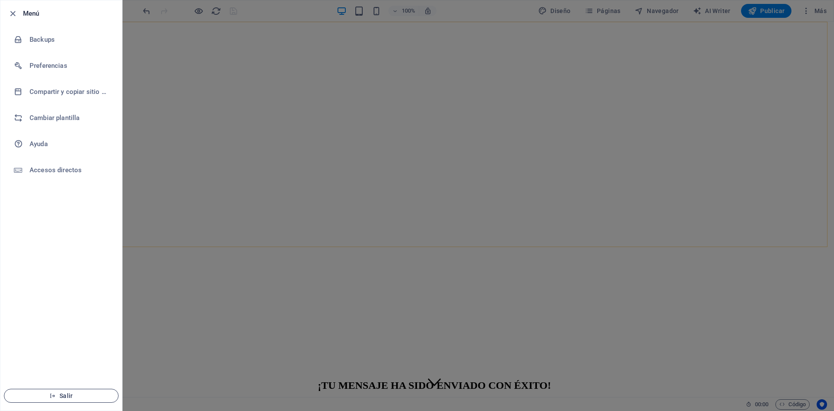
click at [85, 394] on span "Salir" at bounding box center [61, 395] width 100 height 7
click at [59, 395] on span "Salir" at bounding box center [61, 395] width 100 height 7
click at [256, 122] on div at bounding box center [417, 205] width 834 height 411
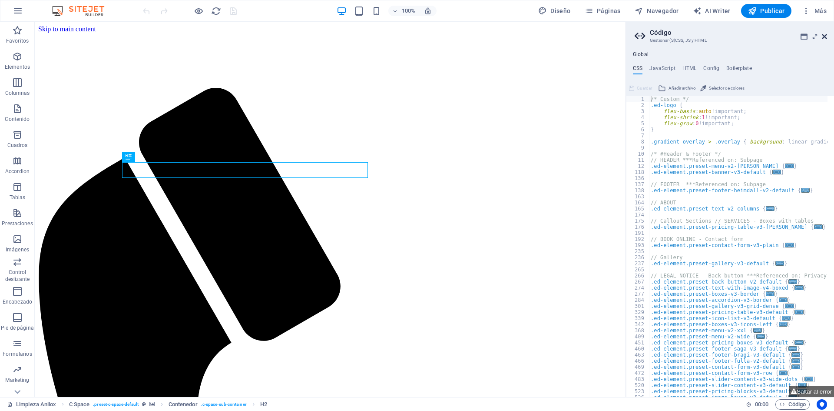
type textarea "/* Custom */"
click at [826, 36] on icon at bounding box center [824, 36] width 5 height 7
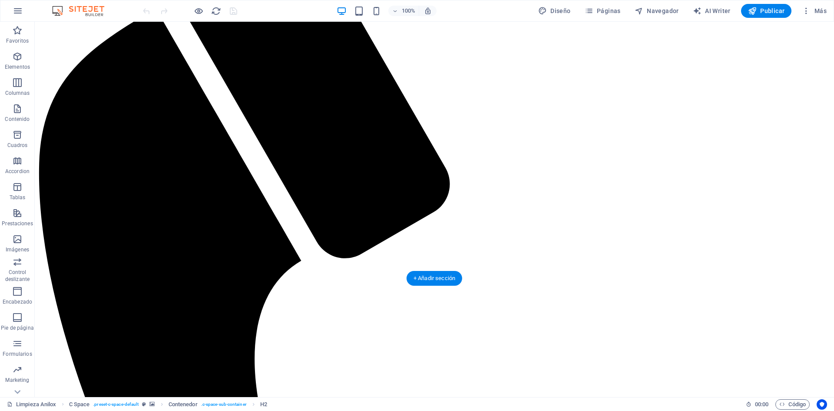
scroll to position [435, 0]
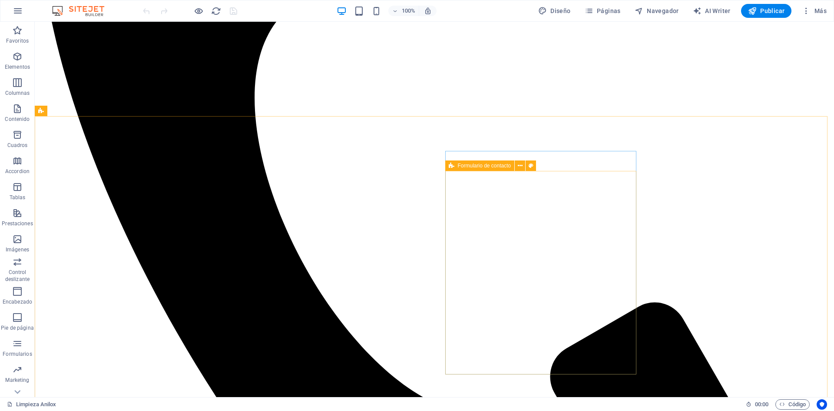
click at [451, 166] on icon at bounding box center [452, 165] width 6 height 10
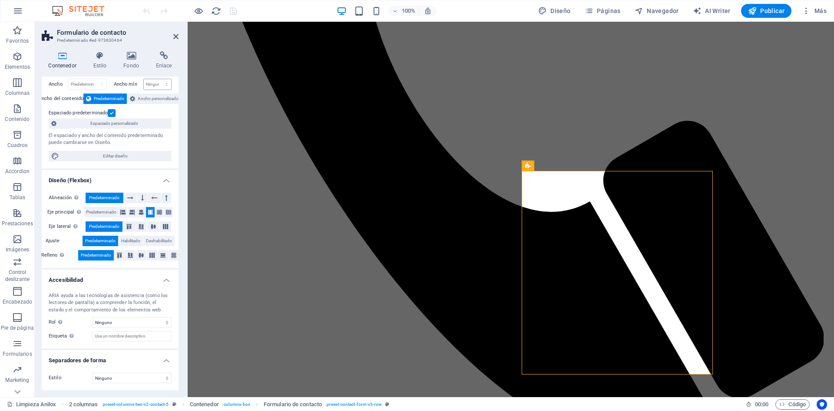
scroll to position [0, 0]
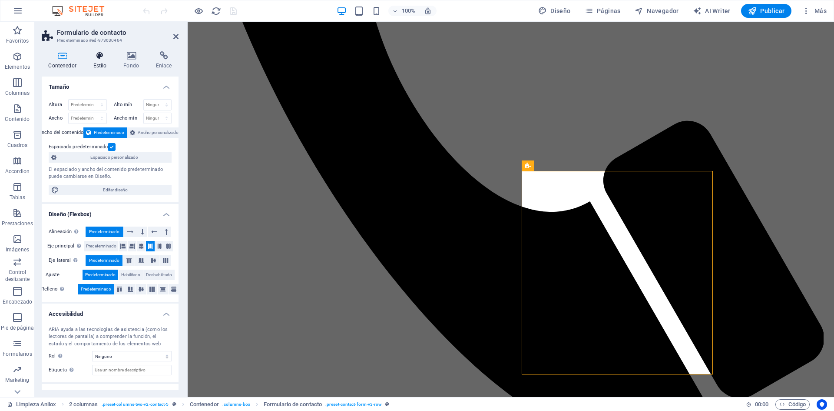
click at [94, 51] on icon at bounding box center [99, 55] width 27 height 9
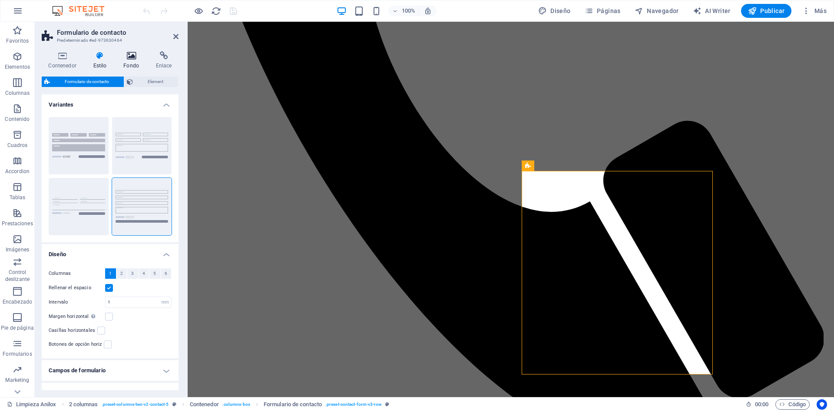
click at [148, 58] on h4 "Fondo" at bounding box center [133, 60] width 33 height 18
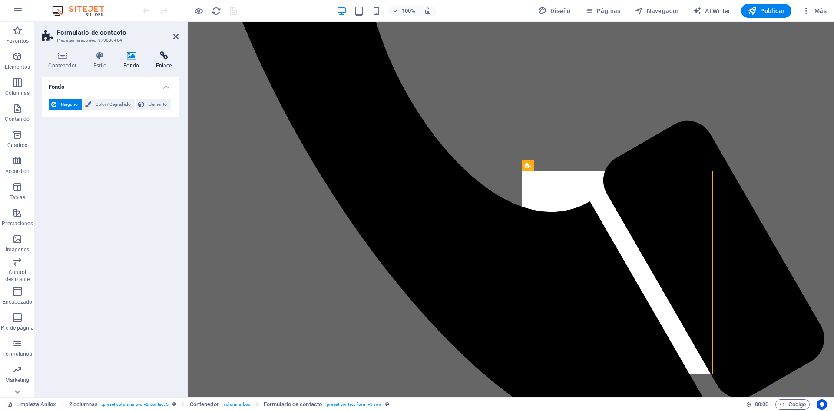
click at [160, 56] on icon at bounding box center [164, 55] width 30 height 9
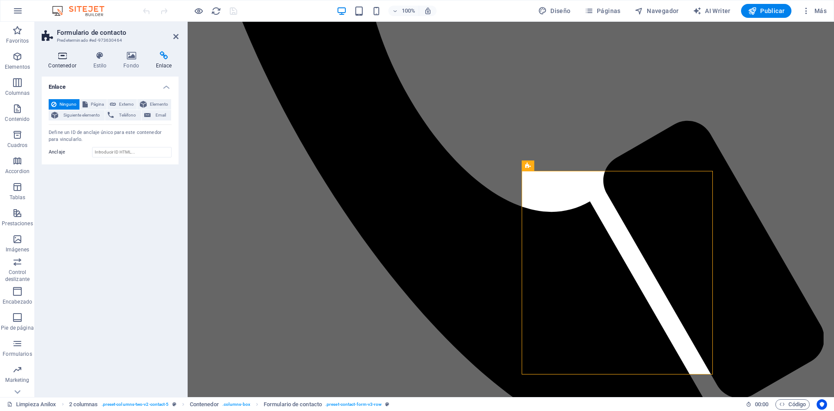
click at [56, 53] on icon at bounding box center [62, 55] width 41 height 9
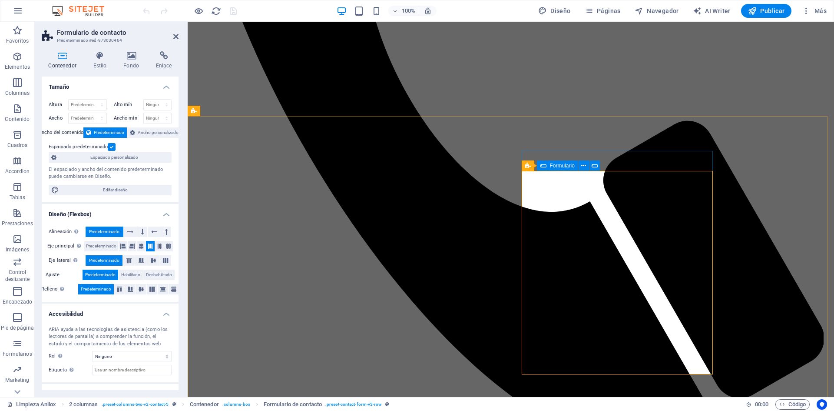
click at [550, 168] on span "Formulario" at bounding box center [562, 165] width 25 height 5
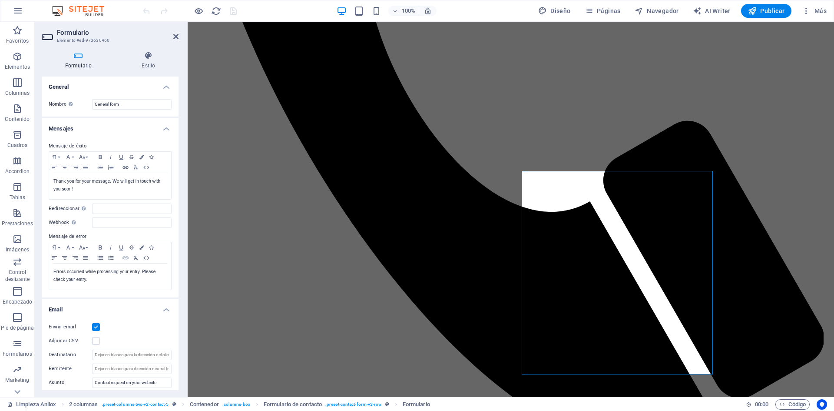
scroll to position [43, 0]
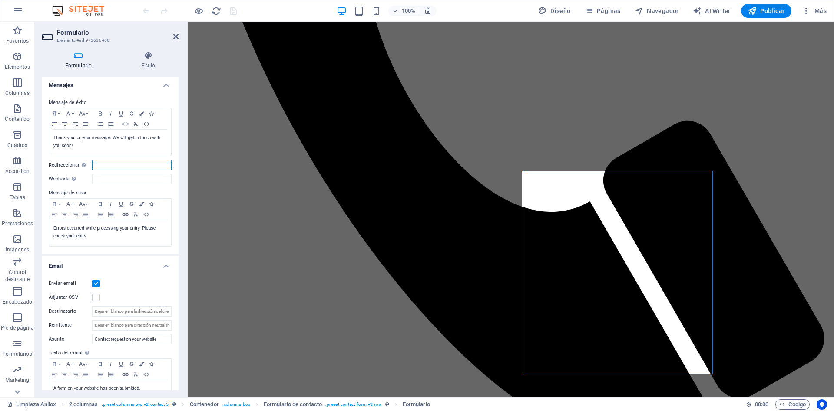
click at [113, 166] on input "Redireccionar Defina un destino de redireccionamiento cuando un formulario se e…" at bounding box center [132, 165] width 80 height 10
click at [82, 166] on icon at bounding box center [84, 165] width 4 height 5
click at [92, 166] on input "Redireccionar Defina un destino de redireccionamiento cuando un formulario se e…" at bounding box center [132, 165] width 80 height 10
click at [619, 8] on span "Páginas" at bounding box center [603, 11] width 36 height 9
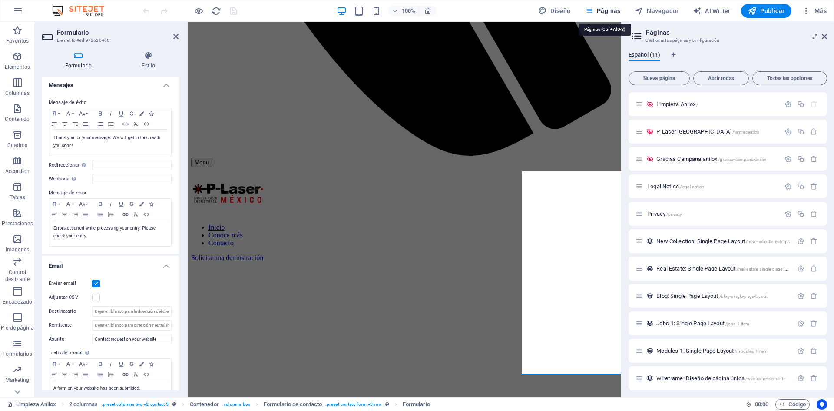
scroll to position [432, 0]
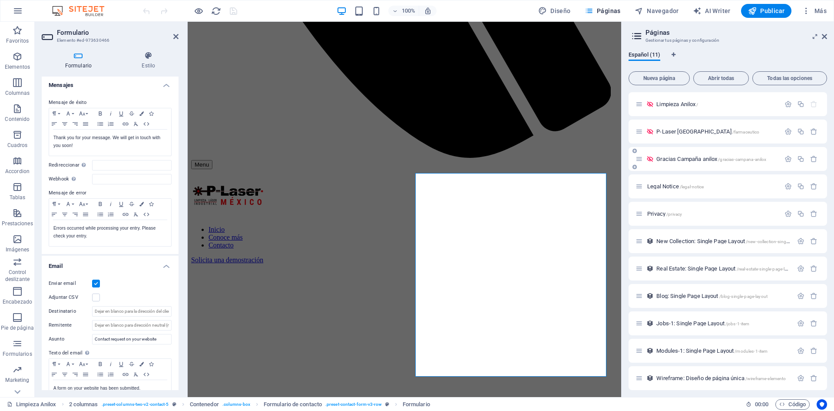
drag, startPoint x: 771, startPoint y: 159, endPoint x: 717, endPoint y: 161, distance: 53.5
click at [717, 161] on p "Gracias Campaña anilox /gracias-campana-anilox" at bounding box center [717, 159] width 121 height 6
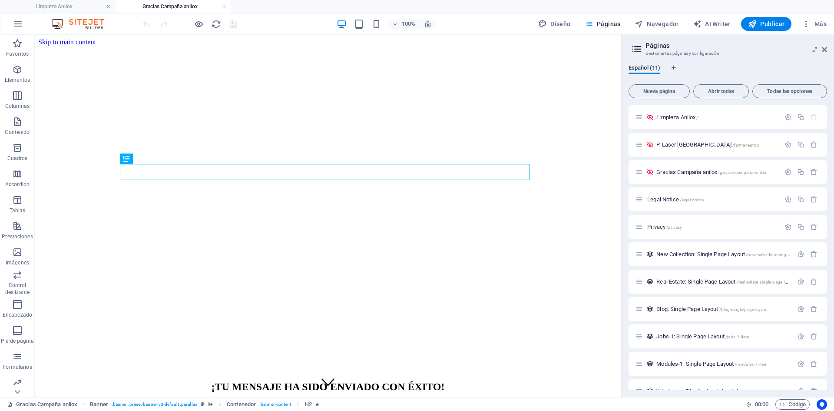
scroll to position [0, 0]
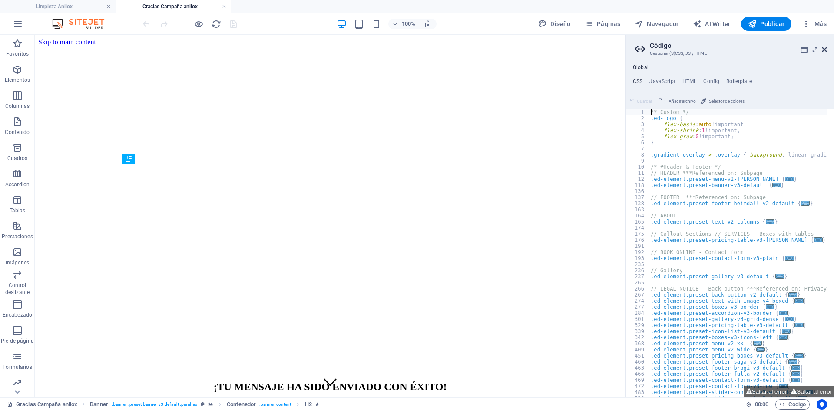
click at [823, 50] on icon at bounding box center [824, 49] width 5 height 7
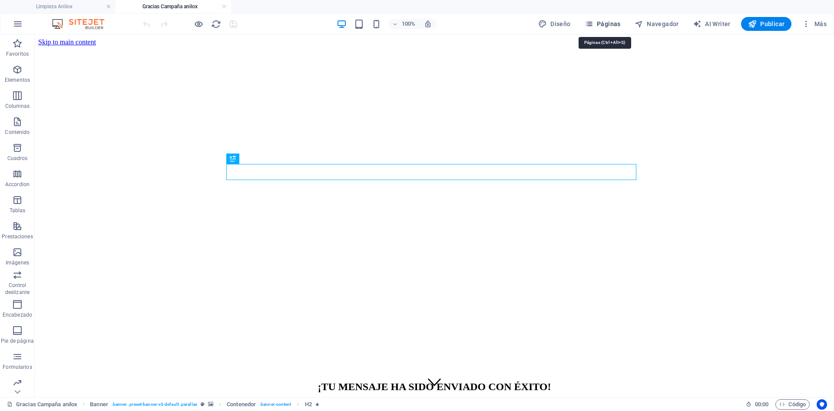
click at [608, 23] on span "Páginas" at bounding box center [603, 24] width 36 height 9
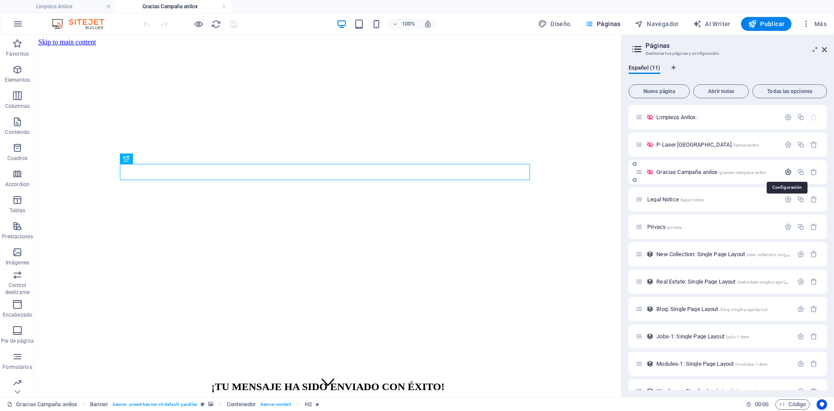
click at [788, 173] on icon "button" at bounding box center [788, 171] width 7 height 7
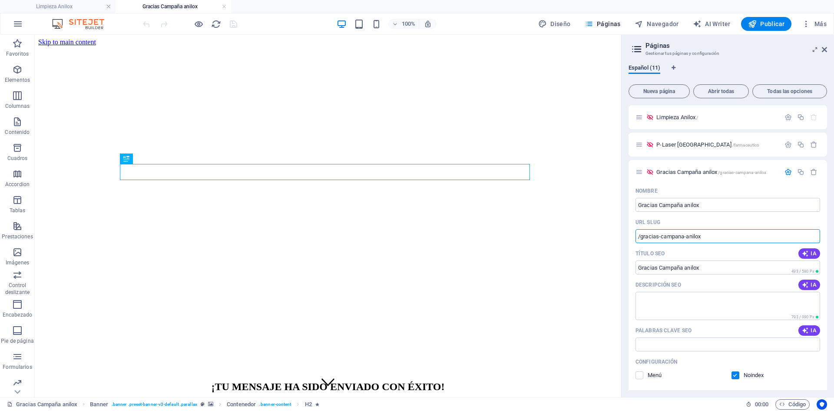
drag, startPoint x: 753, startPoint y: 269, endPoint x: 575, endPoint y: 226, distance: 183.5
drag, startPoint x: 823, startPoint y: 50, endPoint x: 783, endPoint y: 17, distance: 51.2
click at [823, 50] on icon at bounding box center [824, 49] width 5 height 7
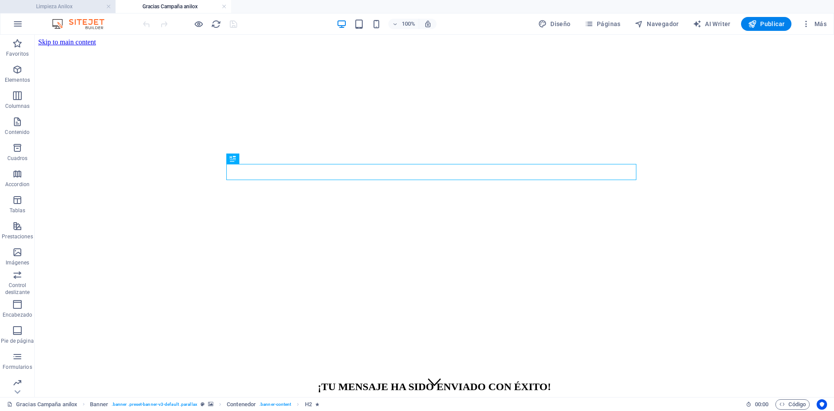
click at [81, 4] on h4 "Limpieza Anilox" at bounding box center [58, 7] width 116 height 10
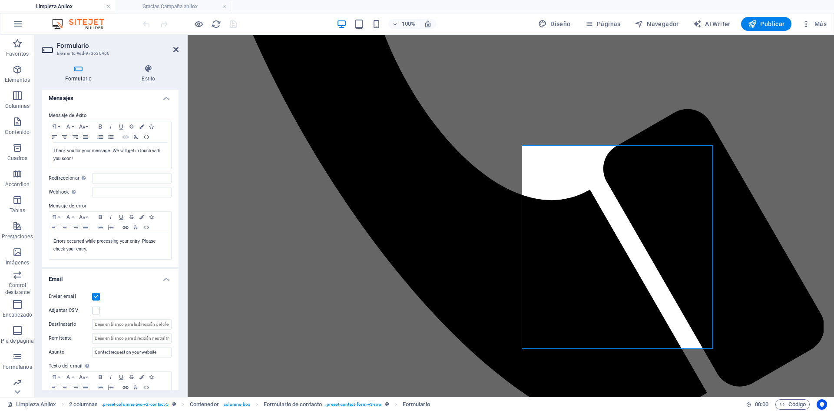
scroll to position [43, 0]
click at [107, 174] on input "Redireccionar Defina un destino de redireccionamiento cuando un formulario se e…" at bounding box center [132, 178] width 80 height 10
paste input "/gracias-campana-anilox"
type input "/gracias-campana-anilox"
click at [110, 189] on input "Webhook Un webhook es una notificación push de este formulario a otro servidor.…" at bounding box center [132, 192] width 80 height 10
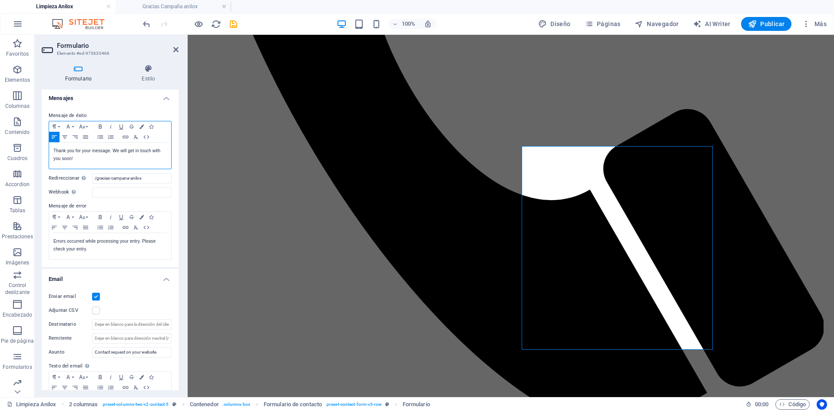
click at [86, 160] on p "Thank you for your message. We will get in touch with you soon!" at bounding box center [109, 155] width 113 height 16
click at [96, 249] on p "Errors occurred while processing your entry. Please check your entry." at bounding box center [109, 245] width 113 height 16
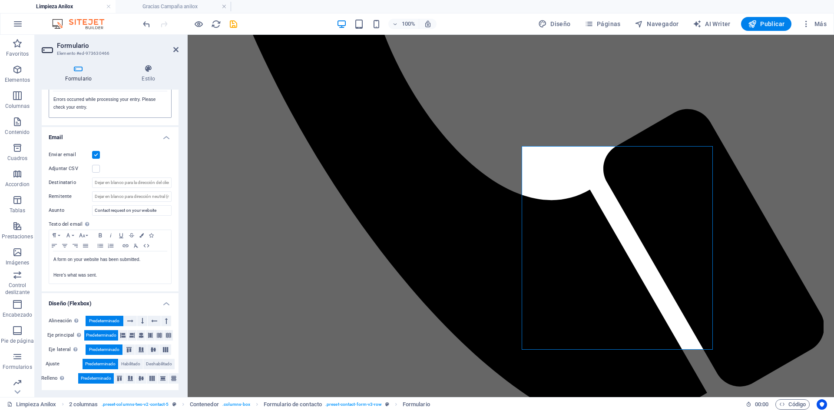
scroll to position [186, 0]
click at [96, 276] on p "Here's what was sent." at bounding box center [109, 274] width 113 height 8
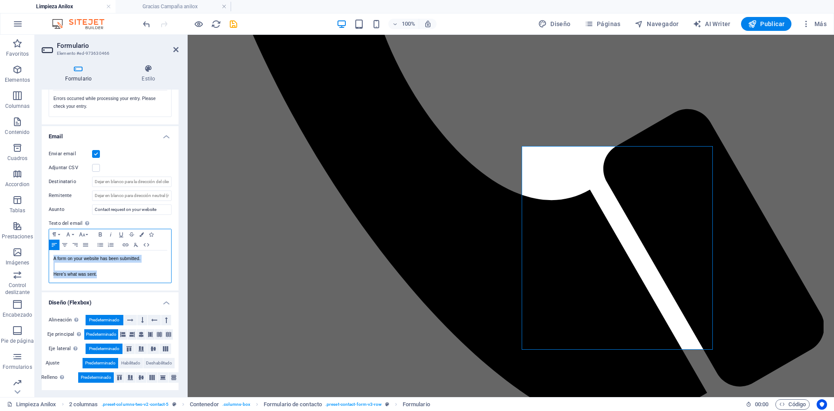
drag, startPoint x: 99, startPoint y: 277, endPoint x: 53, endPoint y: 260, distance: 49.1
click at [53, 260] on div "A form on your website has been submitted. Here's what was sent." at bounding box center [110, 266] width 122 height 32
copy div "A form on your website has been submitted. Here's what was sent."
click at [128, 269] on p at bounding box center [109, 266] width 113 height 8
drag, startPoint x: 71, startPoint y: 272, endPoint x: 44, endPoint y: 260, distance: 29.2
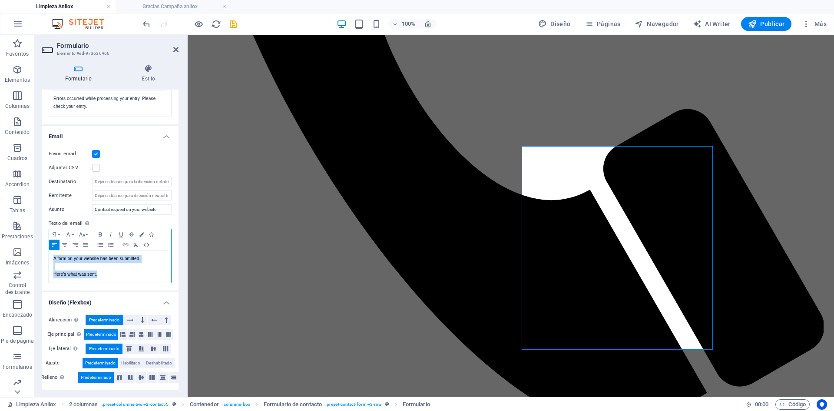
click at [44, 260] on div "Enviar email Adjuntar CSV Destinatario Remitente Asunto Contact request on your…" at bounding box center [110, 216] width 137 height 149
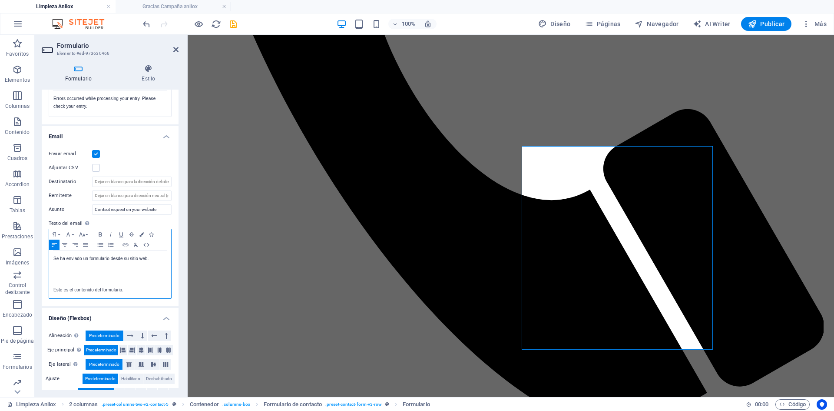
scroll to position [33, 0]
click at [119, 275] on p at bounding box center [109, 274] width 113 height 8
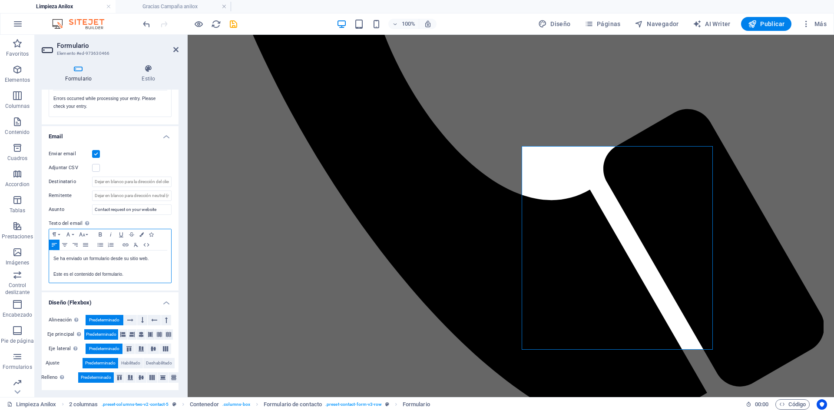
click at [140, 277] on p "Este es el contenido del formulario." at bounding box center [109, 274] width 113 height 8
click at [121, 267] on p at bounding box center [109, 266] width 113 height 8
drag, startPoint x: 147, startPoint y: 260, endPoint x: 130, endPoint y: 259, distance: 16.6
click at [130, 259] on p "Se ha enviado un formulario desde su sitio web." at bounding box center [109, 259] width 113 height 8
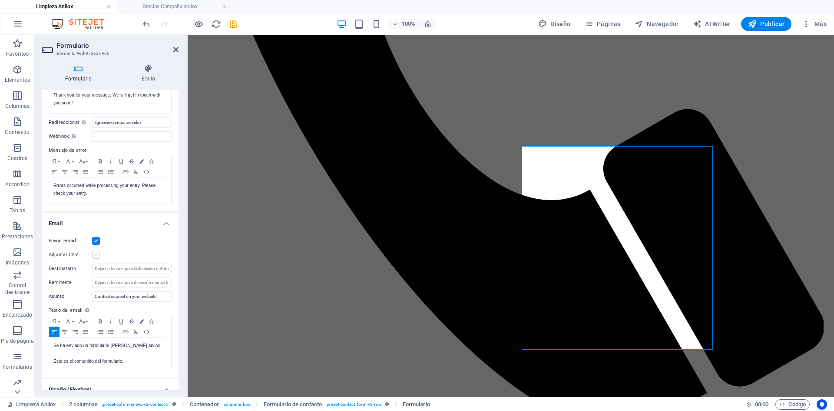
click at [95, 257] on label at bounding box center [96, 255] width 8 height 8
click at [0, 0] on input "Adjuntar CSV" at bounding box center [0, 0] width 0 height 0
click at [127, 270] on input "Destinatario" at bounding box center [132, 268] width 80 height 10
type input "marketing@salram.com.mx"
click at [114, 305] on label "Texto del email Define el texto a enviar si las entradas del formulario deben e…" at bounding box center [110, 310] width 123 height 10
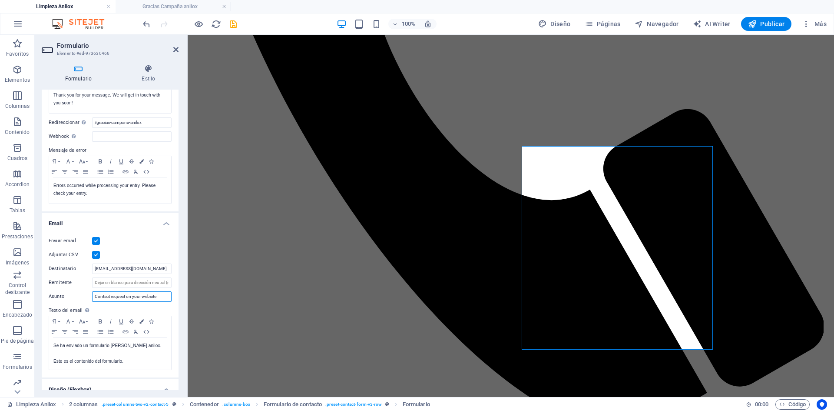
drag, startPoint x: 161, startPoint y: 297, endPoint x: 37, endPoint y: 294, distance: 123.4
click at [36, 295] on div "Formulario Estilo General Nombre Define un nombre para el formulario. General f…" at bounding box center [110, 226] width 151 height 339
type input "c"
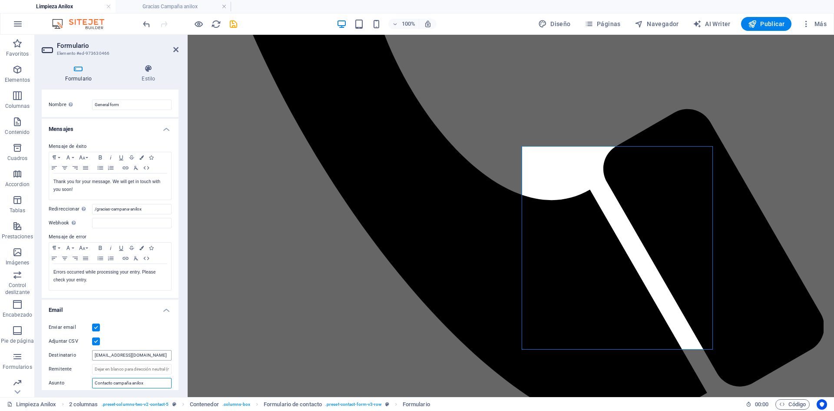
scroll to position [12, 0]
type input "Contacto campaña anilox"
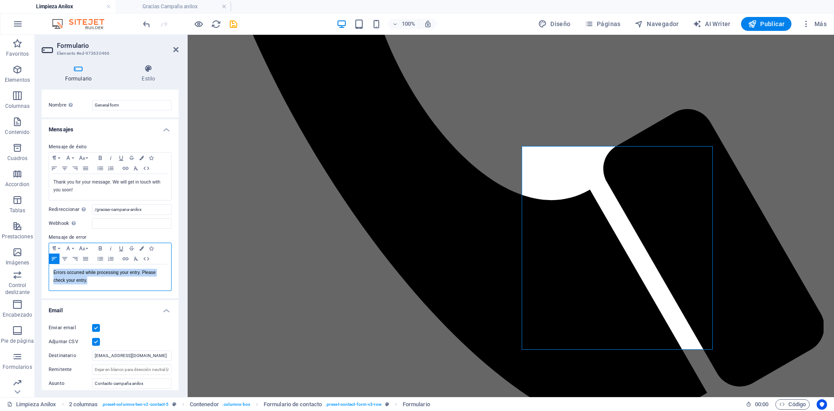
drag, startPoint x: 102, startPoint y: 285, endPoint x: 52, endPoint y: 275, distance: 51.6
click at [52, 275] on div "Errors occurred while processing your entry. Please check your entry." at bounding box center [110, 277] width 122 height 26
copy p "Errors occurred while processing your entry. Please check your entry."
click at [100, 282] on p "Errors occurred while processing your entry. Please check your entry." at bounding box center [109, 277] width 113 height 16
drag, startPoint x: 97, startPoint y: 282, endPoint x: 48, endPoint y: 271, distance: 50.2
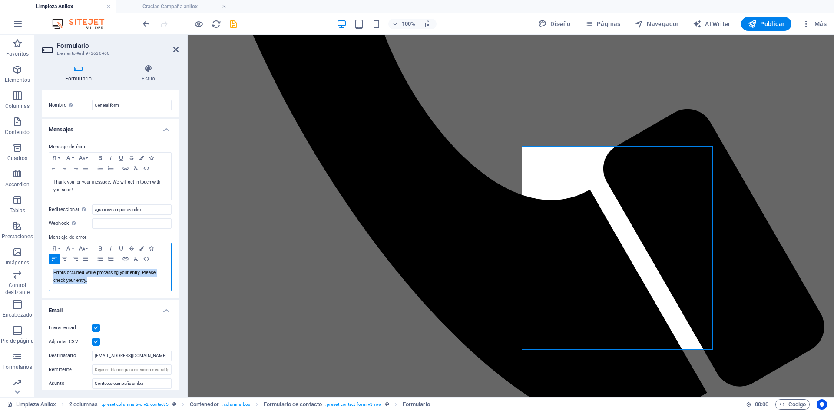
click at [48, 271] on div "Mensaje de éxito Paragraph Format Normal Heading 1 Heading 2 Heading 3 Heading …" at bounding box center [110, 216] width 137 height 163
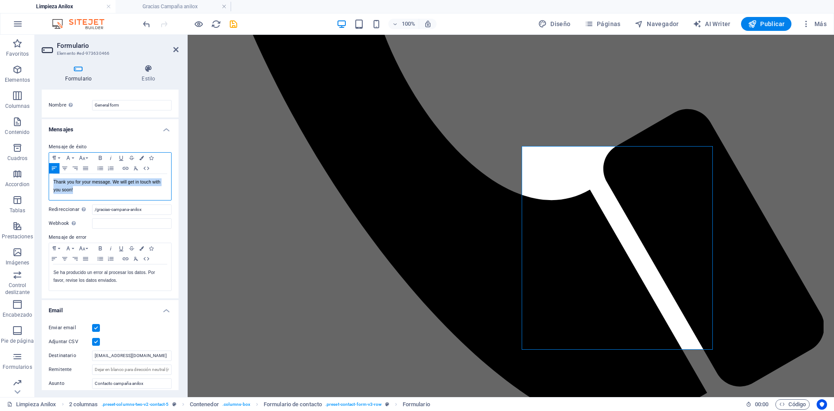
drag, startPoint x: 68, startPoint y: 190, endPoint x: 44, endPoint y: 182, distance: 25.6
click at [44, 182] on div "Mensaje de éxito Paragraph Format Normal Heading 1 Heading 2 Heading 3 Heading …" at bounding box center [110, 216] width 137 height 163
copy p "Thank you for your message. We will get in touch with you soon!"
click at [76, 191] on p "Thank you for your message. We will get in touch with you soon!" at bounding box center [109, 186] width 113 height 16
drag, startPoint x: 66, startPoint y: 189, endPoint x: 41, endPoint y: 184, distance: 25.7
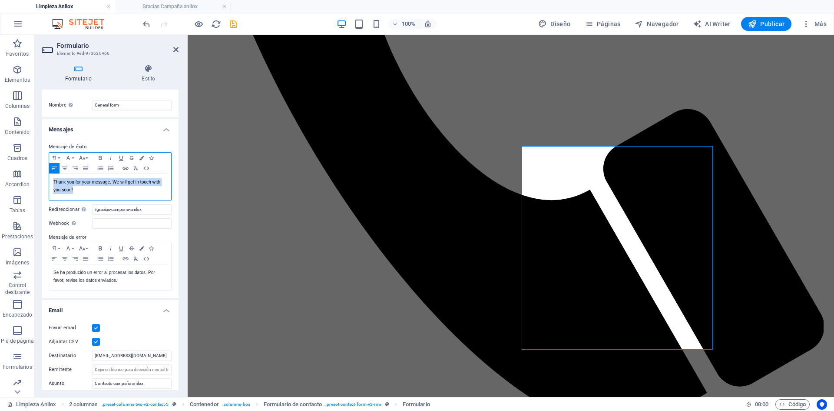
click at [41, 184] on div "Formulario Estilo General Nombre Define un nombre para el formulario. General f…" at bounding box center [110, 226] width 151 height 339
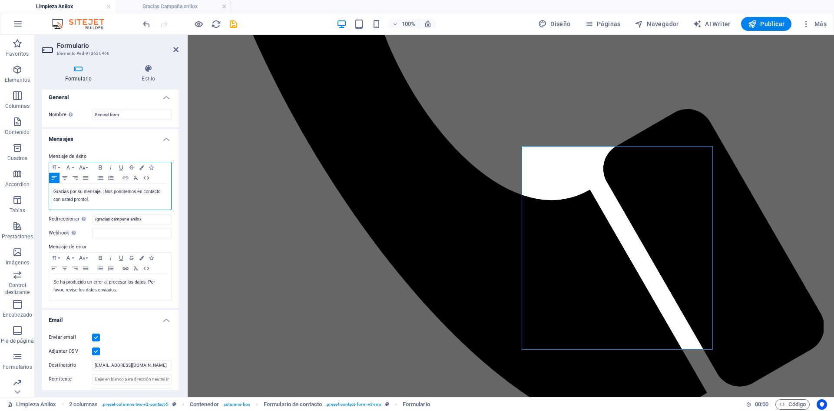
scroll to position [0, 0]
click at [157, 205] on p "Gracias por su mensaje. ¡Nos pondremos en contacto con usted pronto!." at bounding box center [109, 198] width 113 height 16
click at [239, 27] on div "100% Diseño Páginas Navegador AI Writer Publicar Más" at bounding box center [485, 24] width 689 height 14
click at [234, 23] on icon "save" at bounding box center [234, 24] width 10 height 10
checkbox input "false"
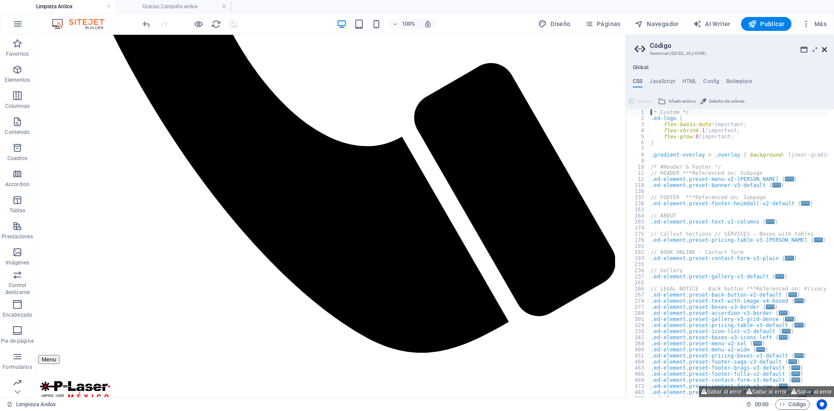
click at [826, 49] on icon at bounding box center [824, 49] width 5 height 7
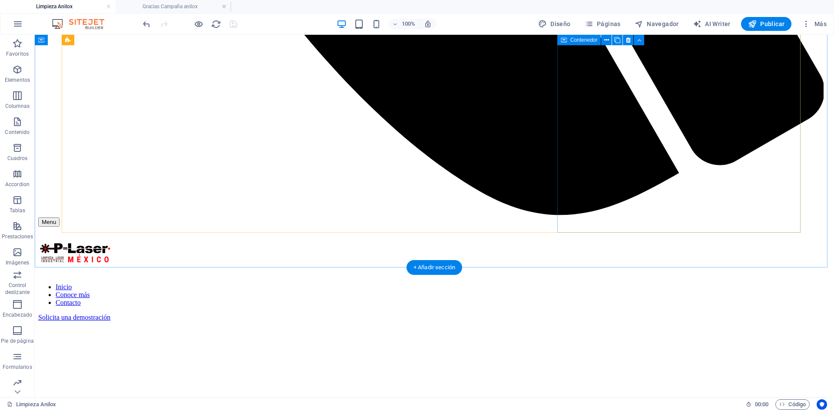
scroll to position [763, 0]
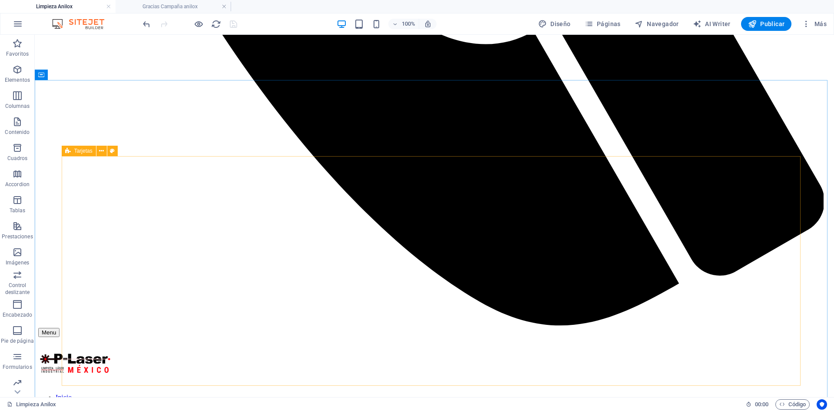
click at [75, 149] on span "Tarjetas" at bounding box center [83, 150] width 18 height 5
click at [110, 150] on icon at bounding box center [112, 150] width 5 height 9
select select "px"
select select "preset-image-boxes-v3-border"
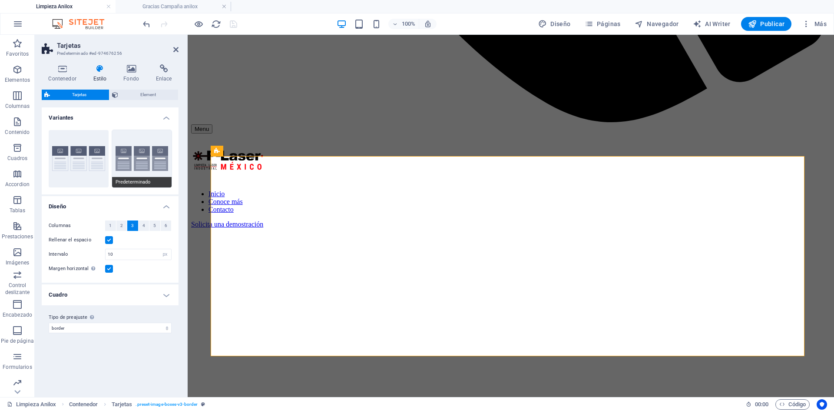
click at [135, 160] on button "Predeterminado" at bounding box center [142, 158] width 60 height 57
type input "2"
select select "rem"
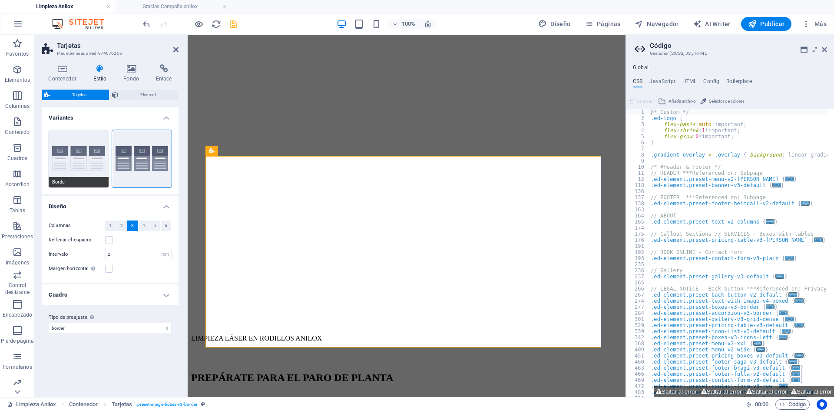
click at [79, 154] on button "Borde" at bounding box center [79, 158] width 60 height 57
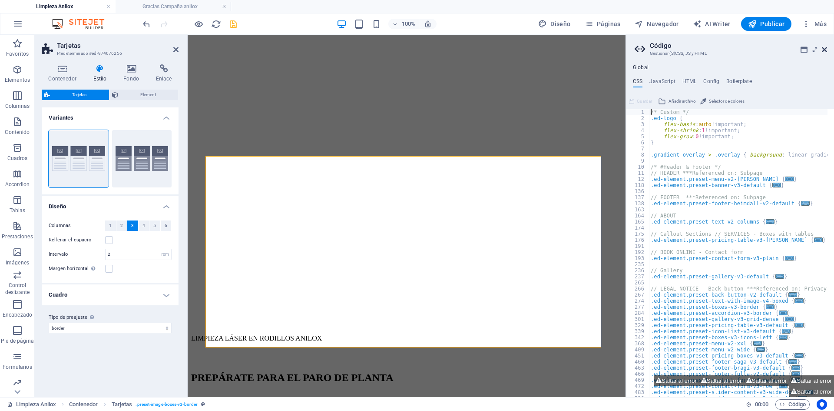
click at [823, 48] on icon at bounding box center [824, 49] width 5 height 7
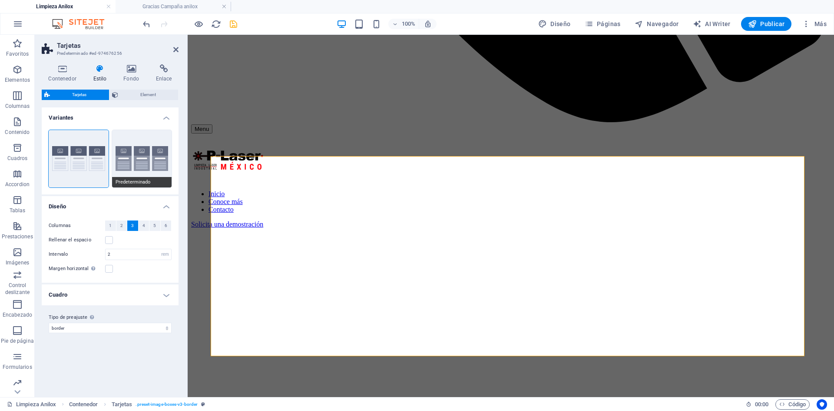
click at [120, 145] on button "Predeterminado" at bounding box center [142, 158] width 60 height 57
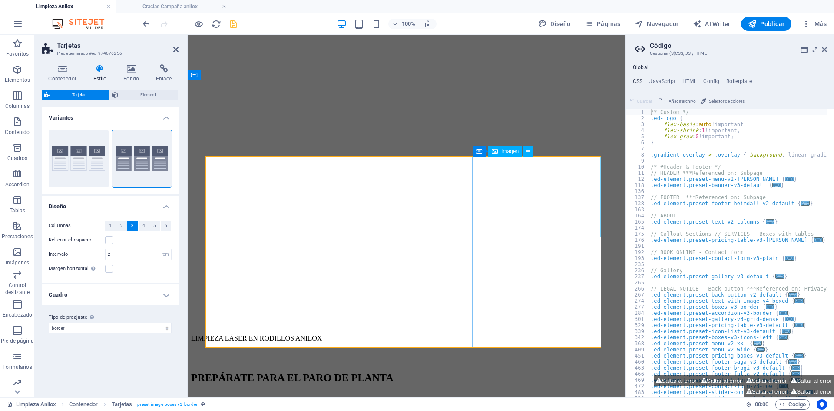
select select "px"
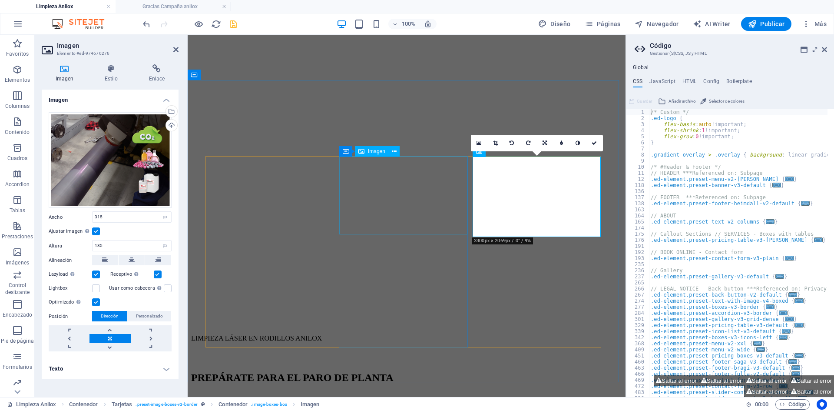
select select "%"
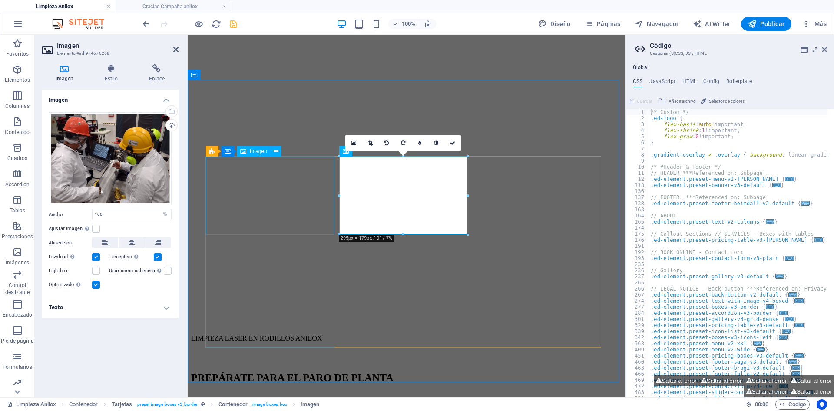
select select "px"
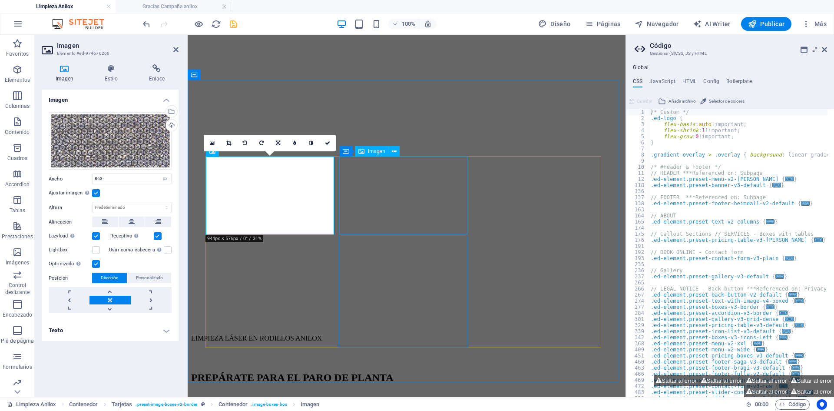
select select "%"
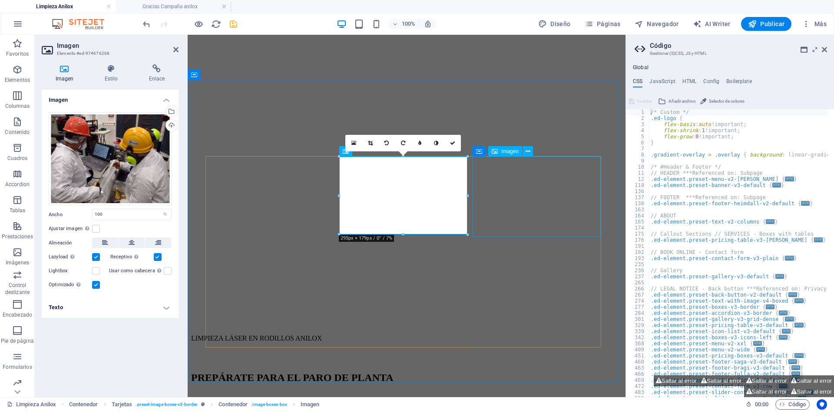
select select "px"
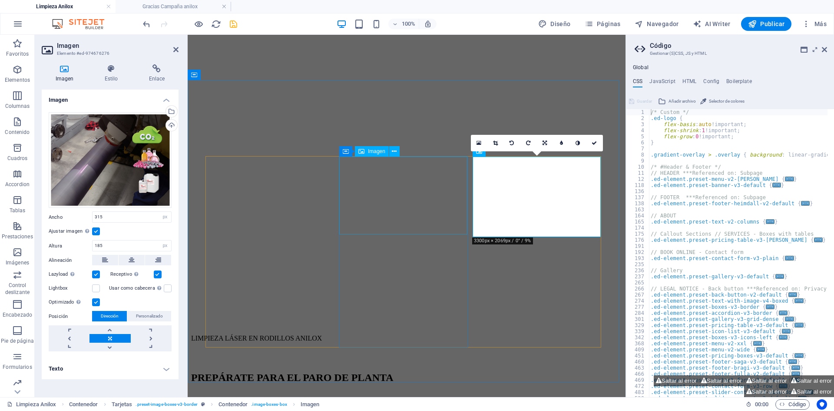
select select "%"
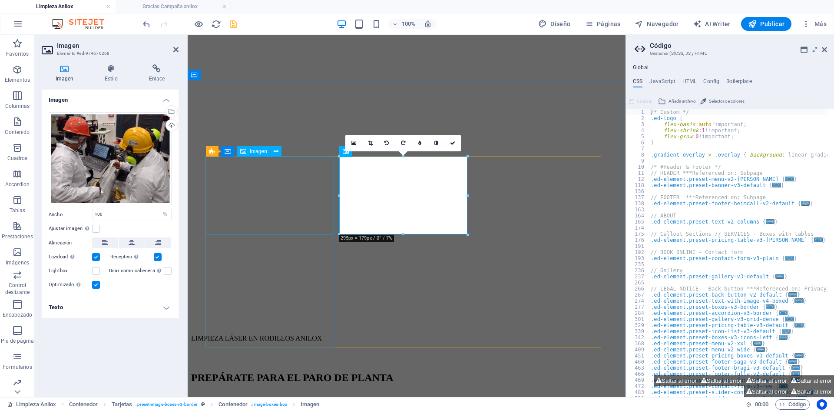
select select "px"
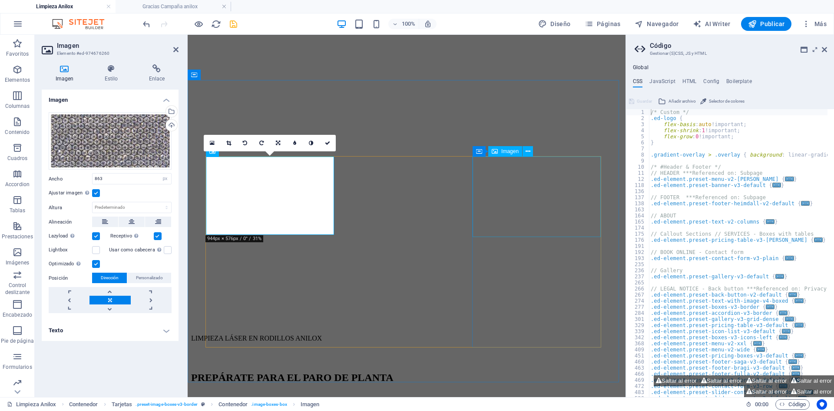
select select "px"
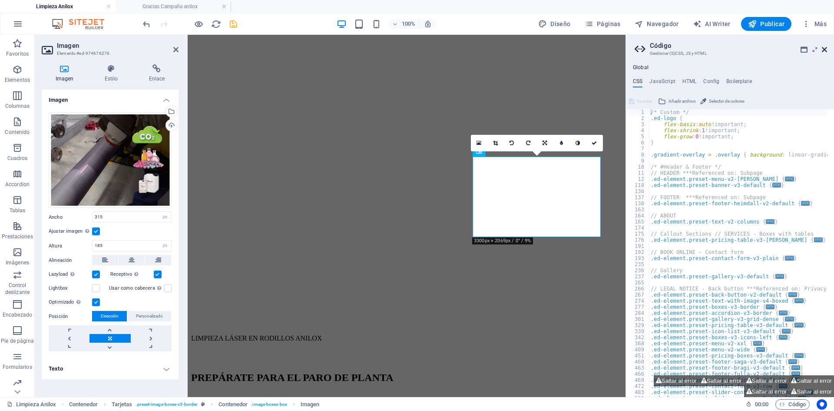
click at [822, 51] on icon at bounding box center [824, 49] width 5 height 7
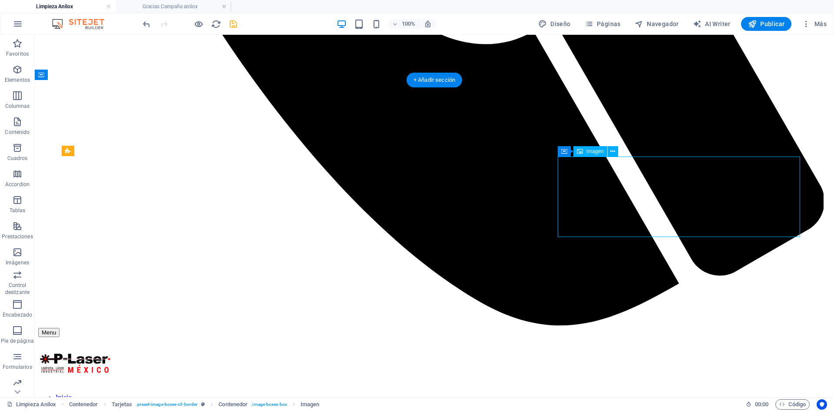
select select "px"
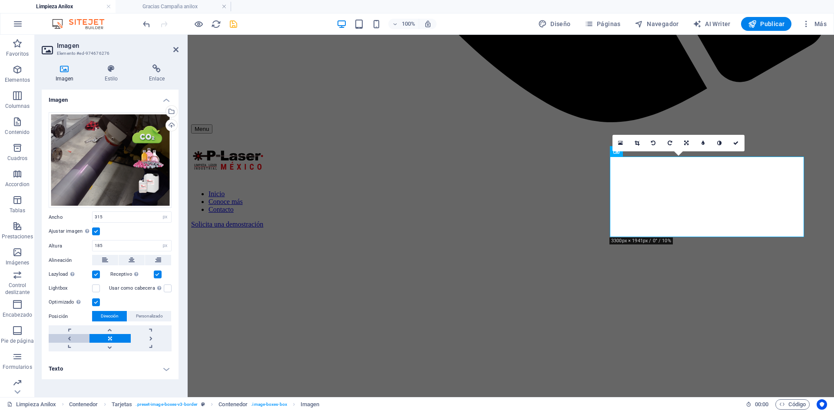
click at [67, 338] on link at bounding box center [69, 338] width 41 height 9
click at [115, 340] on link at bounding box center [110, 338] width 41 height 9
click at [154, 338] on link at bounding box center [151, 338] width 41 height 9
click at [120, 341] on link at bounding box center [110, 338] width 41 height 9
click at [152, 345] on link at bounding box center [151, 346] width 41 height 9
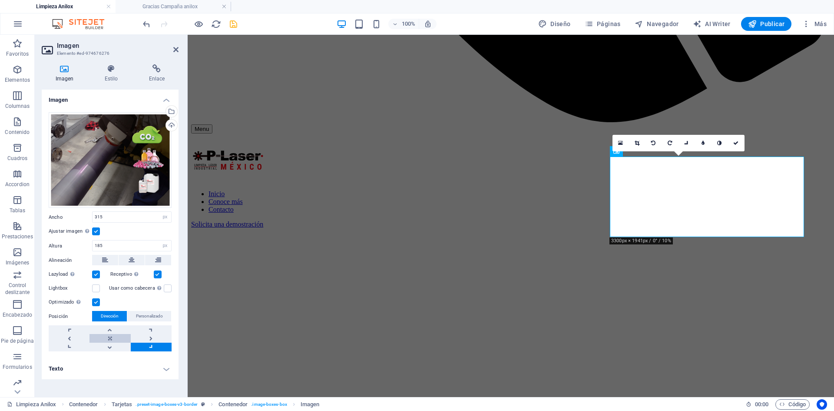
click at [110, 339] on link at bounding box center [110, 338] width 41 height 9
click at [79, 339] on link at bounding box center [69, 338] width 41 height 9
click at [111, 341] on link at bounding box center [110, 338] width 41 height 9
click at [150, 341] on link at bounding box center [151, 338] width 41 height 9
click at [146, 350] on link at bounding box center [151, 346] width 41 height 9
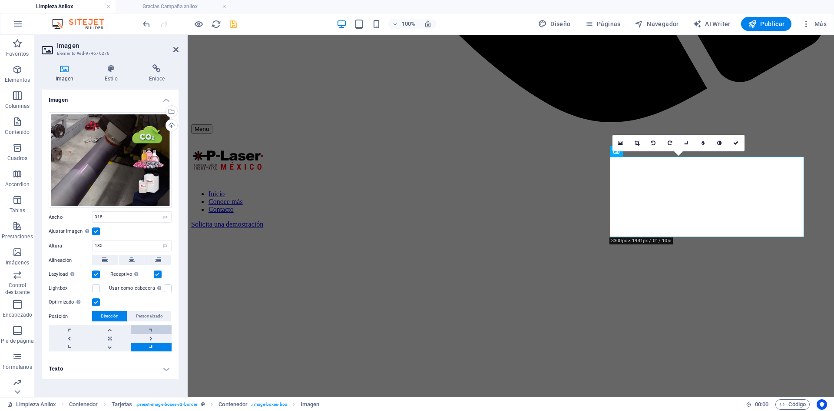
click at [152, 329] on link at bounding box center [151, 329] width 41 height 9
click at [115, 347] on link at bounding box center [110, 346] width 41 height 9
click at [109, 328] on link at bounding box center [110, 329] width 41 height 9
click at [110, 339] on link at bounding box center [110, 338] width 41 height 9
click at [96, 228] on label at bounding box center [96, 231] width 8 height 8
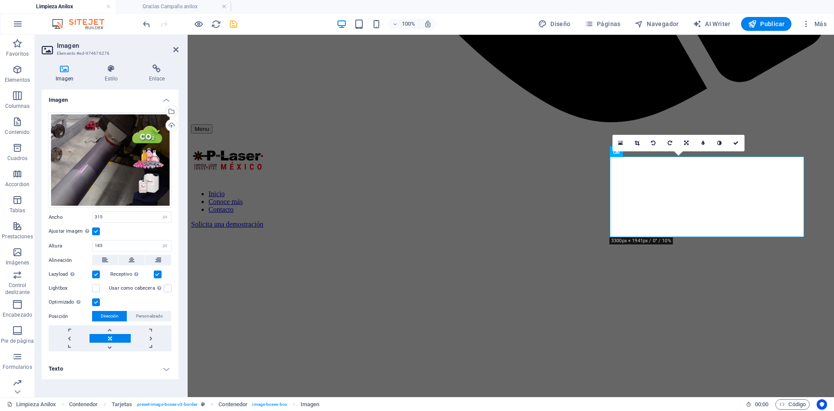
click at [0, 0] on input "Ajustar imagen Ajustar imagen automáticamente a un ancho y alto fijo" at bounding box center [0, 0] width 0 height 0
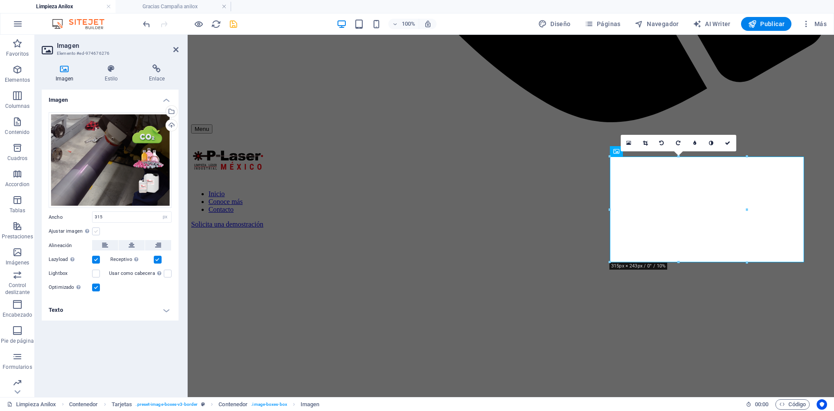
click at [96, 229] on label at bounding box center [96, 231] width 8 height 8
click at [0, 0] on input "Ajustar imagen Ajustar imagen automáticamente a un ancho y alto fijo" at bounding box center [0, 0] width 0 height 0
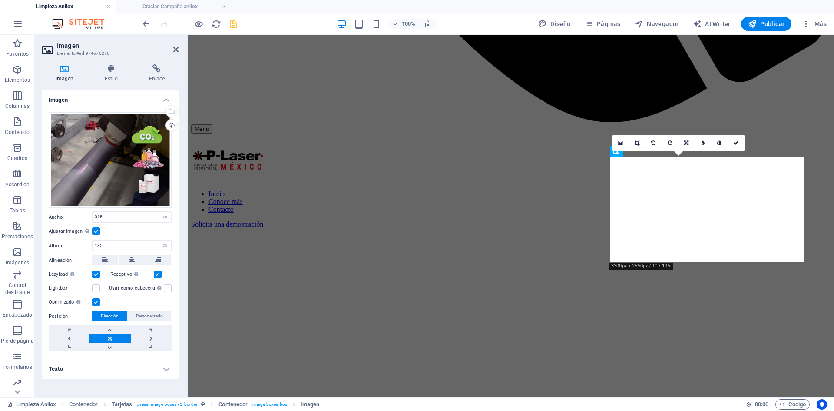
click at [96, 229] on label at bounding box center [96, 231] width 8 height 8
click at [0, 0] on input "Ajustar imagen Ajustar imagen automáticamente a un ancho y alto fijo" at bounding box center [0, 0] width 0 height 0
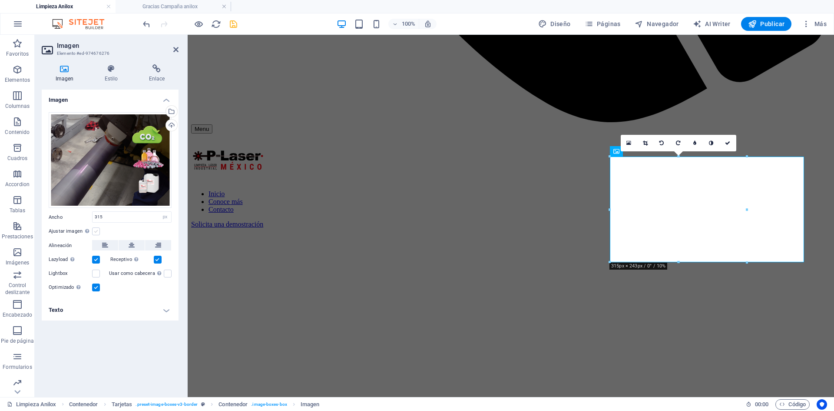
click at [96, 229] on label at bounding box center [96, 231] width 8 height 8
click at [0, 0] on input "Ajustar imagen Ajustar imagen automáticamente a un ancho y alto fijo" at bounding box center [0, 0] width 0 height 0
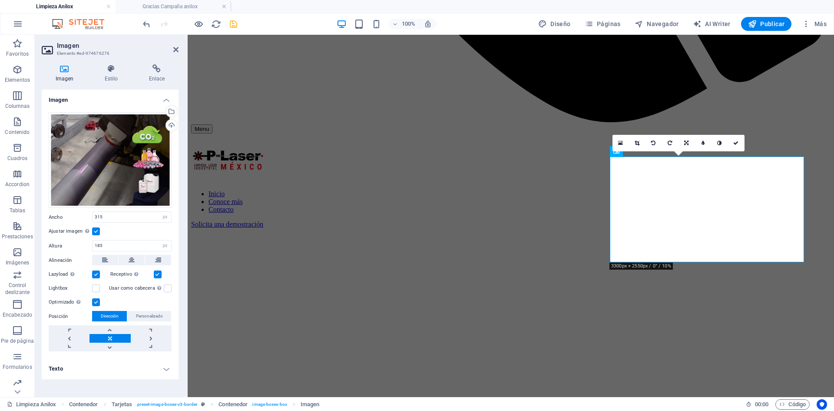
click at [158, 274] on label at bounding box center [158, 274] width 8 height 8
click at [0, 0] on input "Receptivo Automáticamente cargar tamaños optimizados de smartphone e imagen ret…" at bounding box center [0, 0] width 0 height 0
click at [158, 274] on label at bounding box center [158, 274] width 8 height 8
click at [0, 0] on input "Receptivo Automáticamente cargar tamaños optimizados de smartphone e imagen ret…" at bounding box center [0, 0] width 0 height 0
click at [97, 275] on label at bounding box center [96, 274] width 8 height 8
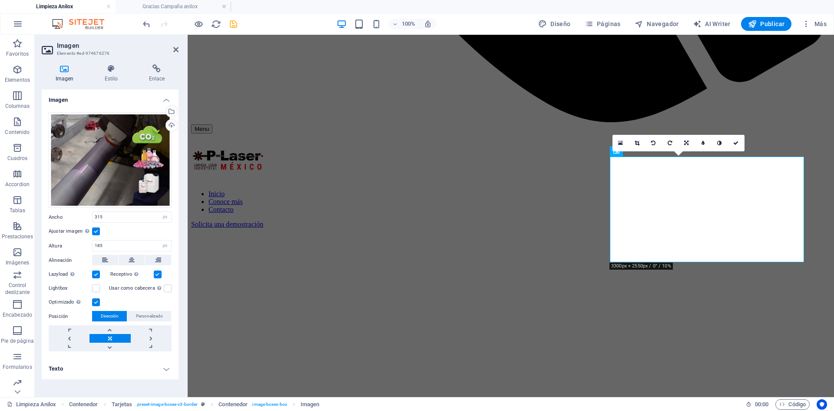
click at [0, 0] on input "Lazyload La carga de imágenes tras la carga de la página mejora la velocidad de…" at bounding box center [0, 0] width 0 height 0
click at [97, 275] on label at bounding box center [96, 274] width 8 height 8
click at [0, 0] on input "Lazyload La carga de imágenes tras la carga de la página mejora la velocidad de…" at bounding box center [0, 0] width 0 height 0
click at [156, 216] on input "315" at bounding box center [132, 217] width 79 height 10
click at [109, 244] on input "185" at bounding box center [132, 245] width 79 height 10
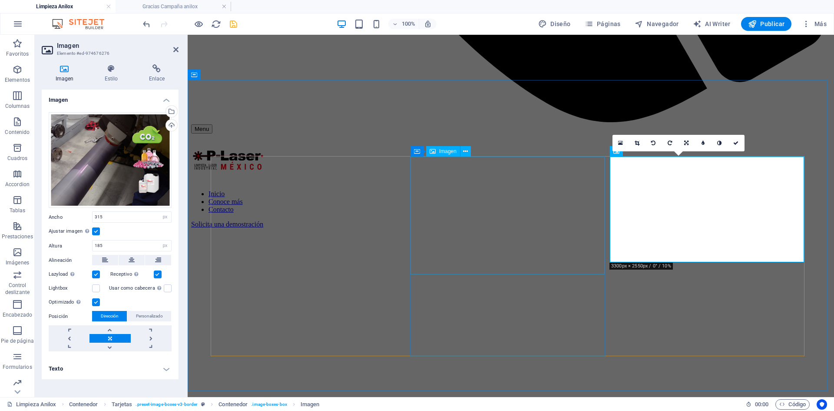
select select "%"
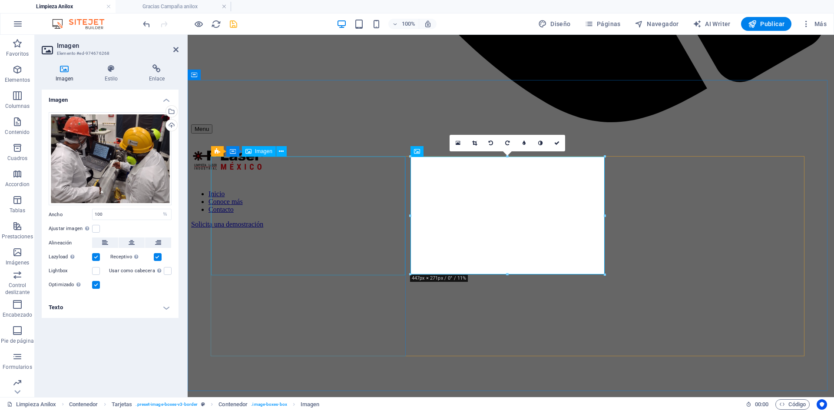
select select "px"
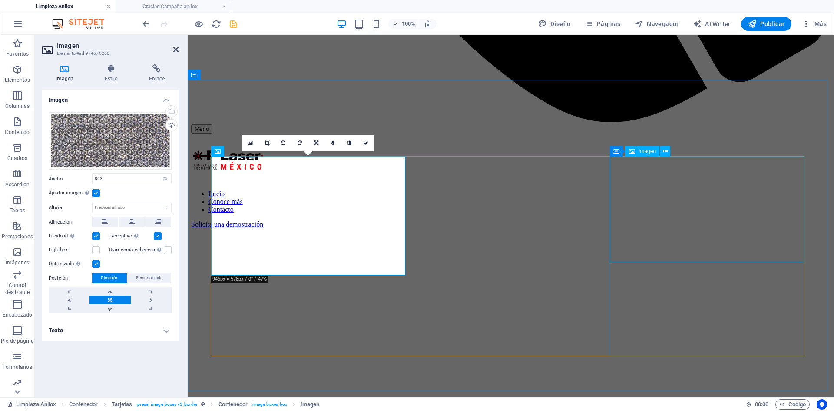
select select "px"
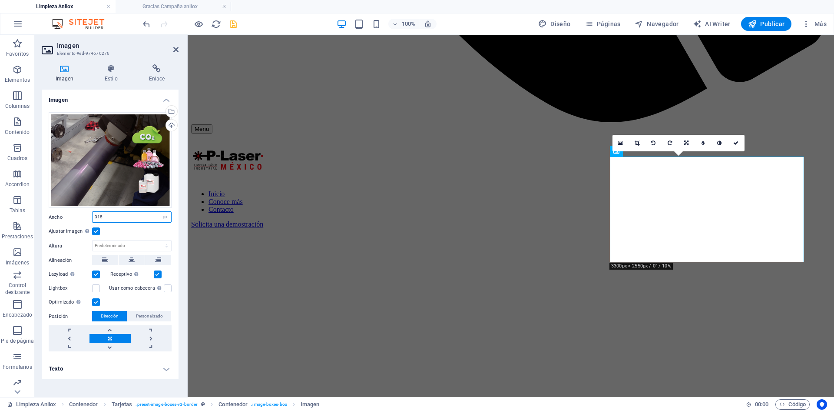
drag, startPoint x: 119, startPoint y: 215, endPoint x: 60, endPoint y: 210, distance: 58.9
click at [60, 210] on div "Arrastra archivos aquí, haz clic para escoger archivos o selecciona archivos de…" at bounding box center [110, 231] width 137 height 253
click at [127, 222] on input "315" at bounding box center [132, 217] width 79 height 10
click at [174, 52] on icon at bounding box center [175, 49] width 5 height 7
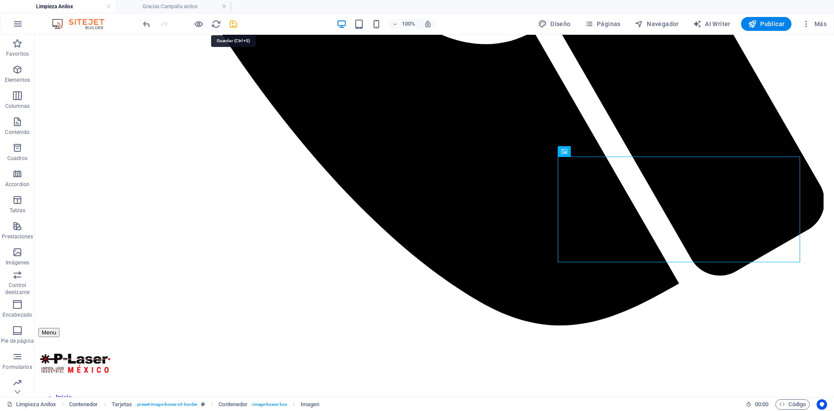
click at [234, 21] on icon "save" at bounding box center [234, 24] width 10 height 10
checkbox input "false"
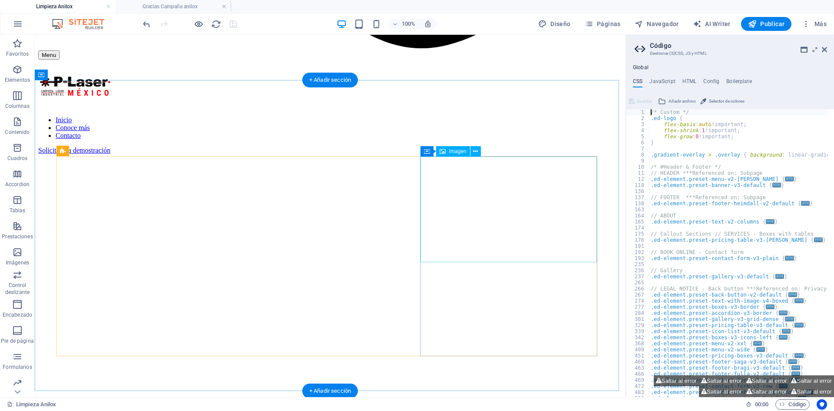
select select "px"
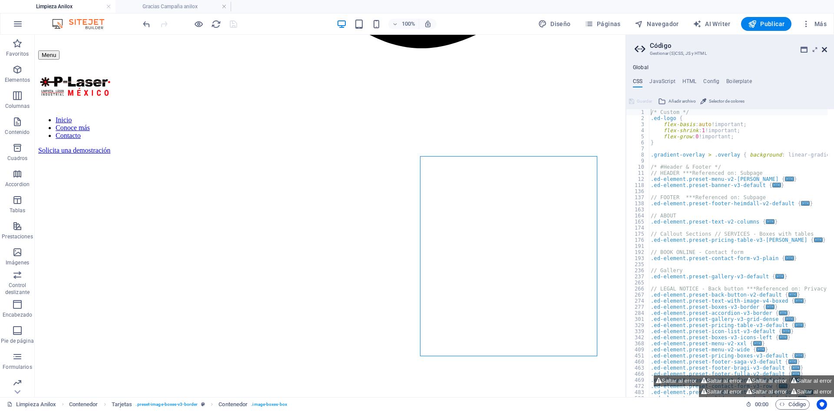
drag, startPoint x: 827, startPoint y: 51, endPoint x: 783, endPoint y: 20, distance: 54.0
click at [827, 51] on icon at bounding box center [824, 49] width 5 height 7
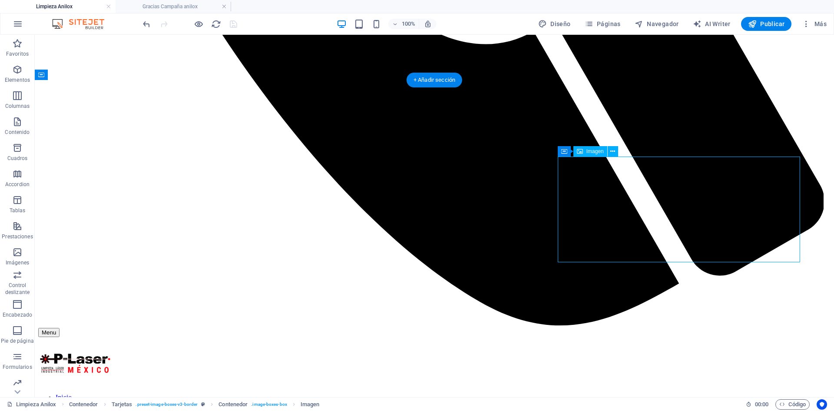
select select "px"
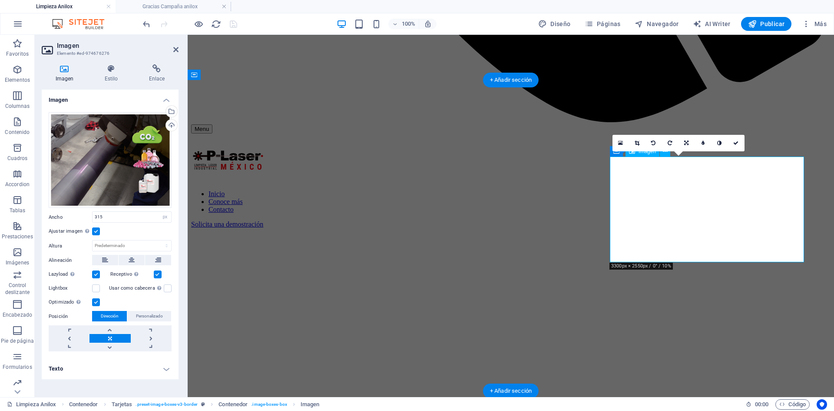
click at [175, 43] on h2 "Imagen" at bounding box center [118, 46] width 122 height 8
click at [173, 49] on icon at bounding box center [175, 49] width 5 height 7
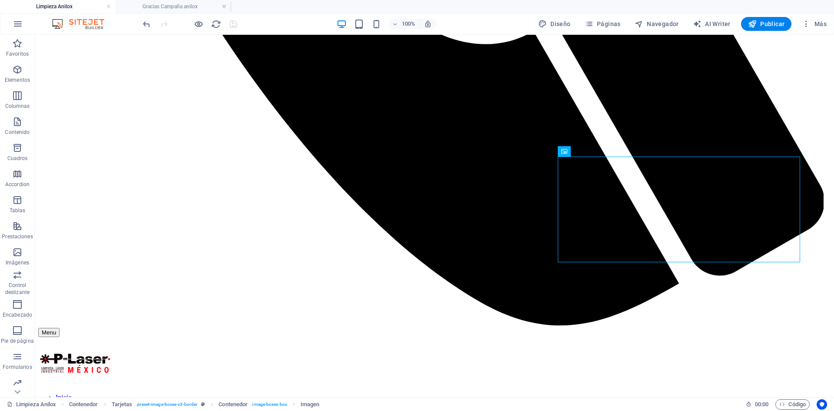
click at [233, 24] on div at bounding box center [189, 24] width 97 height 14
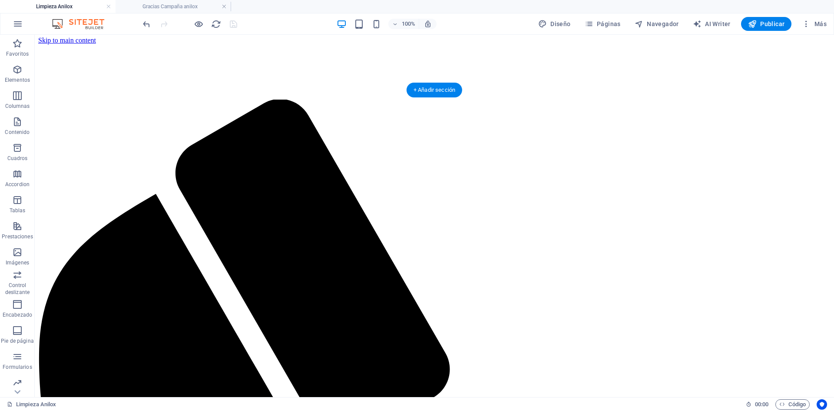
scroll to position [0, 0]
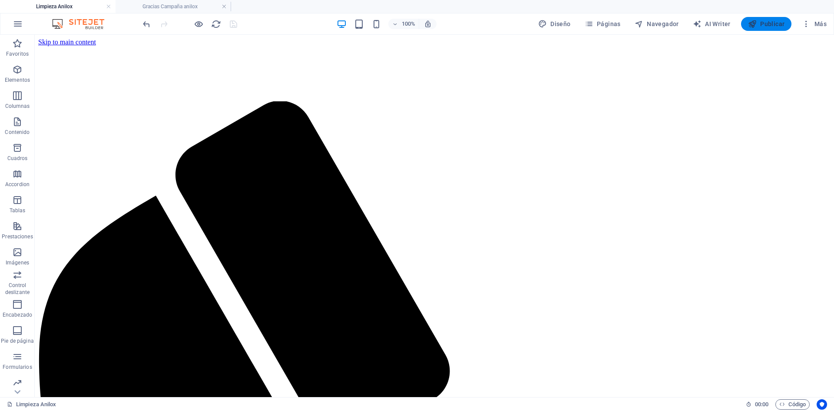
click at [753, 21] on icon "button" at bounding box center [752, 24] width 9 height 9
